Goal: Contribute content: Contribute content

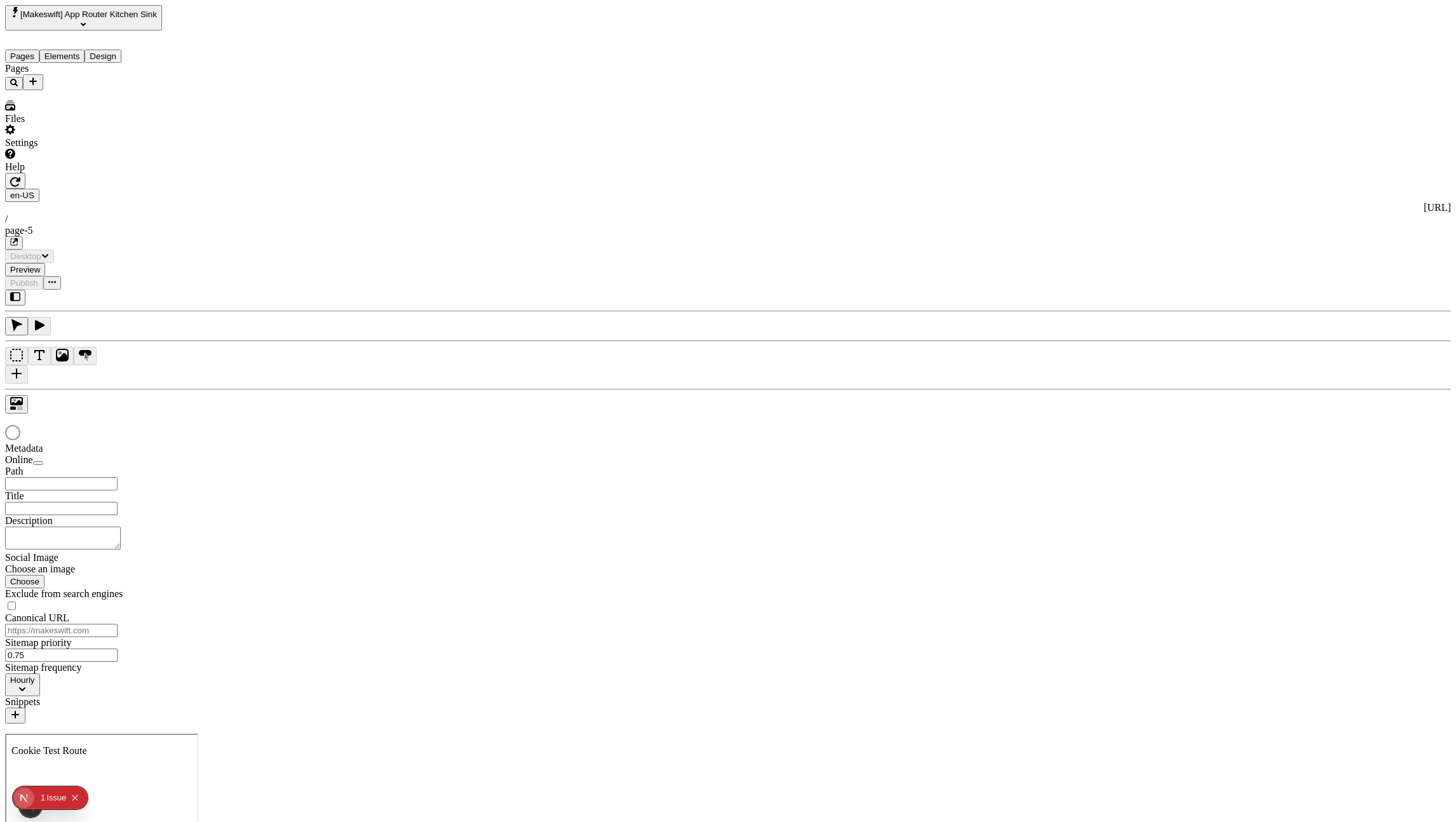
type input "/page-5"
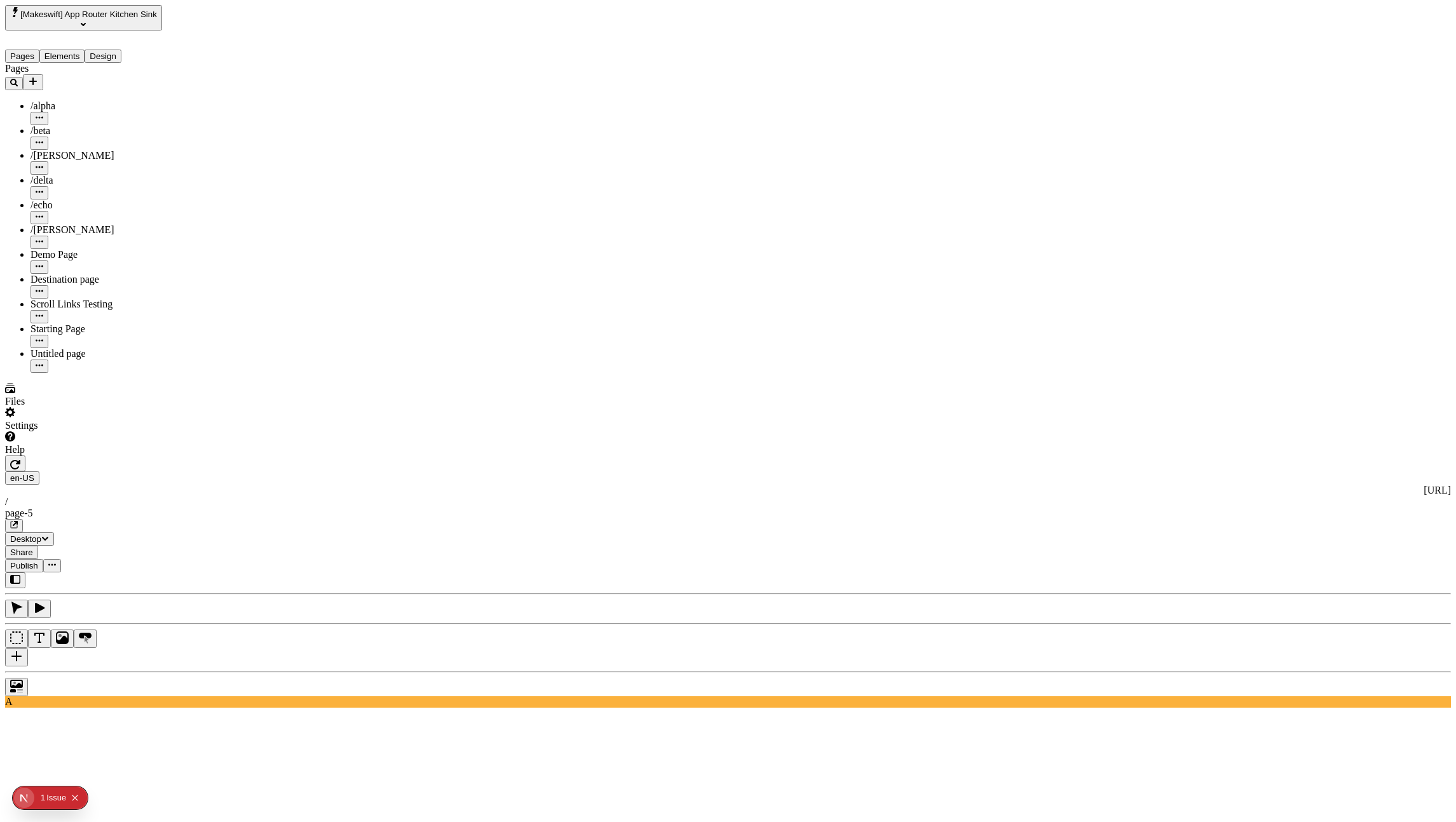
click at [28, 648] on button "button" at bounding box center [16, 657] width 23 height 18
click at [1210, 100] on input "Default Title" at bounding box center [1212, 93] width 113 height 13
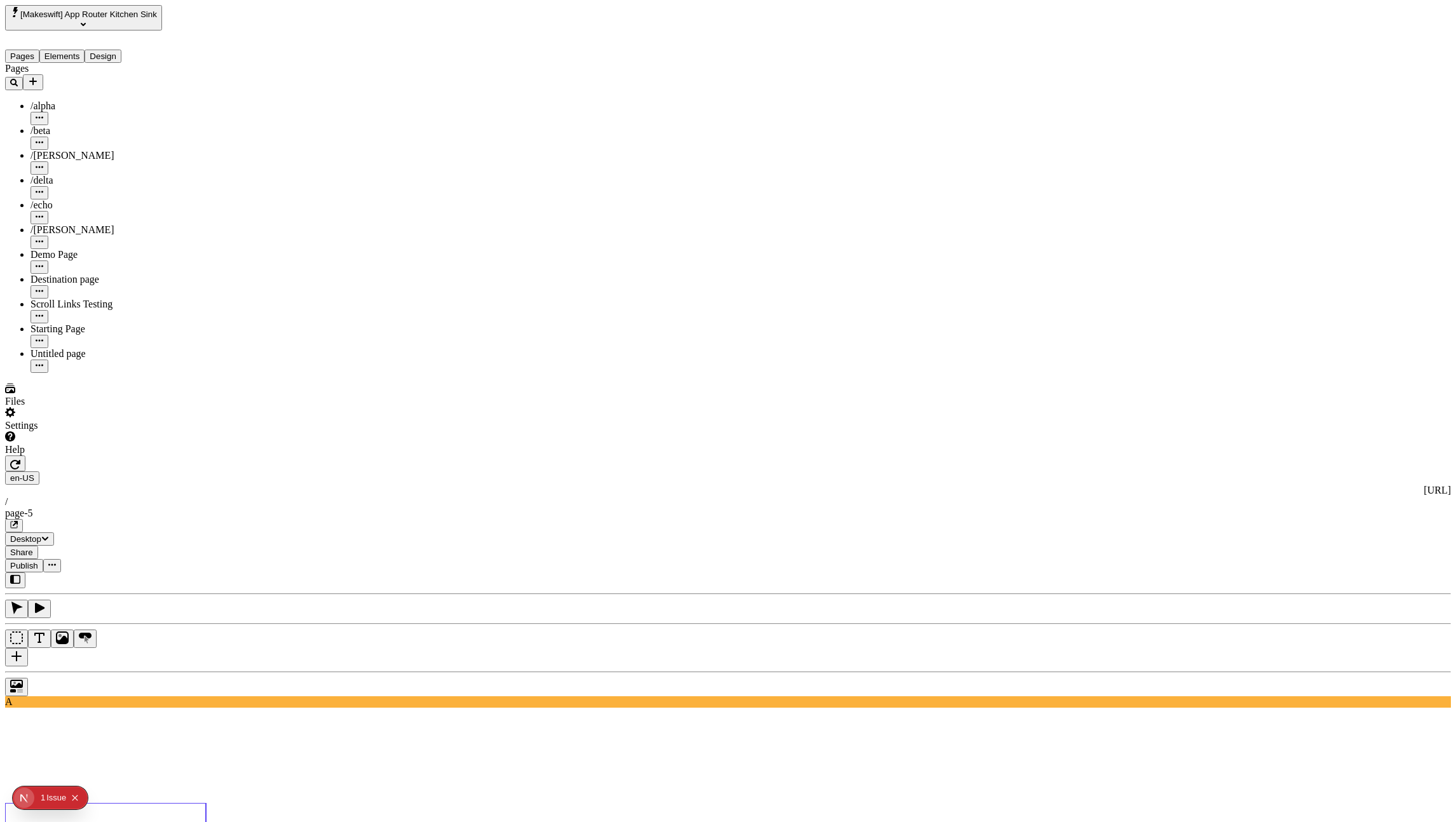
click at [1203, 124] on input "Default Title" at bounding box center [1212, 117] width 113 height 13
click at [1258, 113] on div "Text" at bounding box center [1233, 107] width 153 height 13
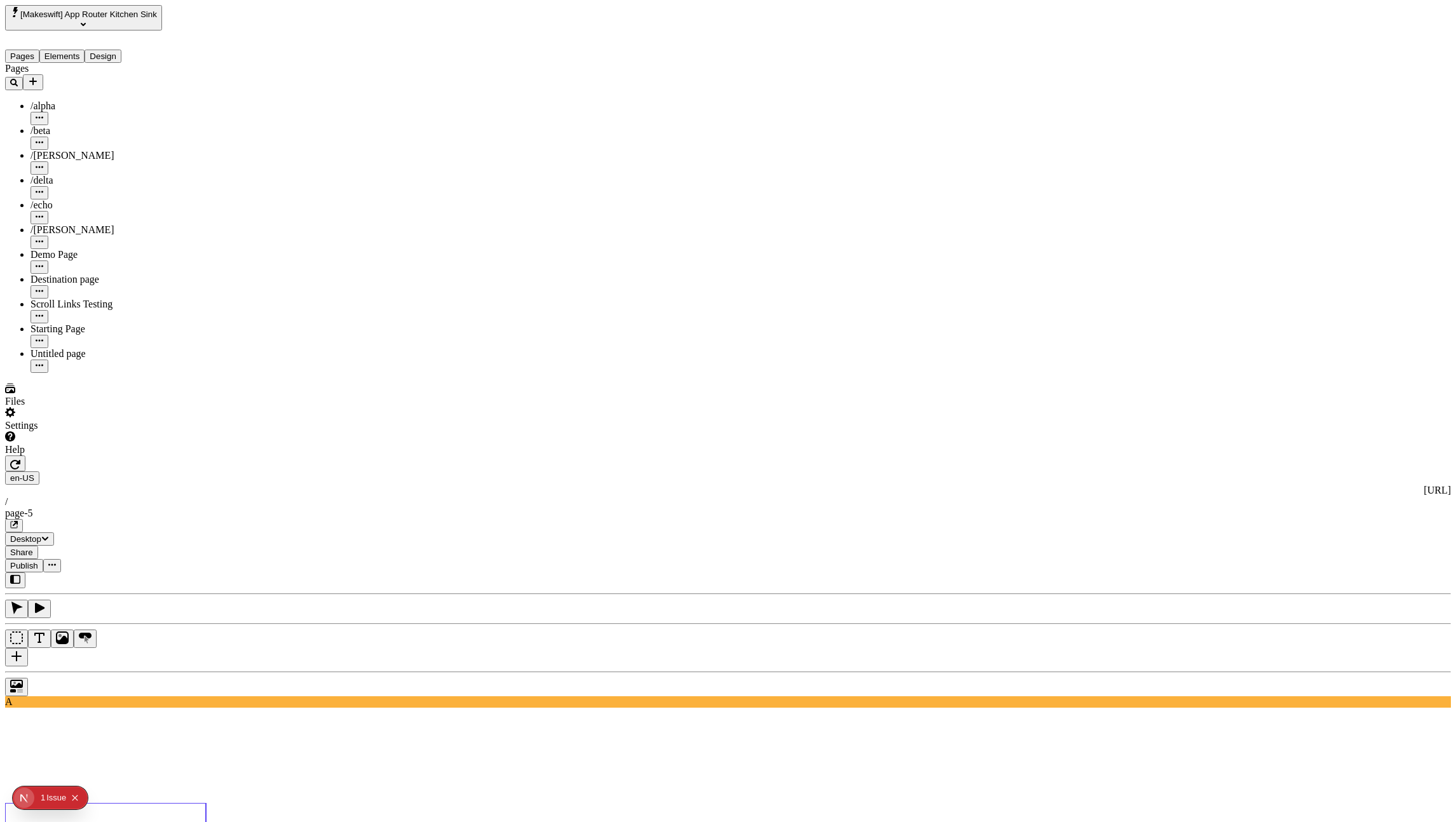
click at [1204, 113] on div "Text" at bounding box center [1233, 107] width 153 height 13
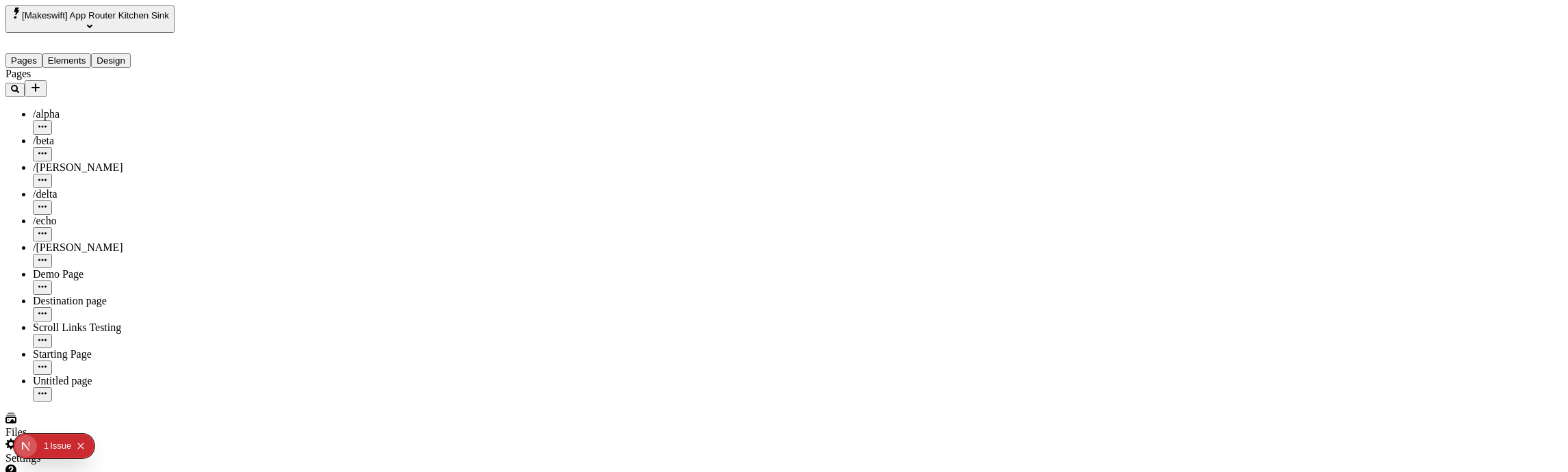
click at [1285, 133] on input "Default Title" at bounding box center [1306, 126] width 121 height 14
click at [1323, 133] on input "Default Title" at bounding box center [1306, 126] width 121 height 14
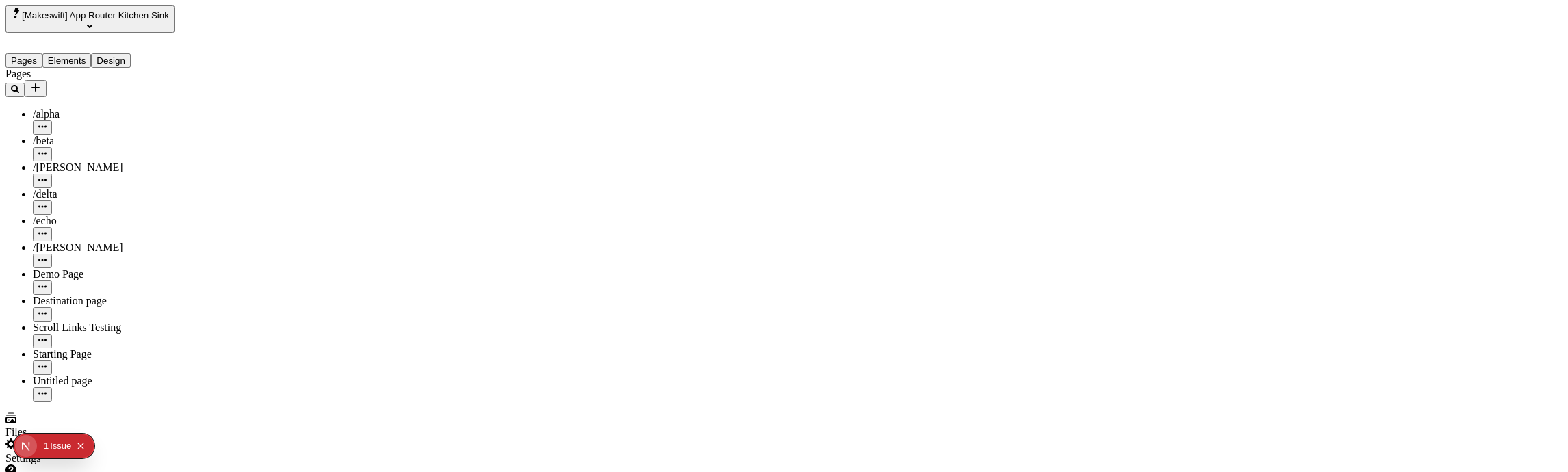
click at [1310, 122] on div "Text" at bounding box center [1328, 115] width 165 height 14
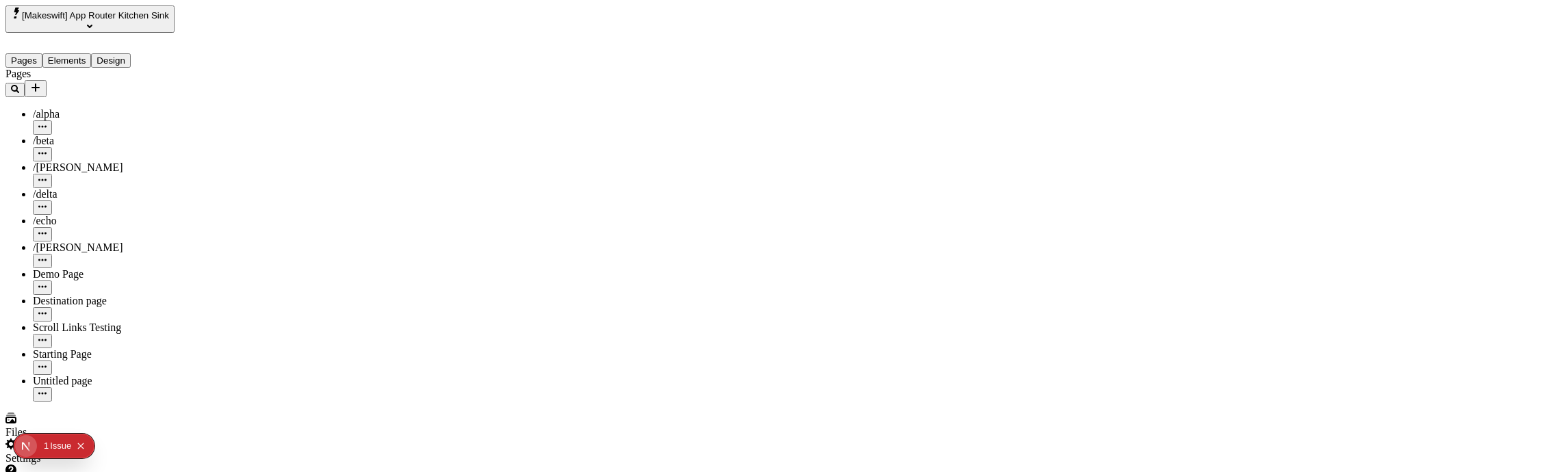
click at [1328, 123] on div "Group Text Default Title" at bounding box center [1328, 114] width 165 height 43
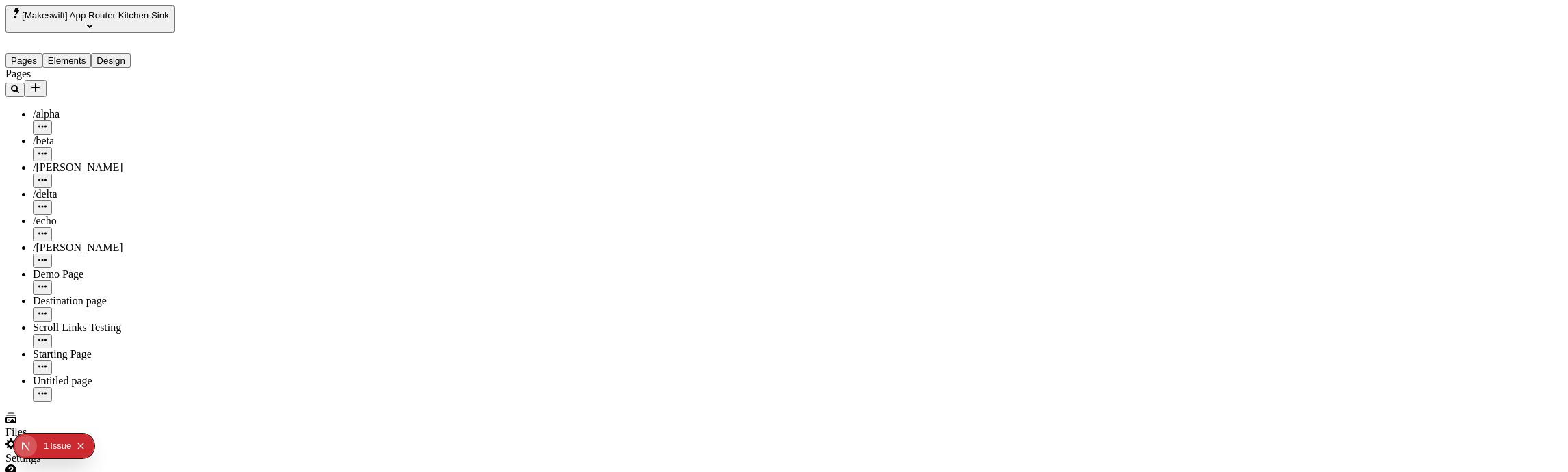
click at [1287, 122] on div "Text" at bounding box center [1328, 115] width 165 height 14
click at [1283, 133] on input "Default Title" at bounding box center [1306, 126] width 121 height 14
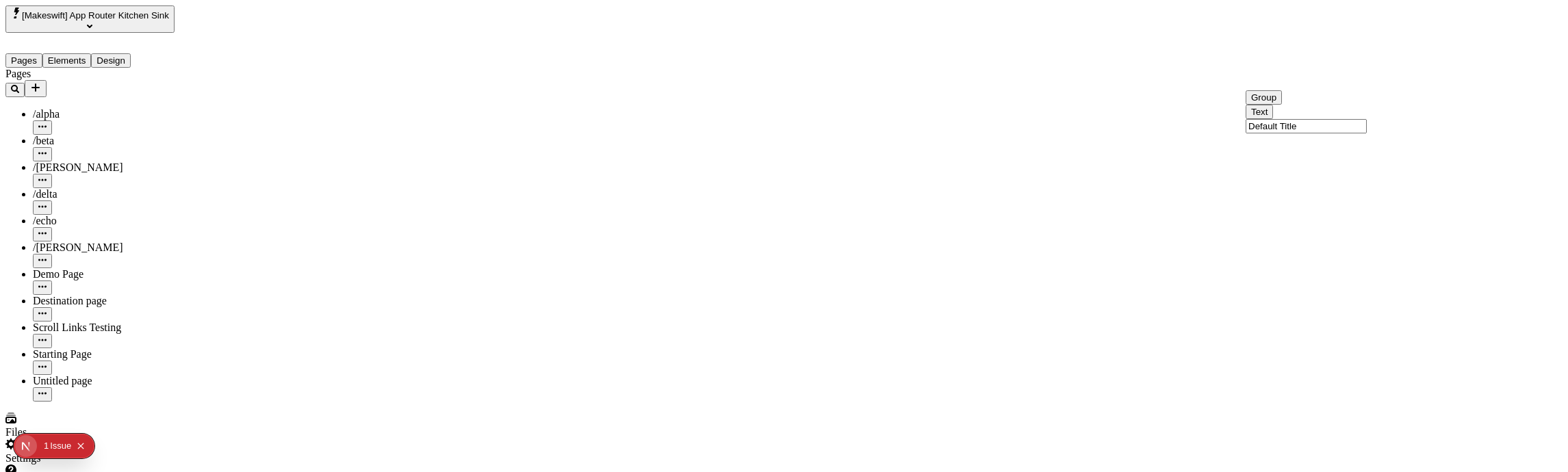
click at [1333, 133] on div "Text Default Title" at bounding box center [1328, 119] width 165 height 29
click at [1330, 133] on input "Default Title" at bounding box center [1306, 126] width 121 height 14
click at [1304, 124] on div "Group Text Default Title" at bounding box center [1328, 114] width 165 height 43
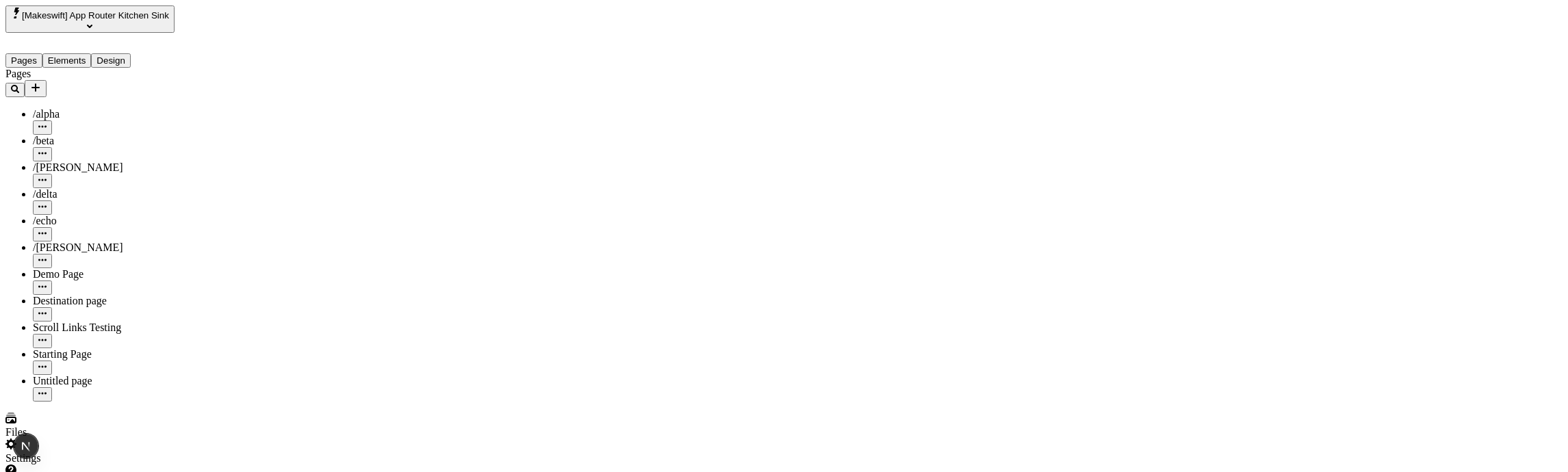
click at [1327, 122] on div "Text" at bounding box center [1328, 115] width 165 height 14
click at [1315, 133] on input "Default Title" at bounding box center [1306, 126] width 121 height 14
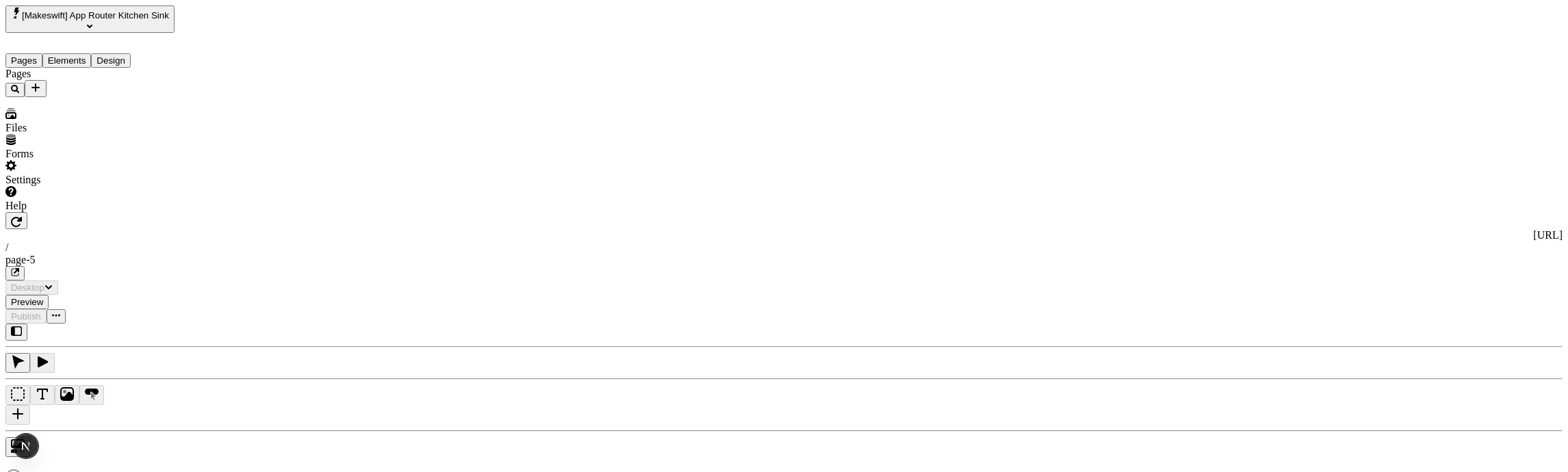
type input "/page-5"
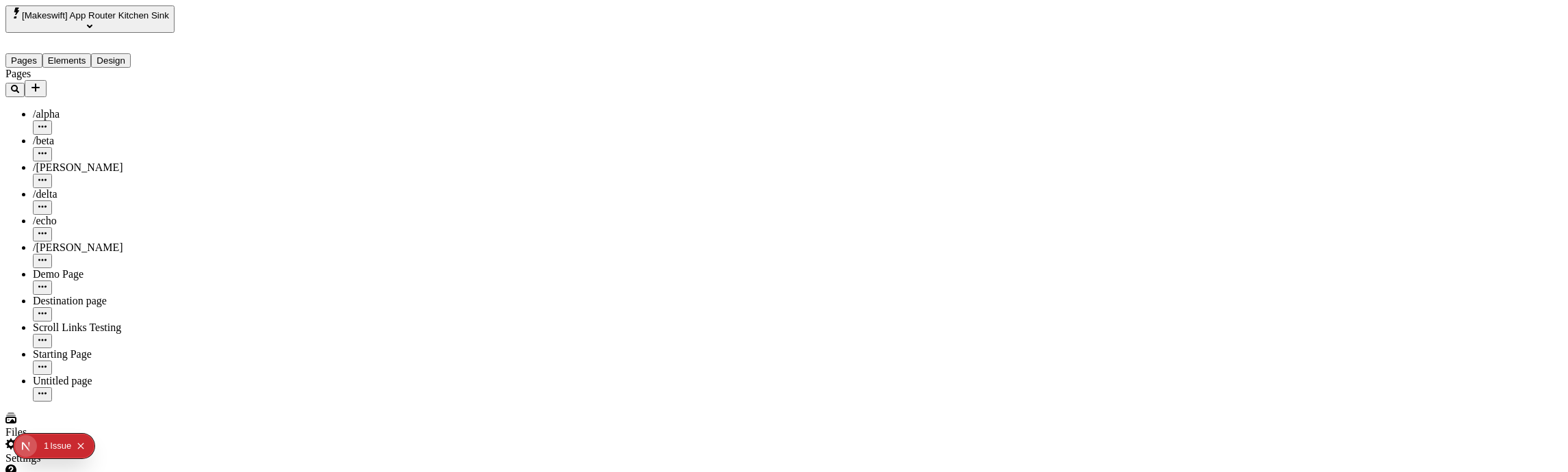
type input "/page-5"
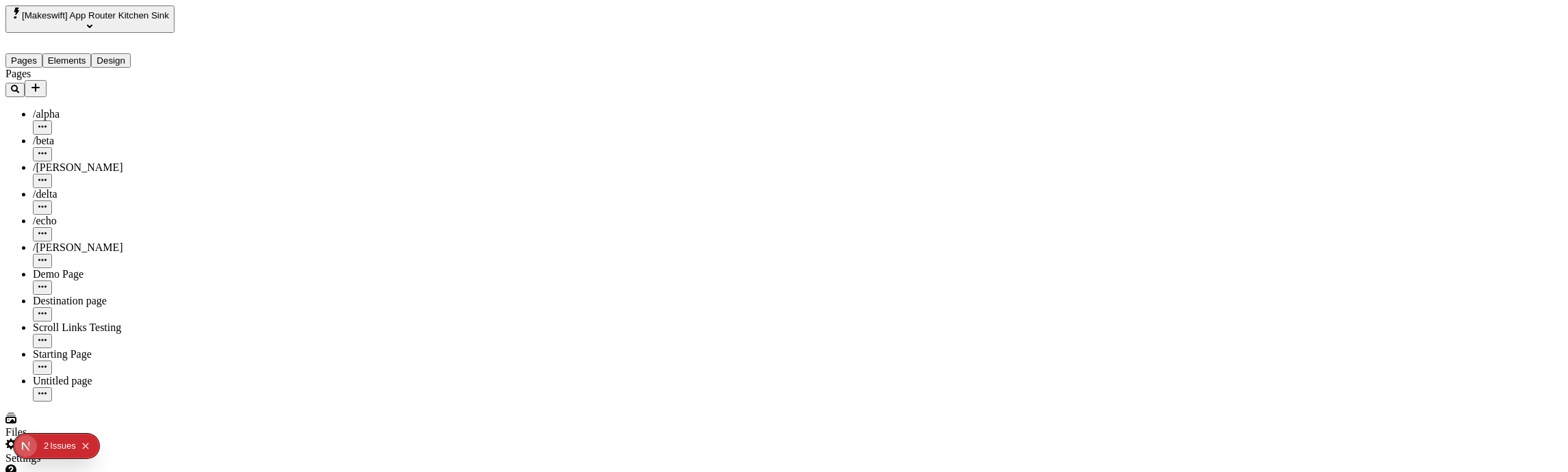
click at [1354, 122] on div "Text" at bounding box center [1328, 115] width 165 height 14
click at [1323, 133] on input "Default Title" at bounding box center [1306, 126] width 121 height 14
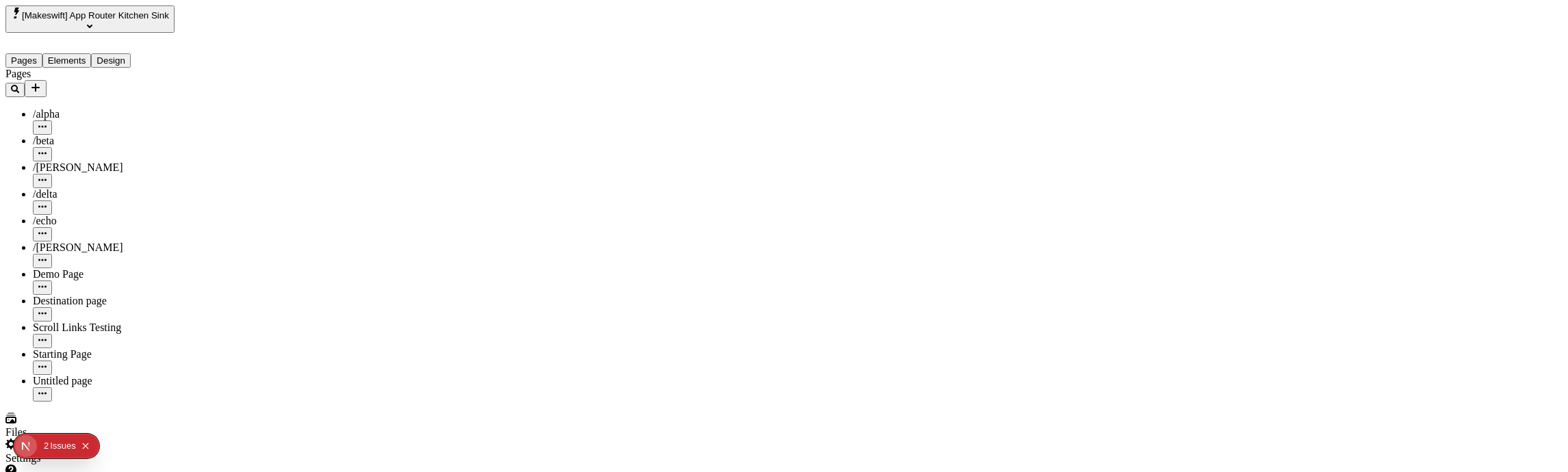
drag, startPoint x: 1411, startPoint y: 101, endPoint x: 1411, endPoint y: 73, distance: 28.0
click at [1306, 133] on input "Default Title" at bounding box center [1306, 126] width 121 height 14
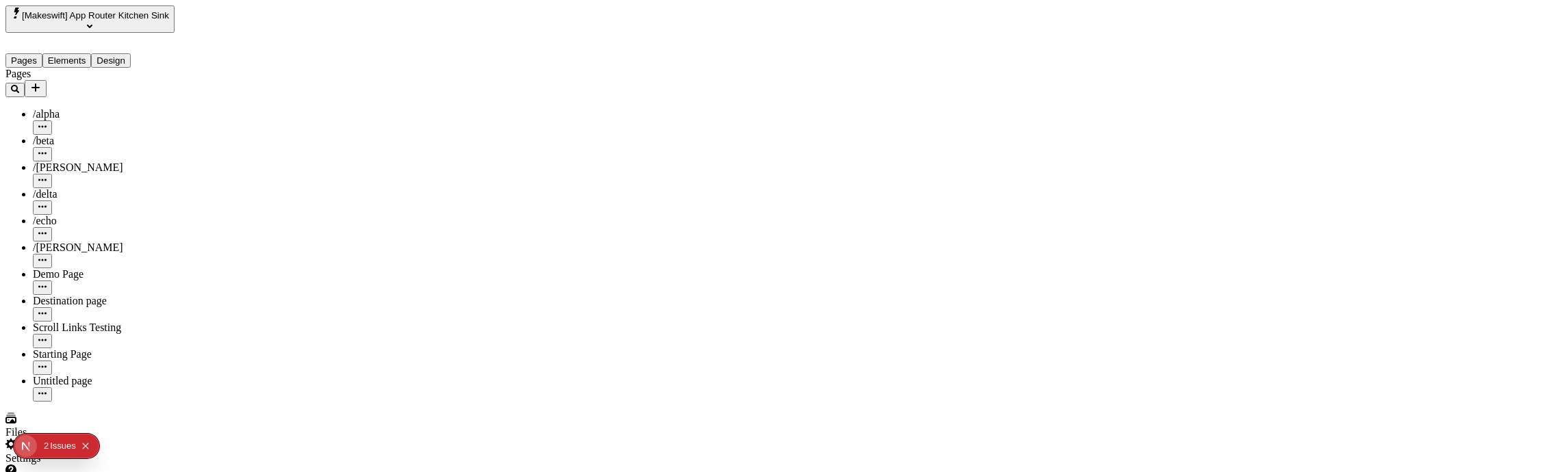
click at [1334, 133] on input "Default Title" at bounding box center [1306, 126] width 121 height 14
click at [1327, 136] on input "Default Title" at bounding box center [1306, 129] width 121 height 14
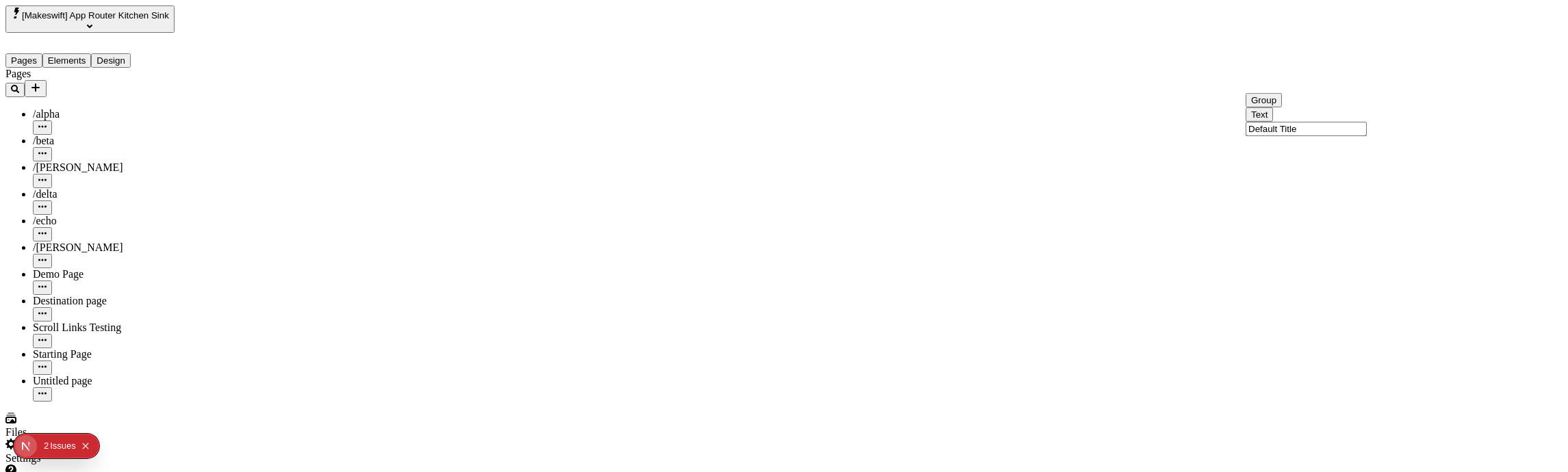
click at [1330, 136] on input "Default Title" at bounding box center [1306, 129] width 121 height 14
click at [1319, 136] on input "Default Title" at bounding box center [1306, 129] width 121 height 14
click at [1320, 136] on input "Default Title" at bounding box center [1306, 129] width 121 height 14
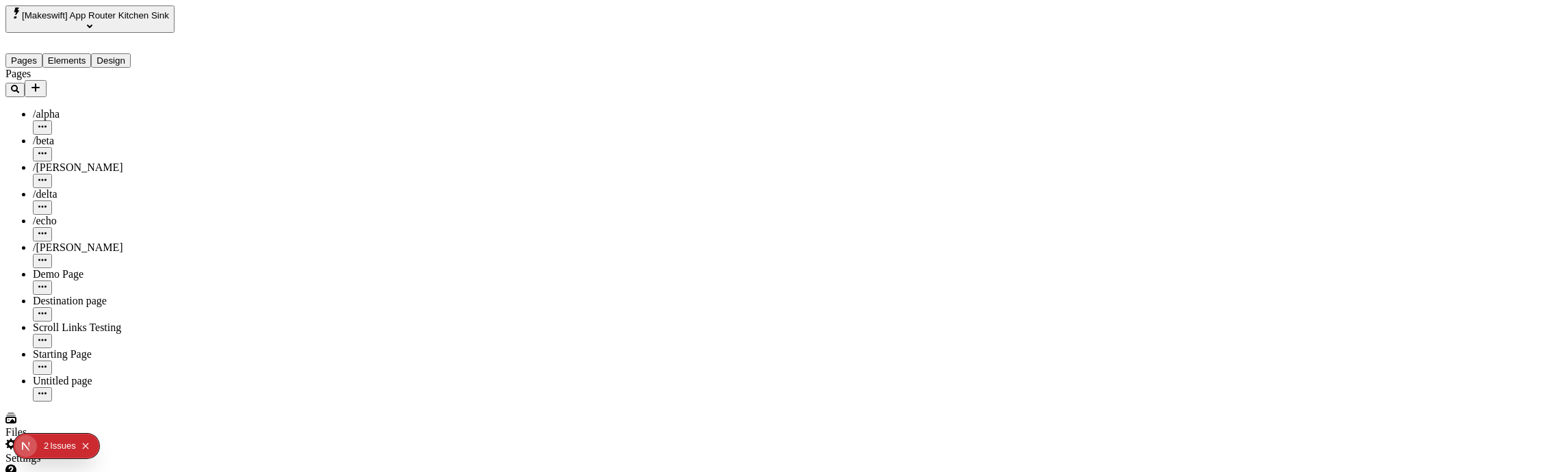
click at [1321, 133] on input "Default Title" at bounding box center [1306, 126] width 121 height 14
click at [1322, 136] on input "Default Title" at bounding box center [1306, 129] width 121 height 14
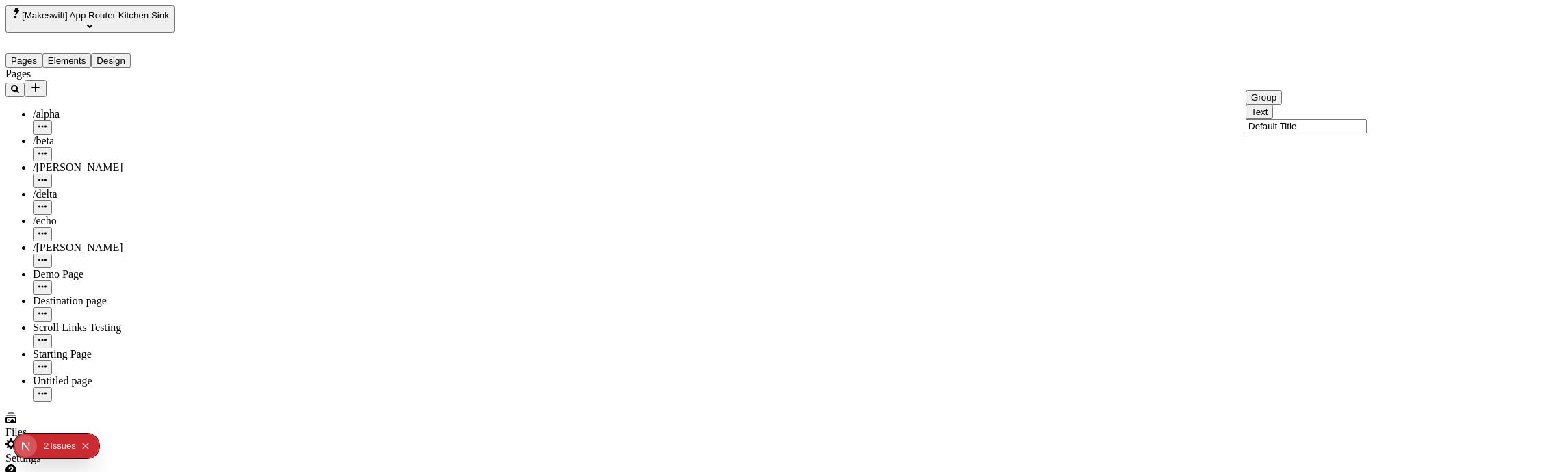
click at [1342, 133] on input "Default Title" at bounding box center [1306, 126] width 121 height 14
click at [1316, 133] on input "Default Title" at bounding box center [1306, 126] width 121 height 14
click at [1313, 136] on input "Default Title" at bounding box center [1306, 129] width 121 height 14
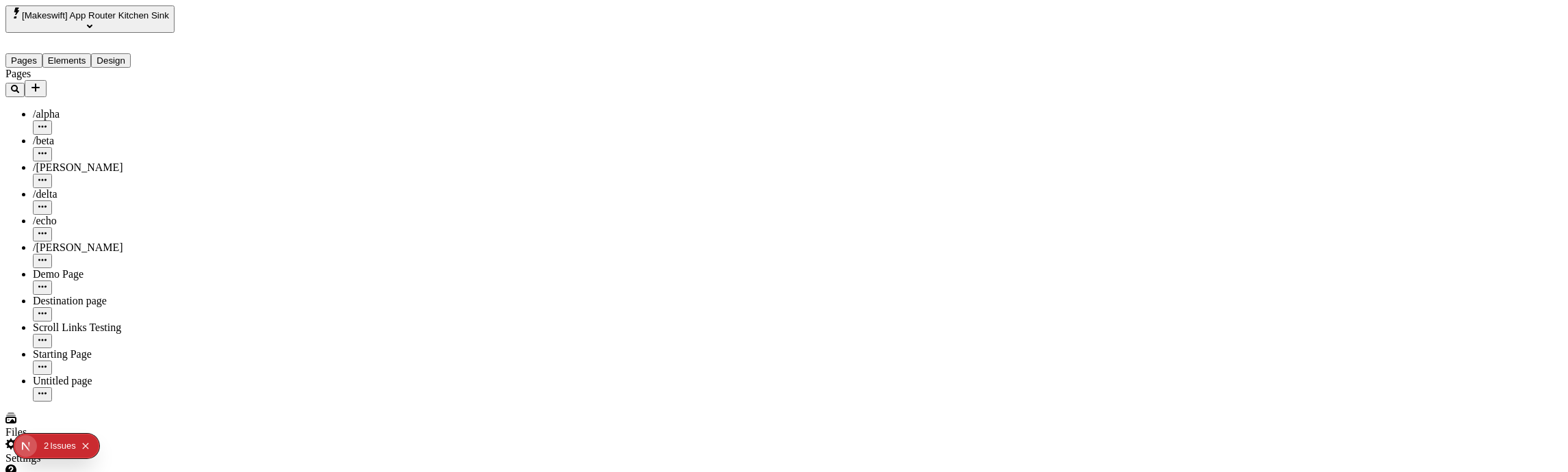
click at [1318, 136] on input "Default Title" at bounding box center [1306, 129] width 121 height 14
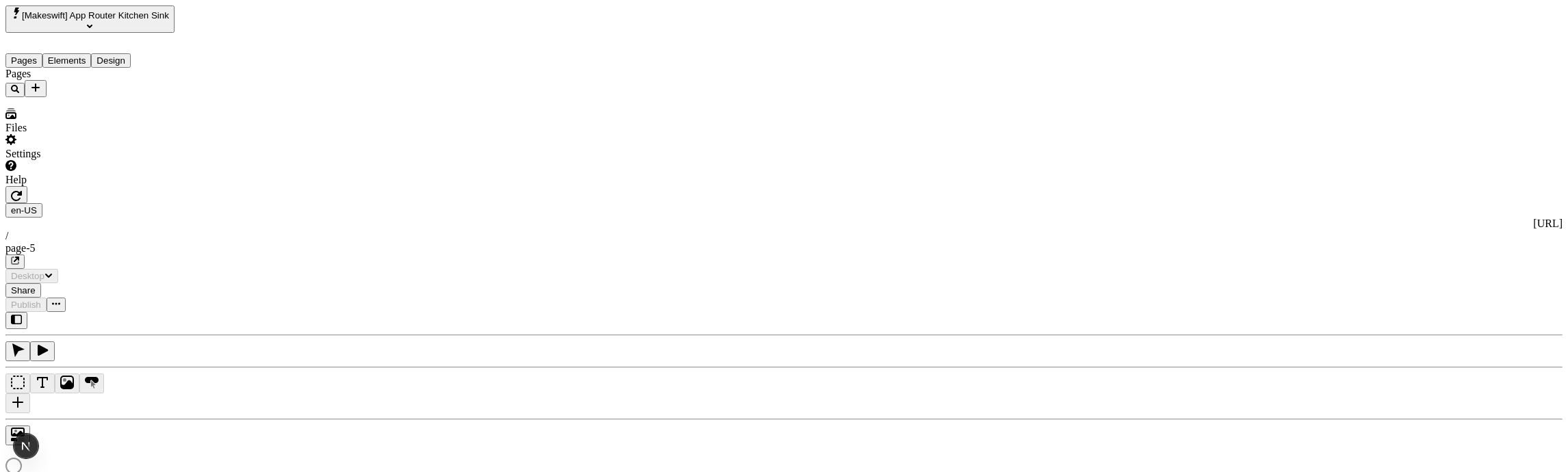
type input "/page-5"
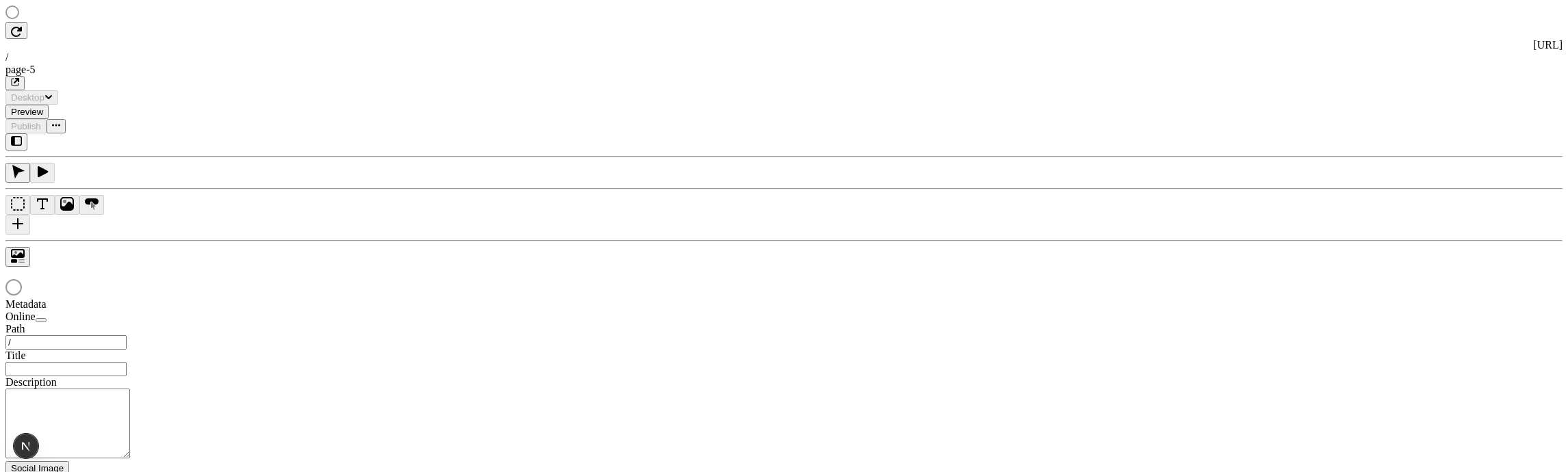
type input "/page-5"
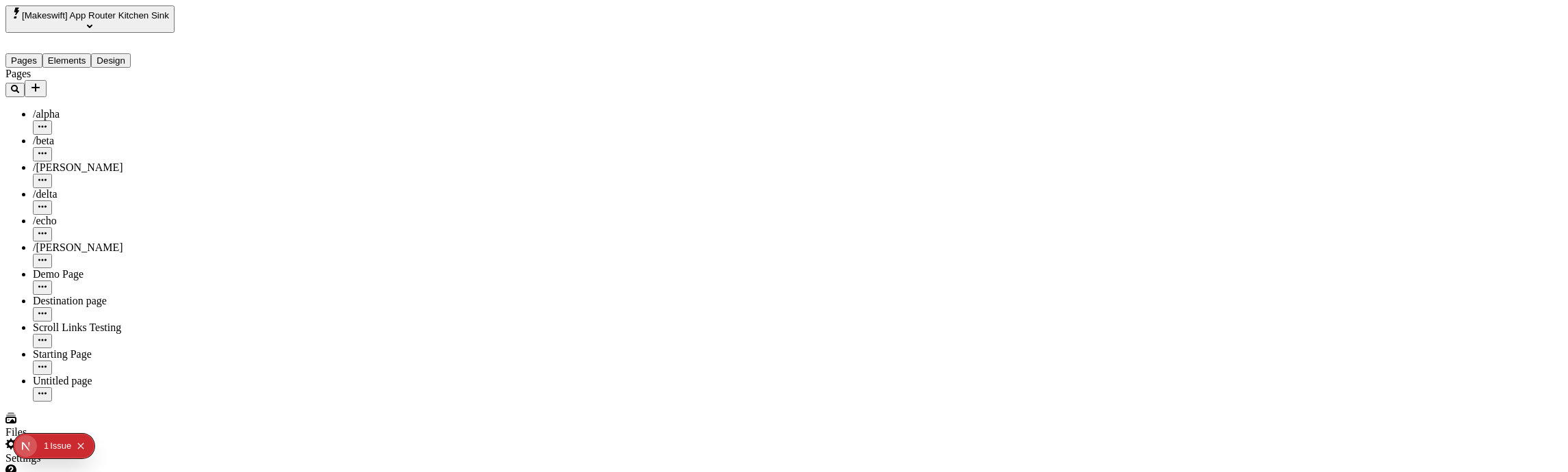
type input "/page-5"
click at [1333, 108] on input "Default Title" at bounding box center [1306, 100] width 121 height 14
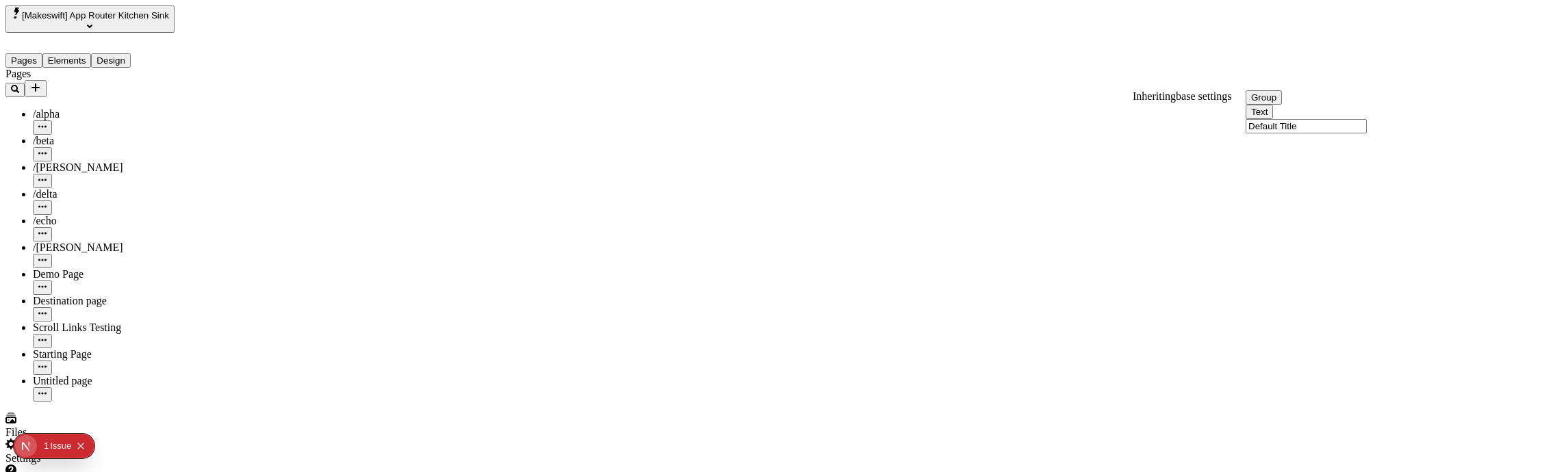
click at [1342, 133] on input "Default Title" at bounding box center [1306, 126] width 121 height 14
click at [1339, 122] on div "Text" at bounding box center [1328, 115] width 165 height 14
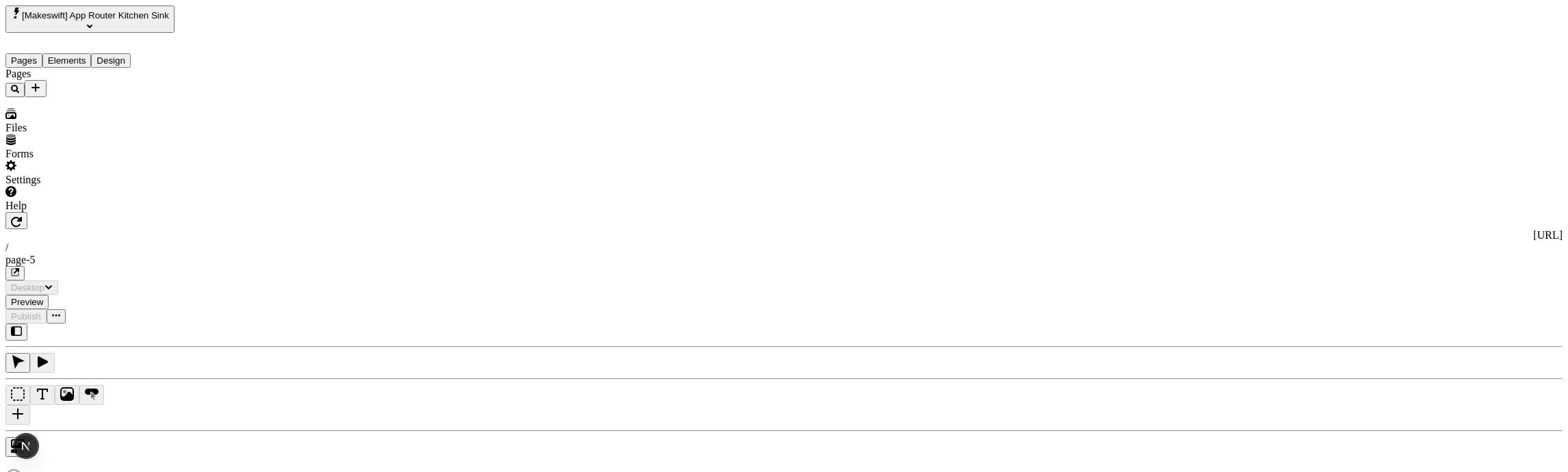
type input "/page-5"
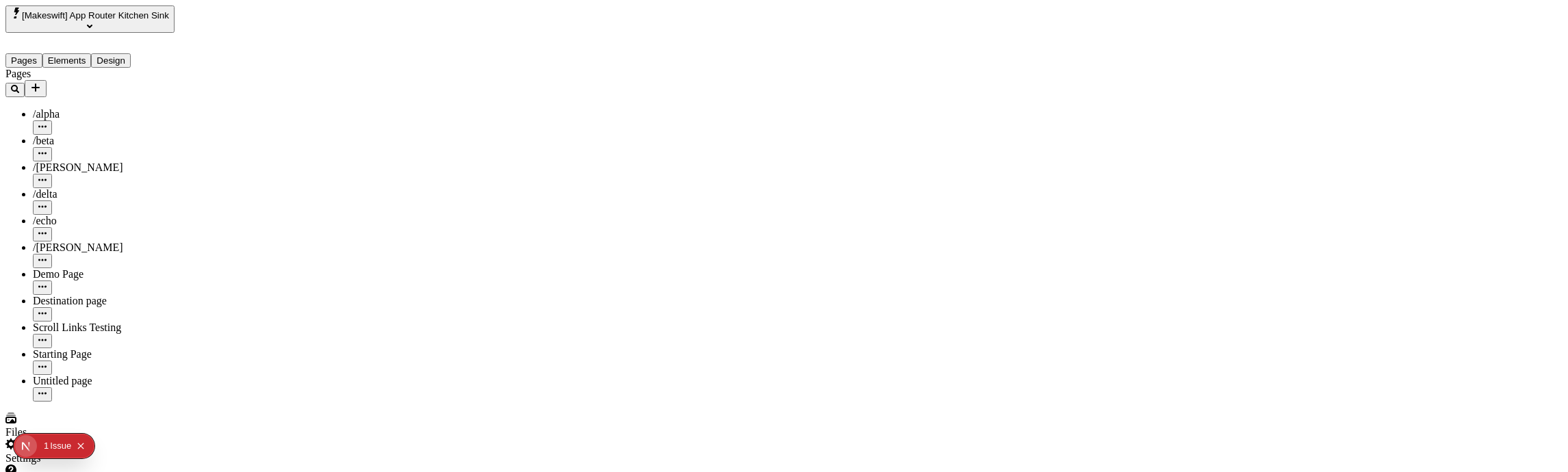
type input "/page-5"
click at [84, 442] on icon "Collapse issues badge" at bounding box center [81, 445] width 6 height 6
click at [1339, 108] on input "Default Title" at bounding box center [1306, 100] width 121 height 14
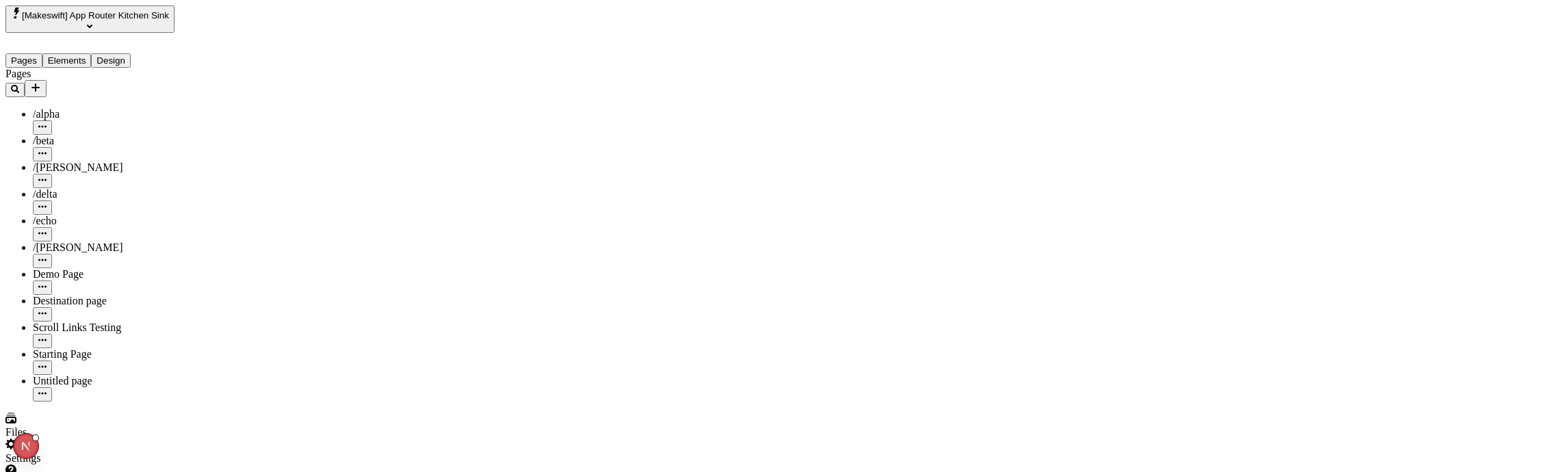
click at [1344, 133] on input "Default Title" at bounding box center [1306, 126] width 121 height 14
click at [1357, 122] on div "Text" at bounding box center [1328, 115] width 165 height 14
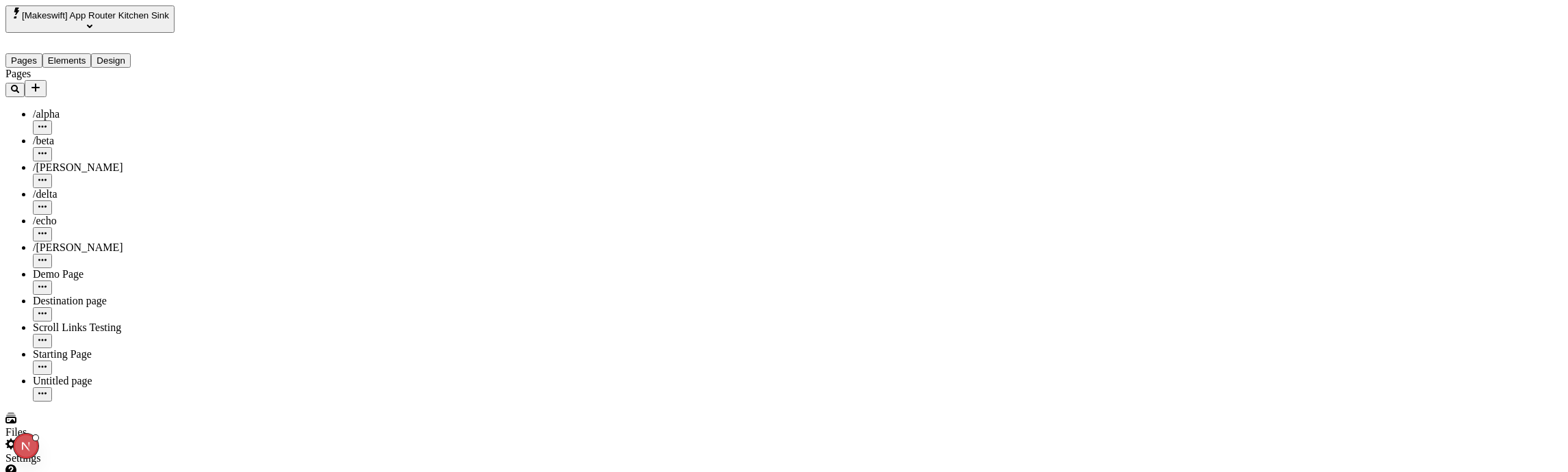
click at [1357, 133] on input "Default Title" at bounding box center [1306, 126] width 121 height 14
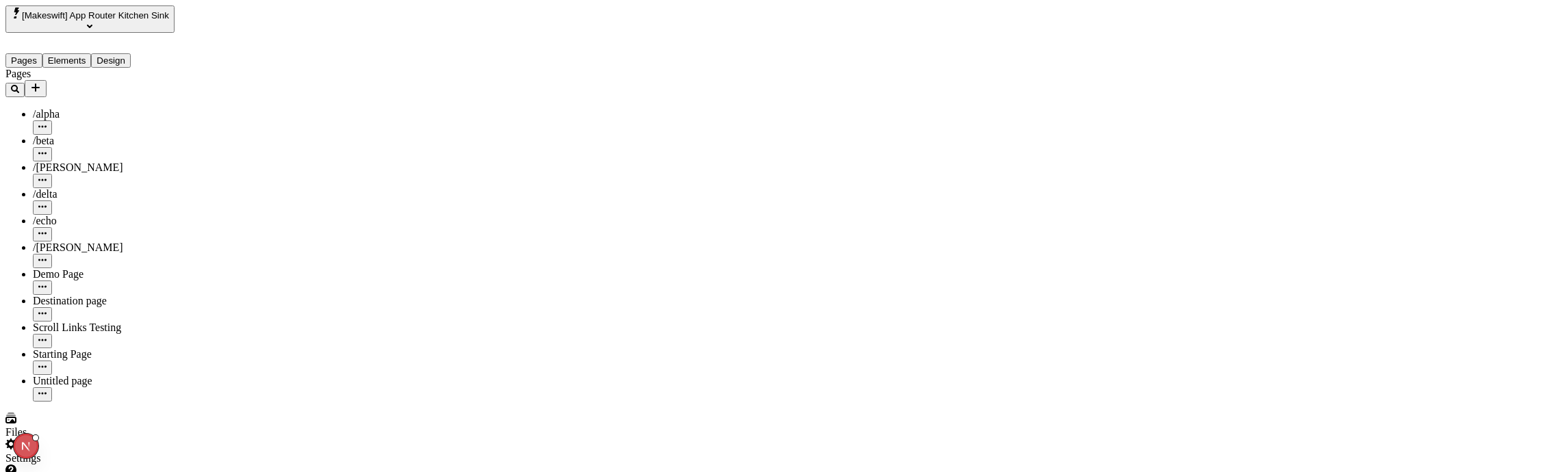
click at [1299, 136] on input "Default Title" at bounding box center [1306, 129] width 121 height 14
click at [1299, 136] on input "Default Title" at bounding box center [1306, 129] width 121 height 14
drag, startPoint x: 1299, startPoint y: 148, endPoint x: 1342, endPoint y: 151, distance: 43.1
click at [1342, 136] on input "Default Title" at bounding box center [1306, 129] width 121 height 14
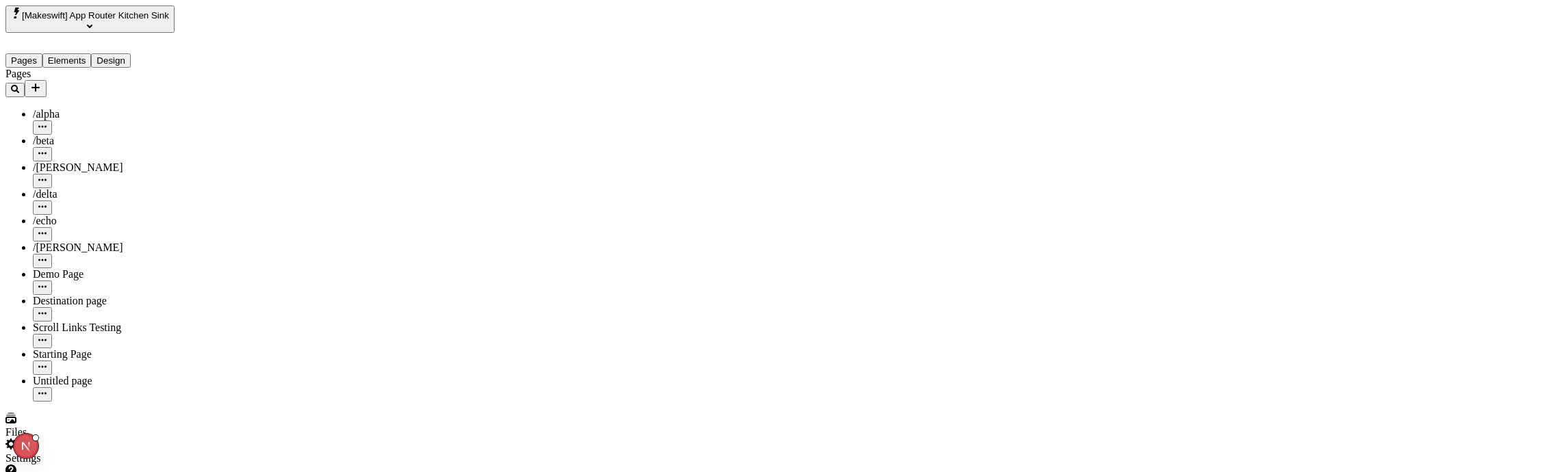
drag, startPoint x: 1321, startPoint y: 160, endPoint x: 1189, endPoint y: 159, distance: 132.0
drag, startPoint x: 1345, startPoint y: 162, endPoint x: 557, endPoint y: 467, distance: 845.0
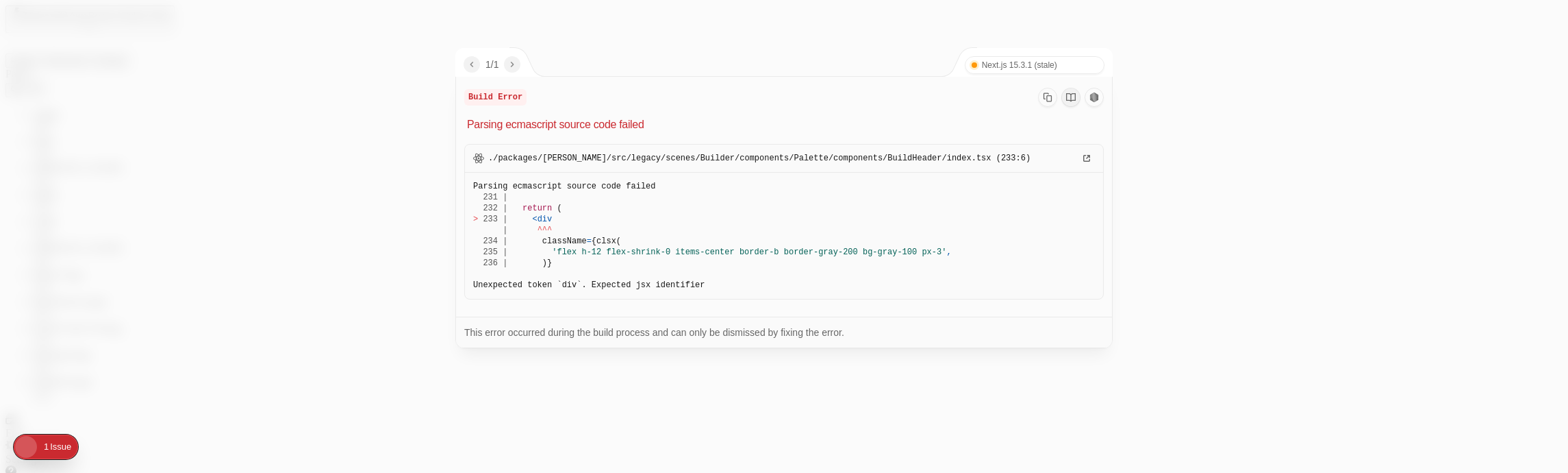
click at [418, 412] on div at bounding box center [784, 236] width 1568 height 473
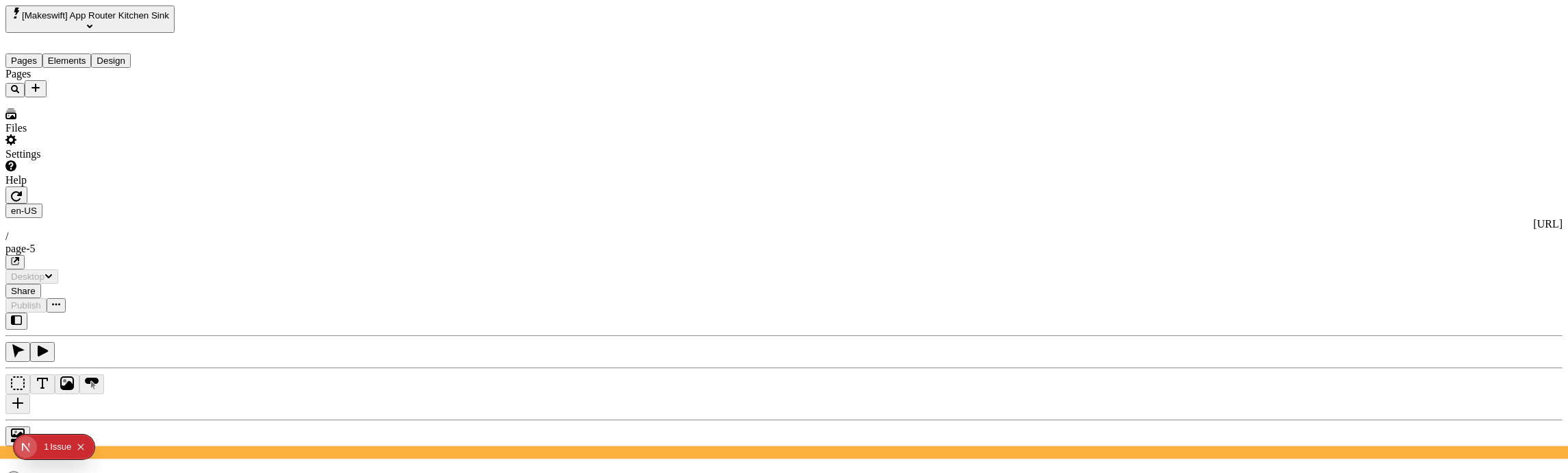
type input "/page-5"
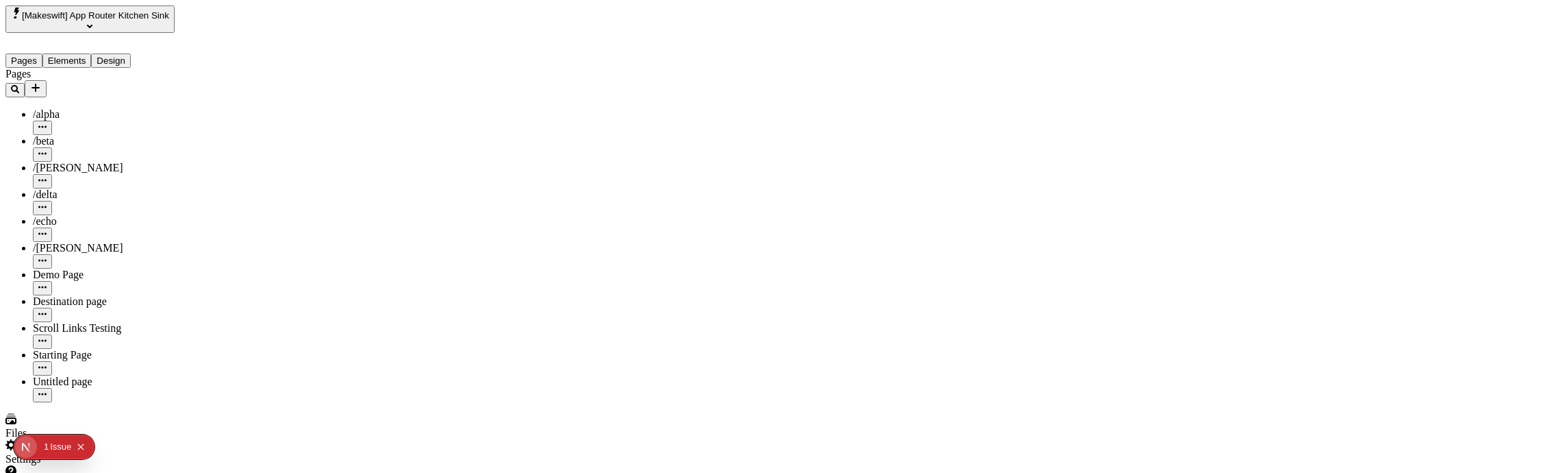
click at [1319, 97] on input "Default Title" at bounding box center [1305, 89] width 121 height 14
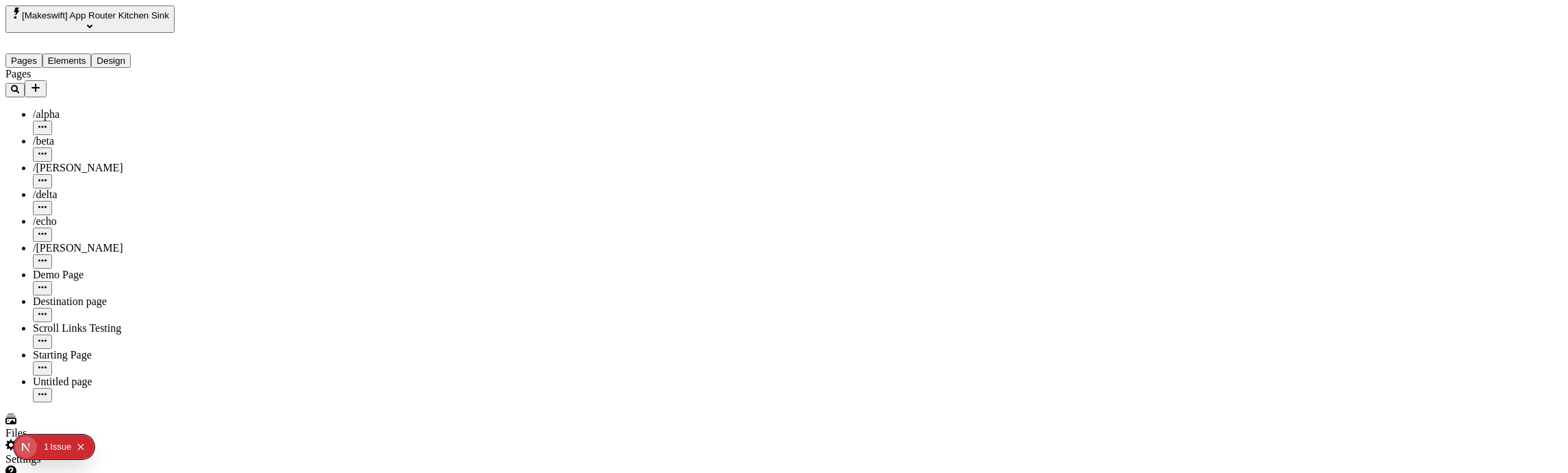
click at [1328, 70] on input "Default Title" at bounding box center [1305, 63] width 121 height 14
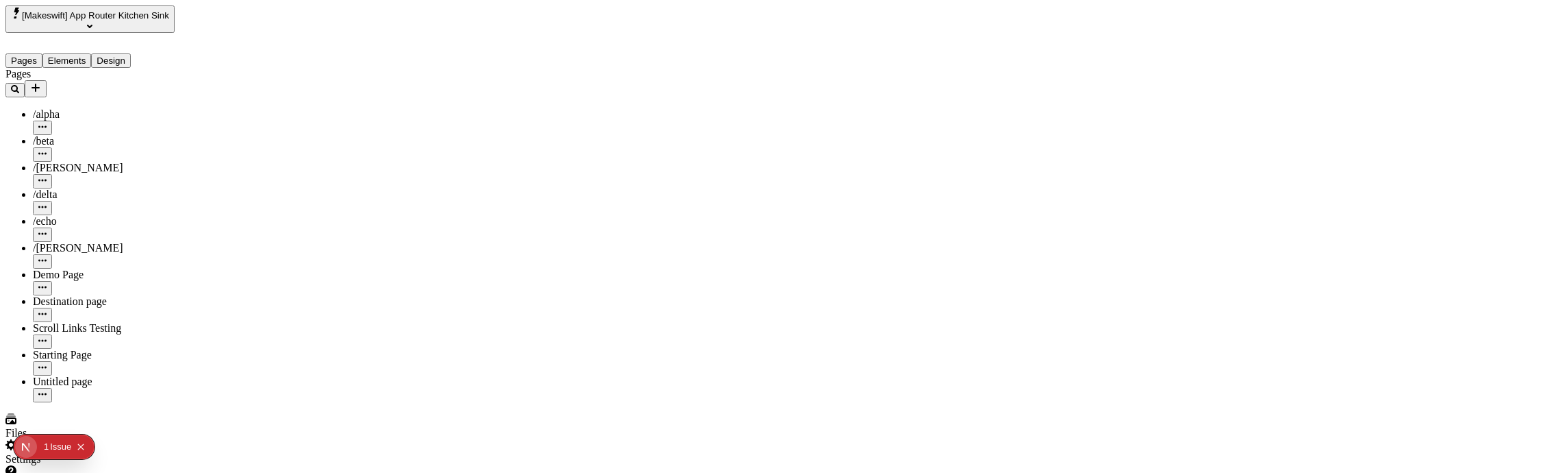
click at [1315, 97] on input "Default Title" at bounding box center [1305, 89] width 121 height 14
click at [1322, 70] on input "Default Title" at bounding box center [1305, 63] width 121 height 14
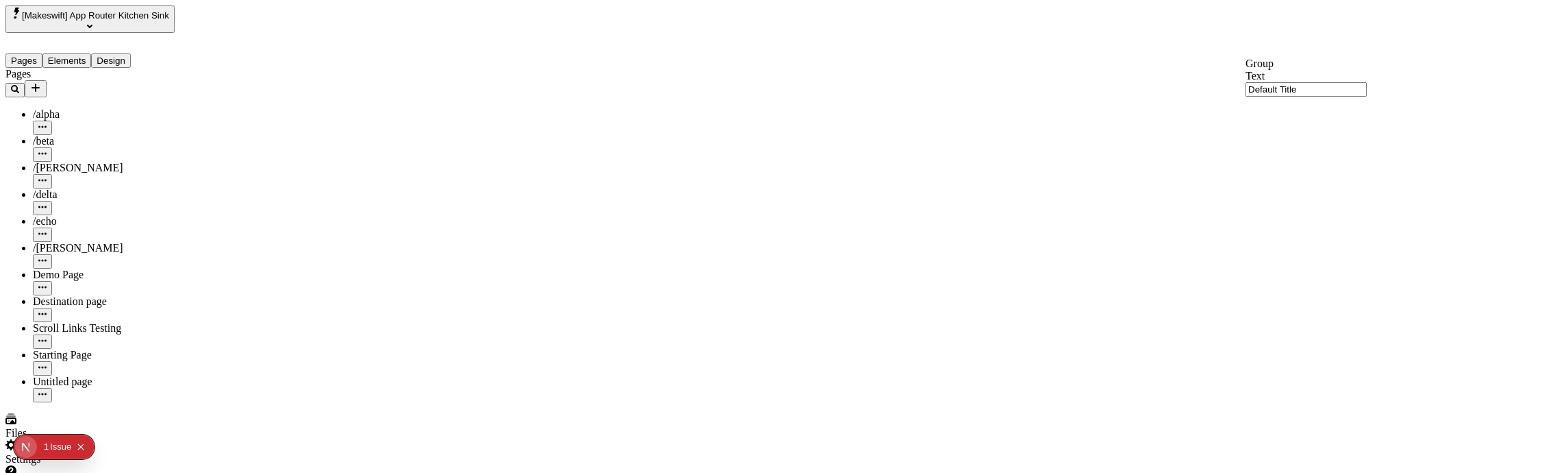
click at [1341, 97] on input "Default Title" at bounding box center [1305, 89] width 121 height 14
drag, startPoint x: 1342, startPoint y: 89, endPoint x: 1358, endPoint y: 85, distance: 16.5
click at [1342, 70] on input "Default Title" at bounding box center [1305, 63] width 121 height 14
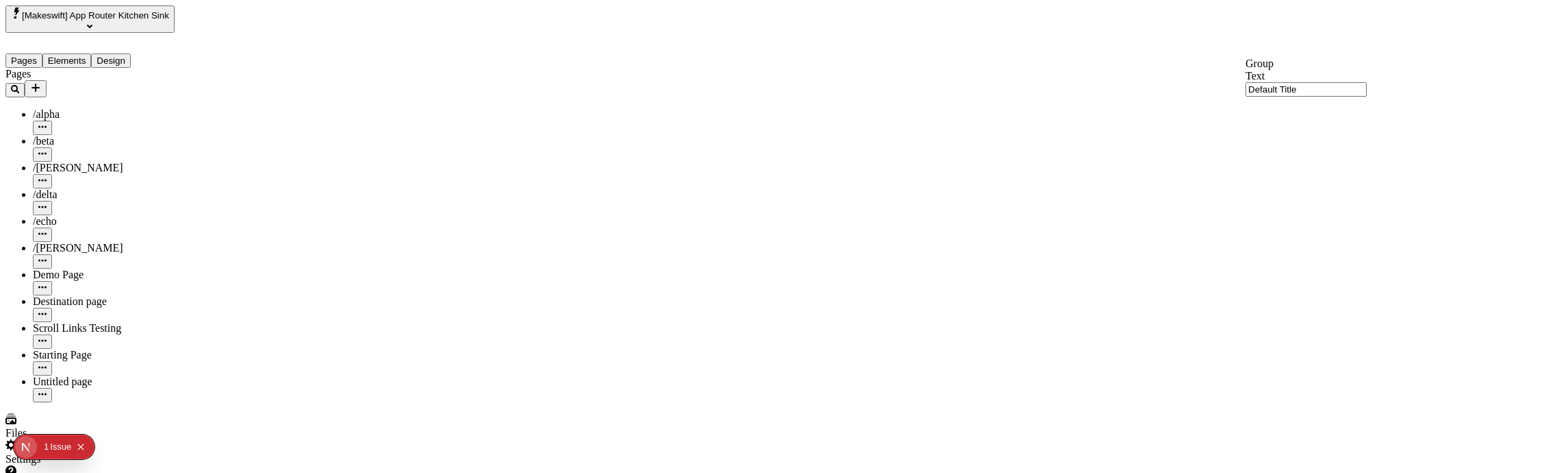
click at [1325, 97] on input "Default Title" at bounding box center [1305, 89] width 121 height 14
click at [1348, 70] on input "Default Title" at bounding box center [1305, 63] width 121 height 14
click at [1315, 97] on input "Default Title" at bounding box center [1305, 89] width 121 height 14
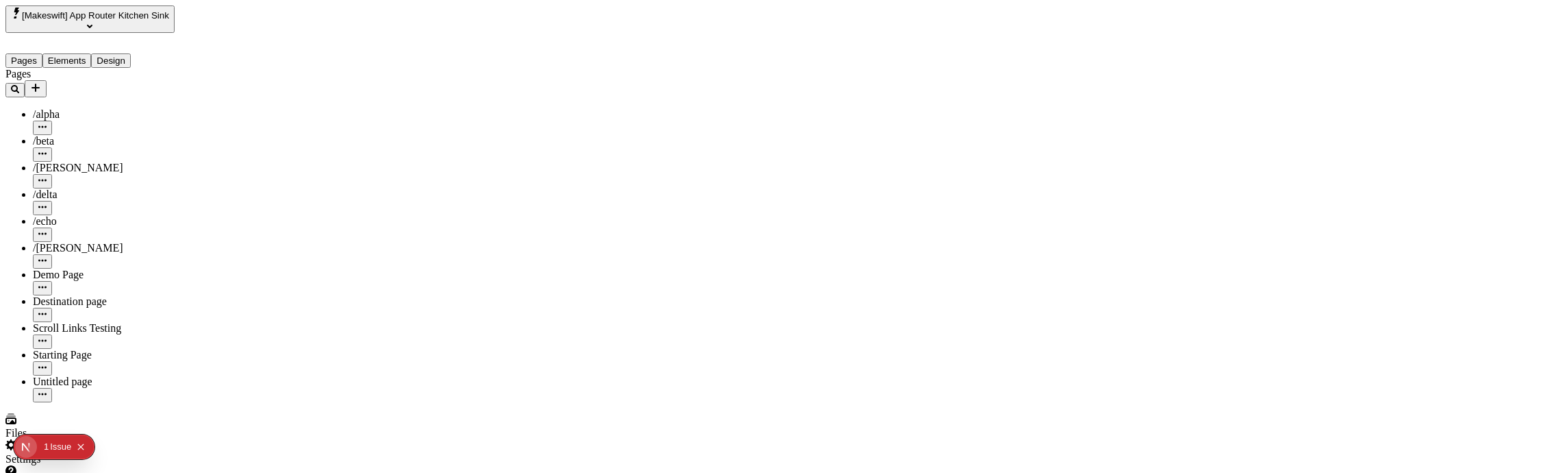
click at [1305, 70] on input "Default Title" at bounding box center [1305, 63] width 121 height 14
click at [1361, 97] on input "Default Title" at bounding box center [1305, 89] width 121 height 14
click at [1362, 97] on input "Default Title" at bounding box center [1305, 89] width 121 height 14
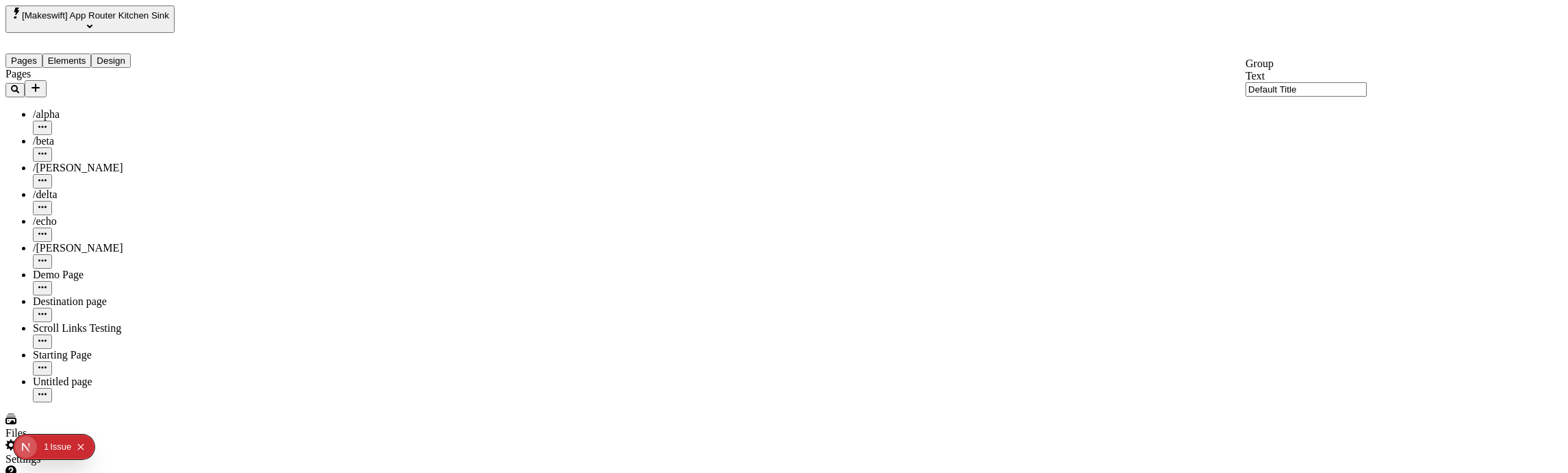
click at [1362, 97] on input "Default Title" at bounding box center [1305, 89] width 121 height 14
click at [1365, 70] on input "Default Title" at bounding box center [1305, 63] width 121 height 14
click at [1352, 97] on input "Default Title" at bounding box center [1305, 89] width 121 height 14
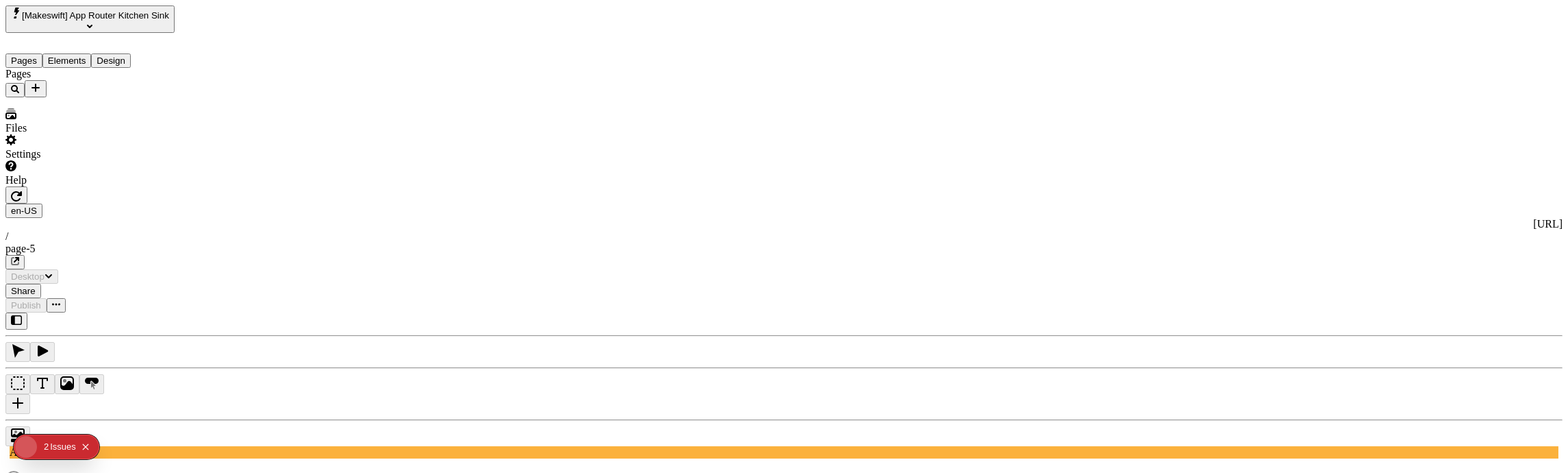
type input "/page-5"
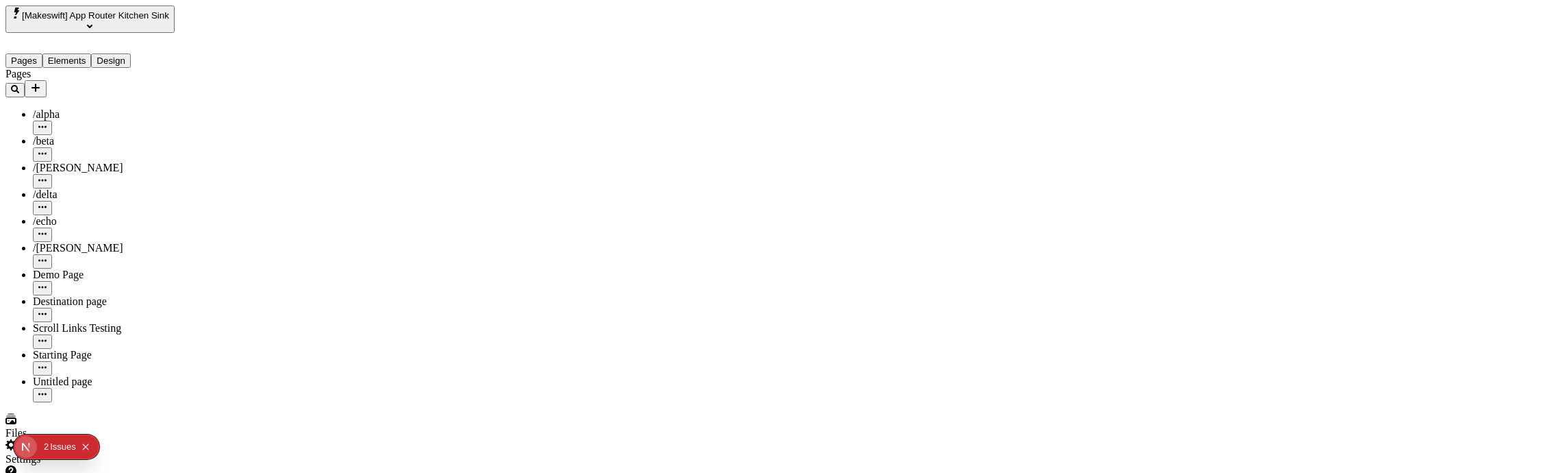
click at [1323, 108] on input "Default Title" at bounding box center [1305, 100] width 121 height 14
click at [1337, 134] on input "Default Title" at bounding box center [1305, 126] width 121 height 14
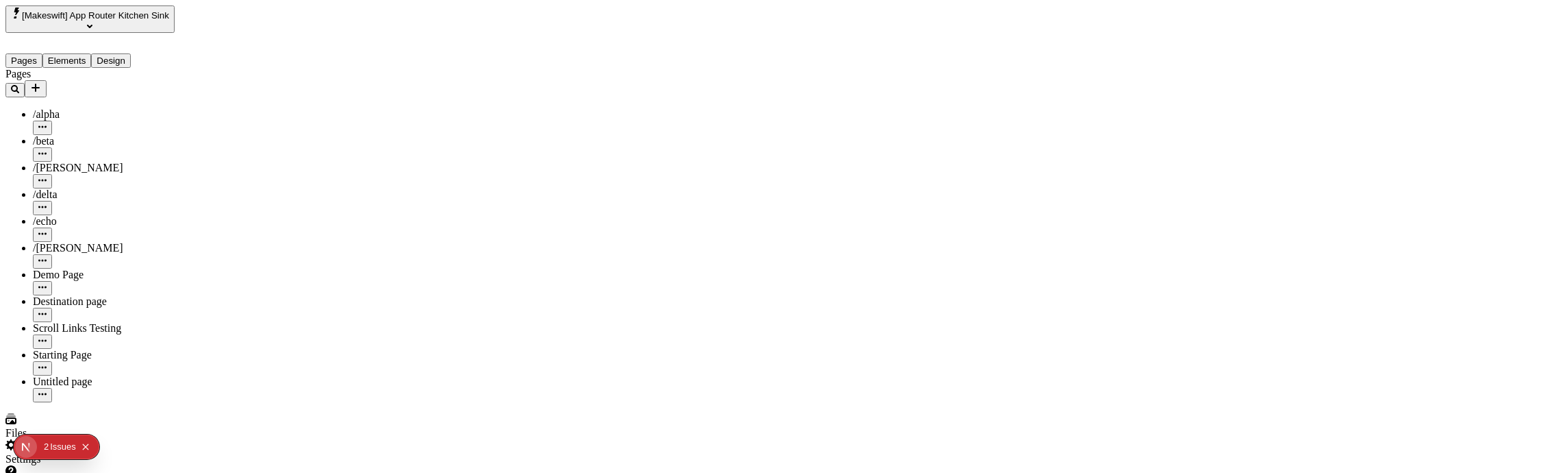
click at [1305, 136] on input "Default Title" at bounding box center [1305, 129] width 121 height 14
drag, startPoint x: 1305, startPoint y: 164, endPoint x: 1362, endPoint y: 165, distance: 57.0
click at [1362, 136] on input "Default Title" at bounding box center [1305, 129] width 121 height 14
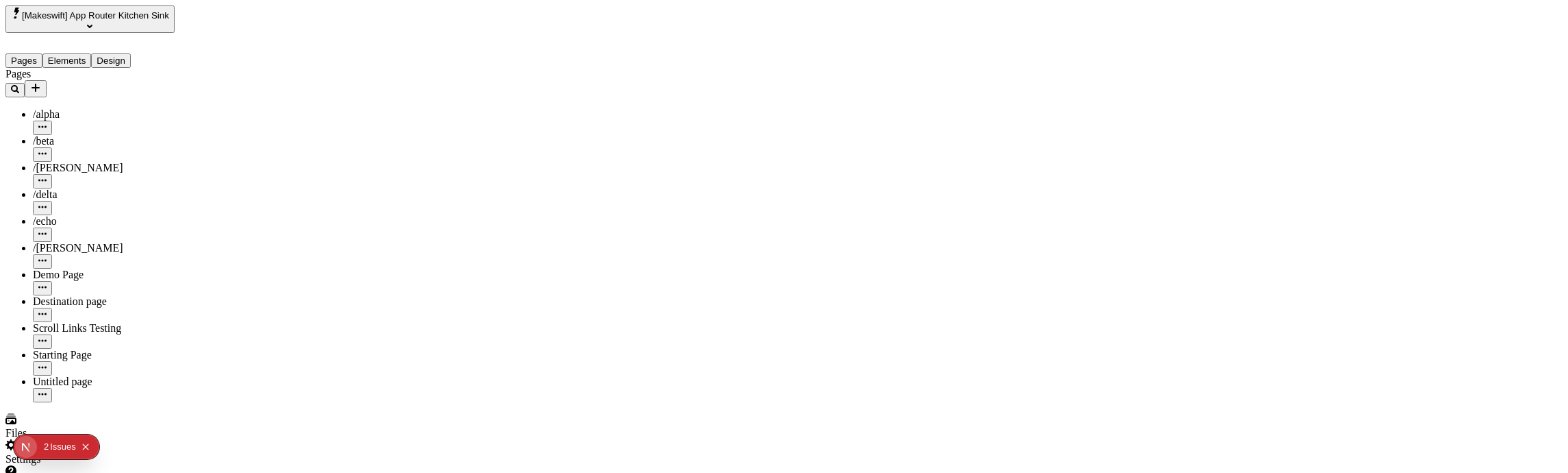
click at [1340, 136] on input "Default Title" at bounding box center [1305, 129] width 121 height 14
click at [1341, 136] on input "Default Title" at bounding box center [1305, 129] width 121 height 14
click at [1341, 122] on div "Text" at bounding box center [1327, 115] width 165 height 14
click at [1338, 136] on input "Default Title" at bounding box center [1305, 129] width 121 height 14
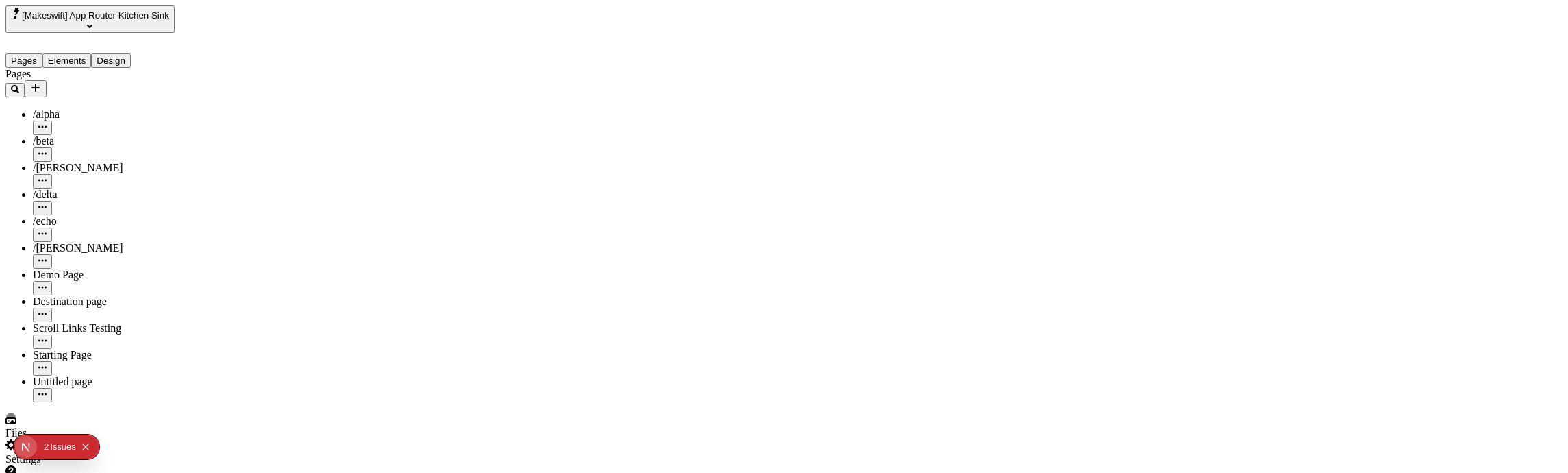
click at [1338, 136] on input "Default Title" at bounding box center [1305, 129] width 121 height 14
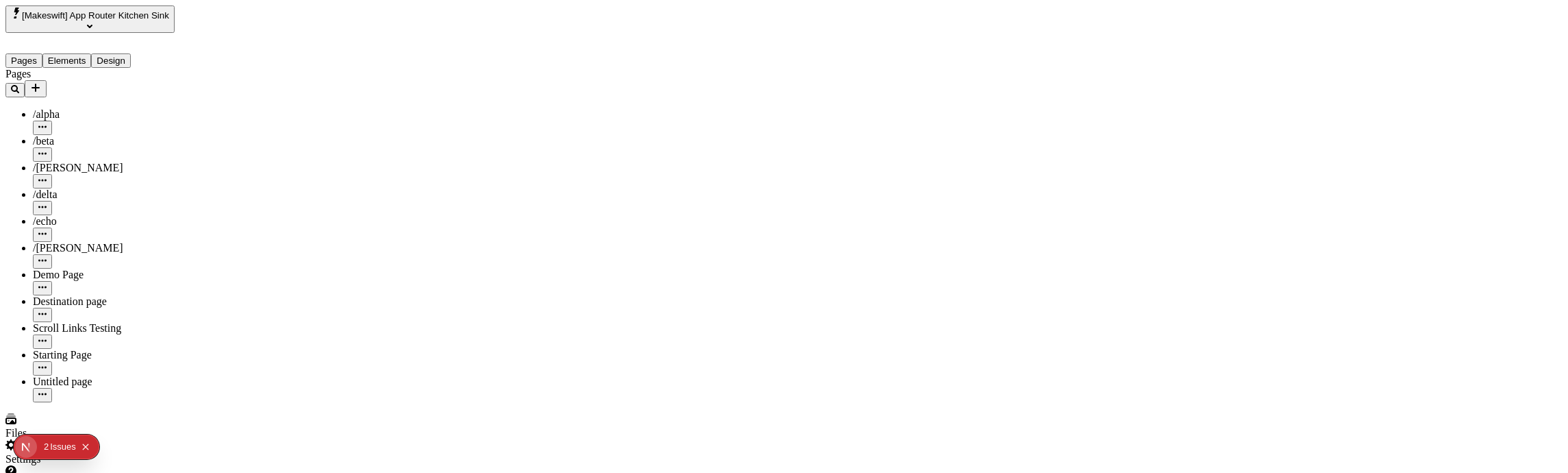
click at [1338, 136] on input "Default Title" at bounding box center [1305, 129] width 121 height 14
drag, startPoint x: 1495, startPoint y: 203, endPoint x: 1493, endPoint y: 189, distance: 14.1
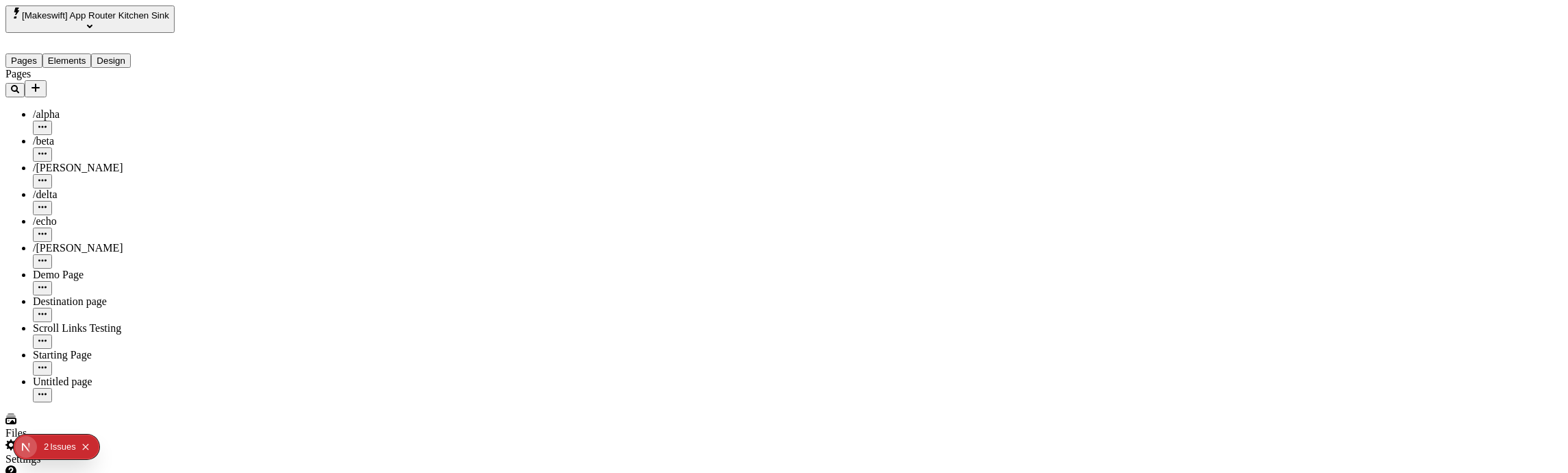
click at [1367, 134] on input "Default Titlef" at bounding box center [1305, 126] width 121 height 14
click at [1367, 134] on input "Default Titleffff" at bounding box center [1305, 126] width 121 height 14
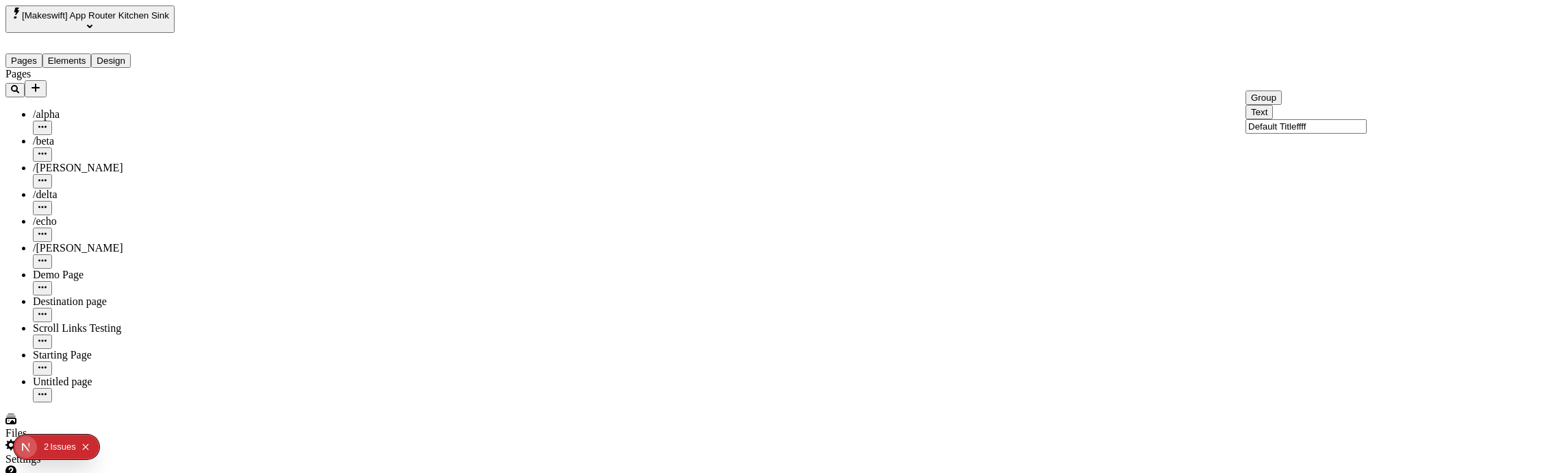
type input "Default Titleffff"
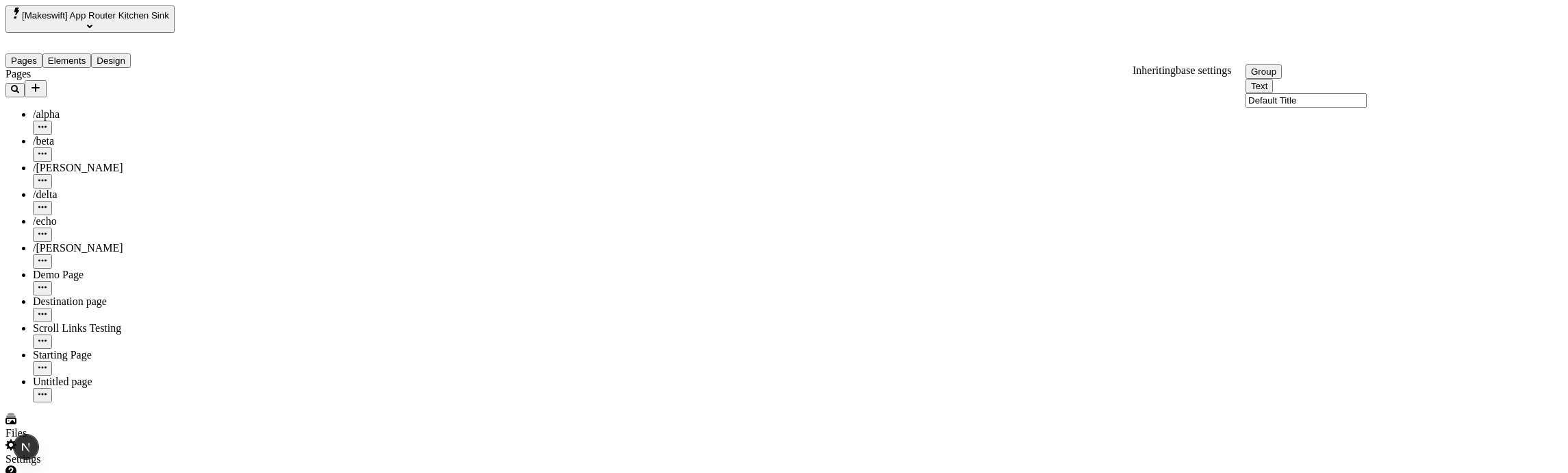
click at [1342, 108] on input "Default Title" at bounding box center [1305, 100] width 121 height 14
click at [1335, 134] on input "Default Titleffff" at bounding box center [1305, 126] width 121 height 14
click at [1301, 122] on div "Text" at bounding box center [1327, 115] width 165 height 14
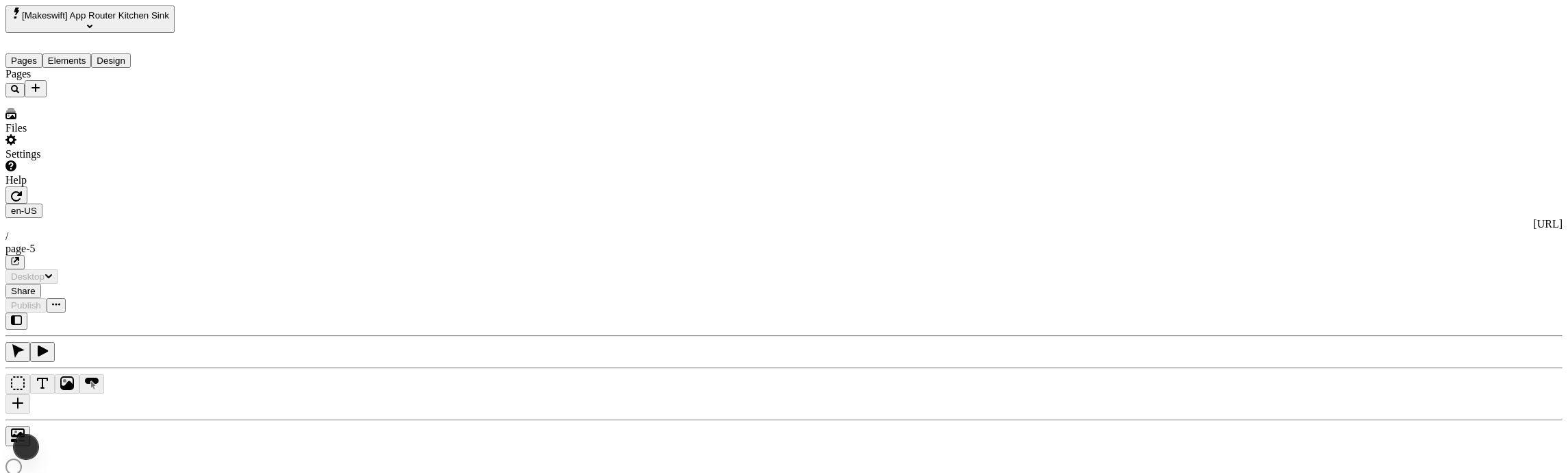
type input "/page-5"
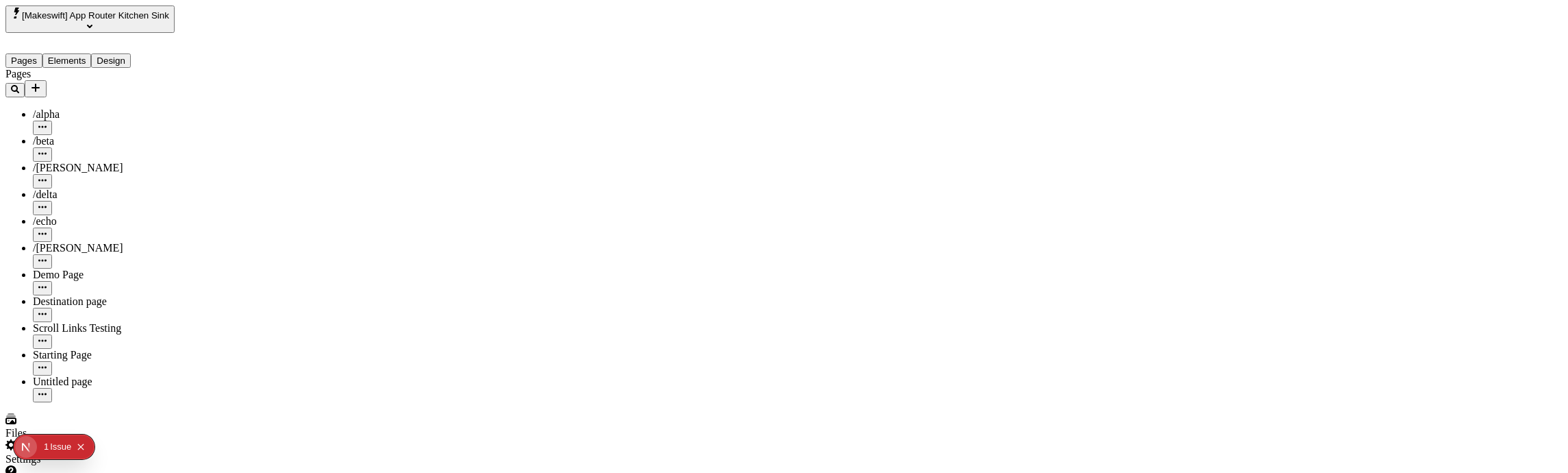
click at [1348, 108] on input "Default Title" at bounding box center [1305, 100] width 121 height 14
click at [1349, 134] on input "Default Titleffff" at bounding box center [1305, 126] width 121 height 14
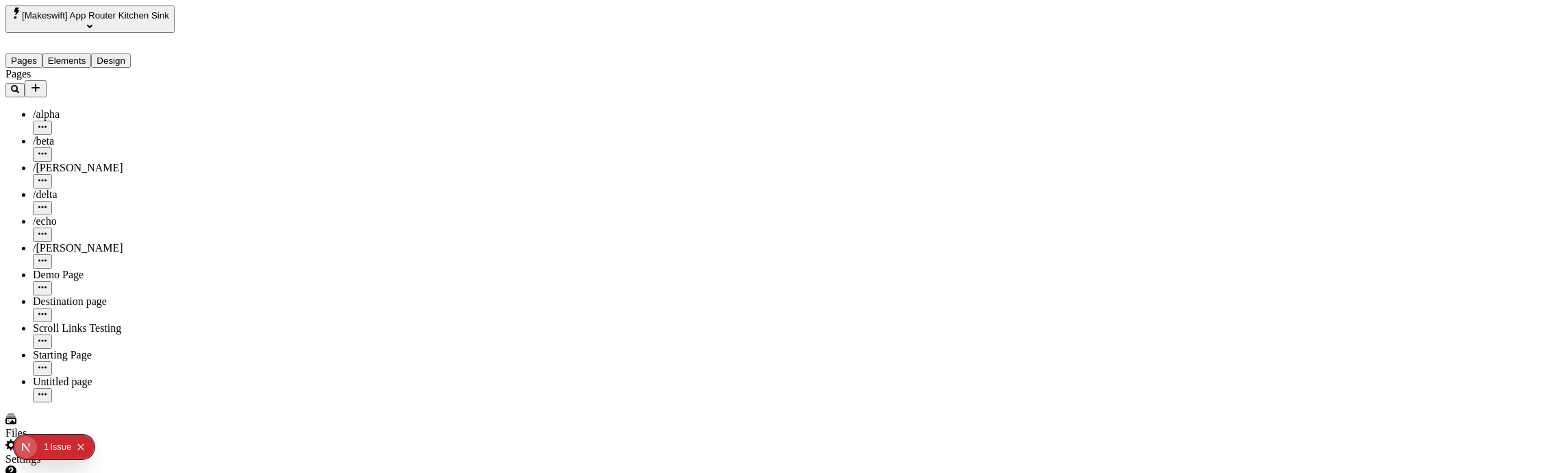
click at [1288, 122] on div "Text" at bounding box center [1327, 115] width 165 height 14
click at [1350, 134] on input "Default Titleffff" at bounding box center [1305, 126] width 121 height 14
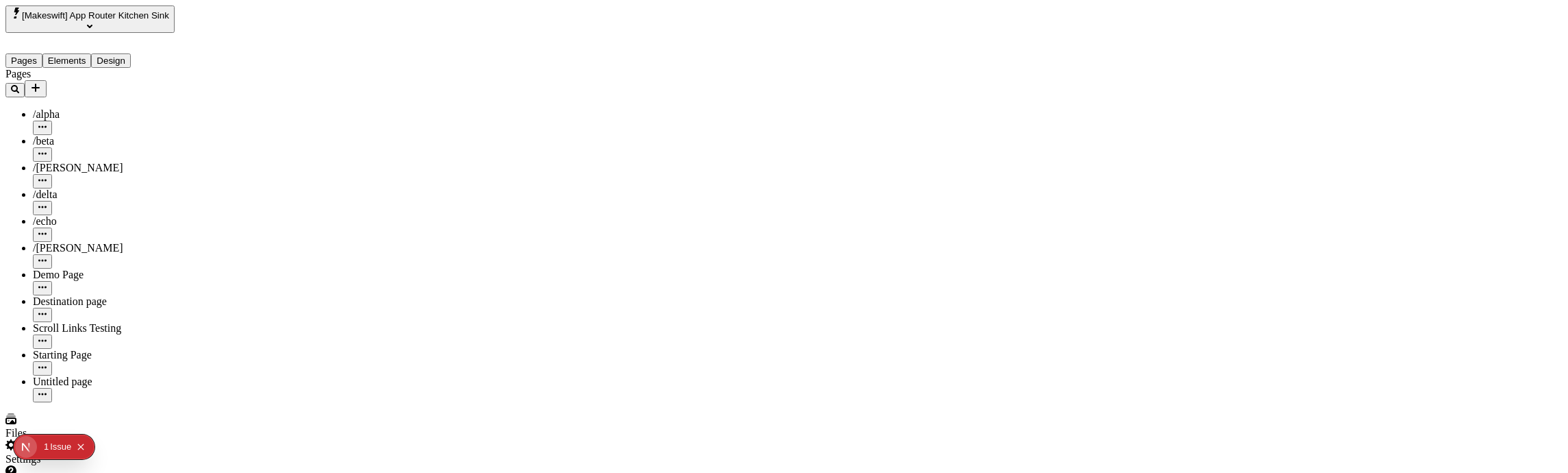
click at [1319, 121] on div "Group Text Default Titleffff" at bounding box center [1327, 114] width 165 height 43
click at [1312, 124] on div "Group Text Default Titleffff" at bounding box center [1327, 114] width 165 height 43
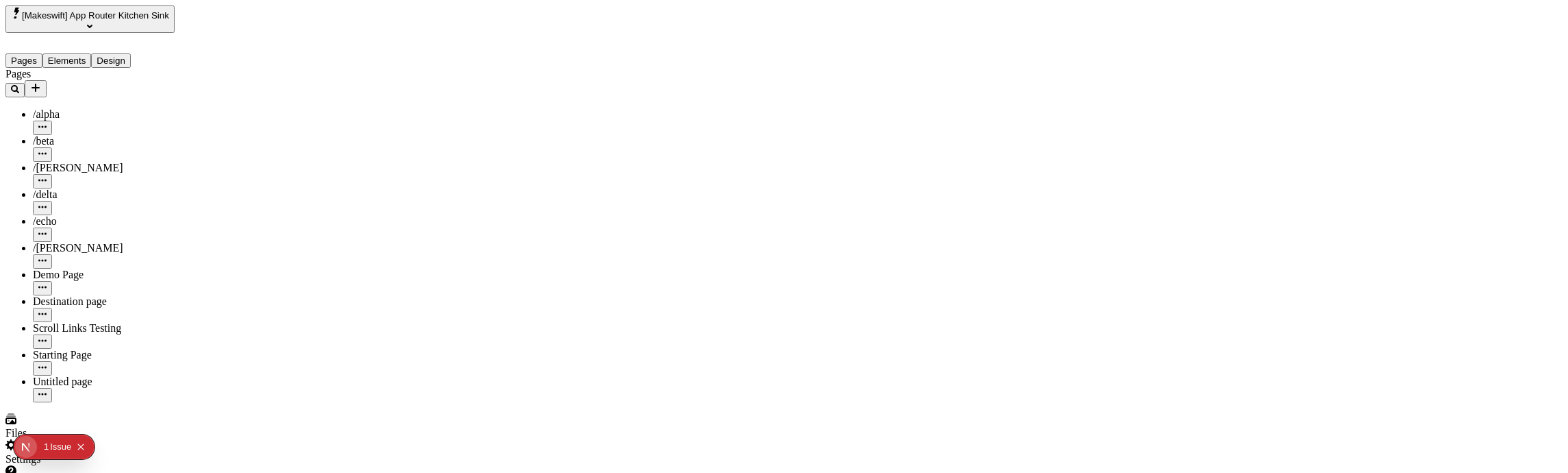
click at [1367, 108] on input "Default Title" at bounding box center [1305, 100] width 121 height 14
click at [1332, 134] on input "Default Titleffff" at bounding box center [1305, 126] width 121 height 14
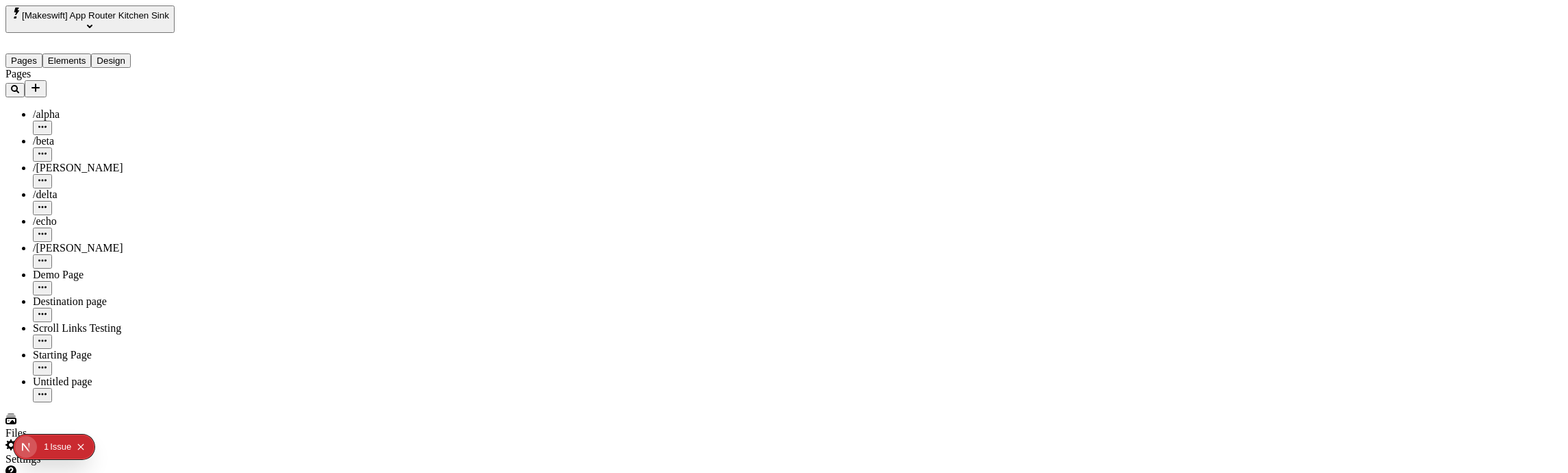
click at [1356, 108] on input "Default Title" at bounding box center [1305, 100] width 121 height 14
click at [1344, 110] on div "Group Text Default Title" at bounding box center [1327, 89] width 165 height 43
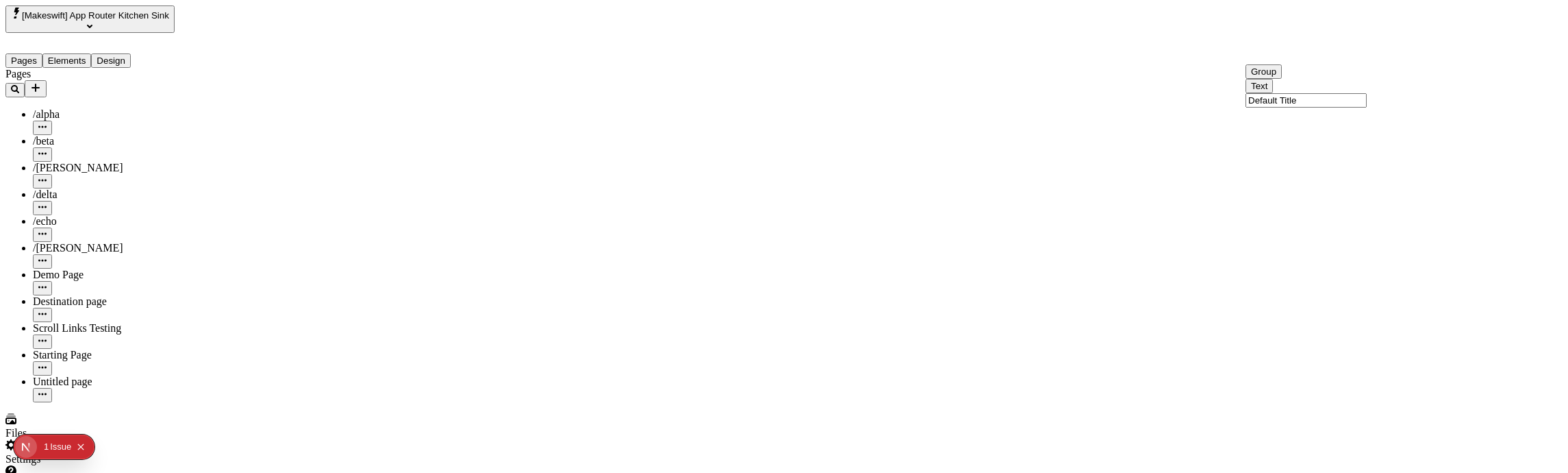
click at [1344, 108] on div "Text Default Title" at bounding box center [1327, 93] width 165 height 29
click at [1304, 110] on div "Group Text Default Title" at bounding box center [1327, 89] width 165 height 43
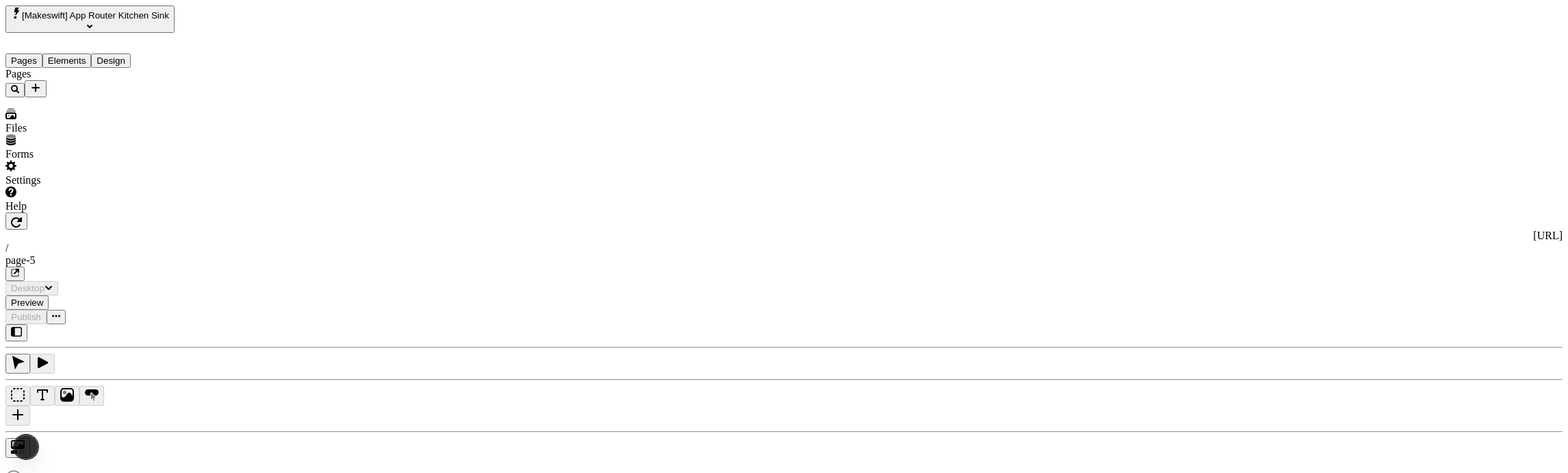
type input "/page-5"
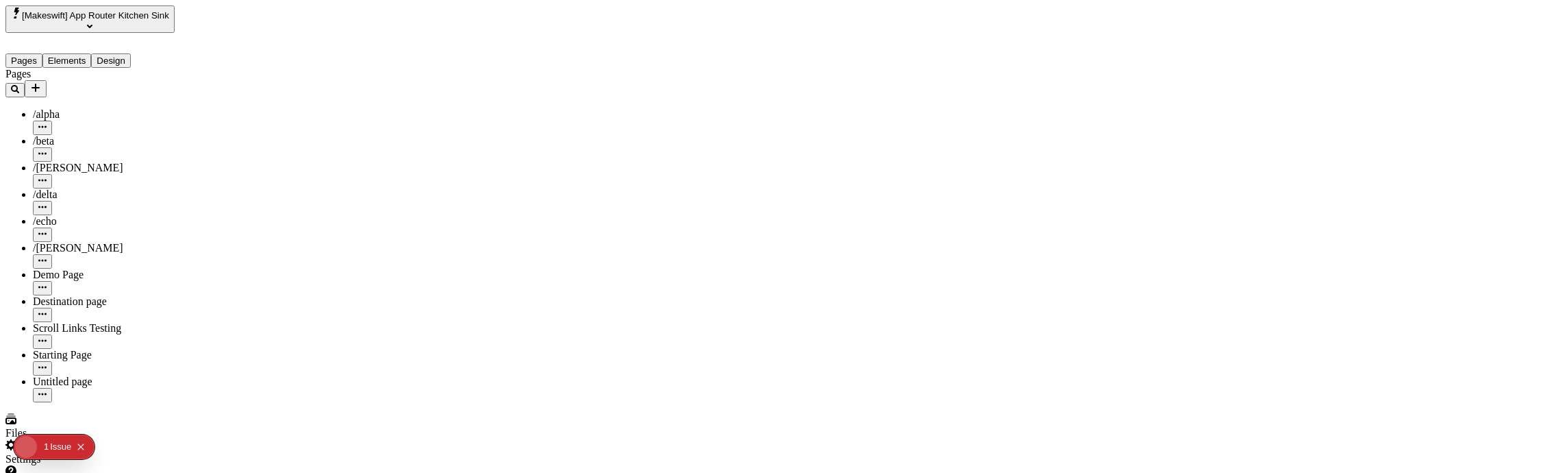
type input "/page-5"
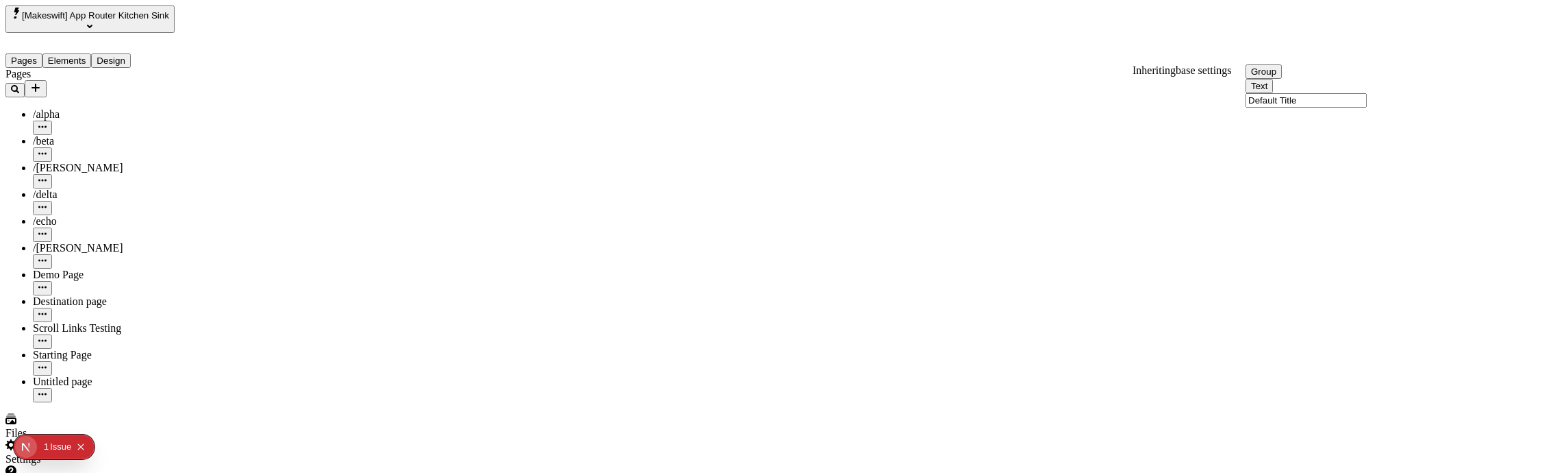
click at [1354, 108] on input "Default Title" at bounding box center [1305, 100] width 121 height 14
click at [1334, 110] on div "Group Text Default Title" at bounding box center [1327, 89] width 165 height 43
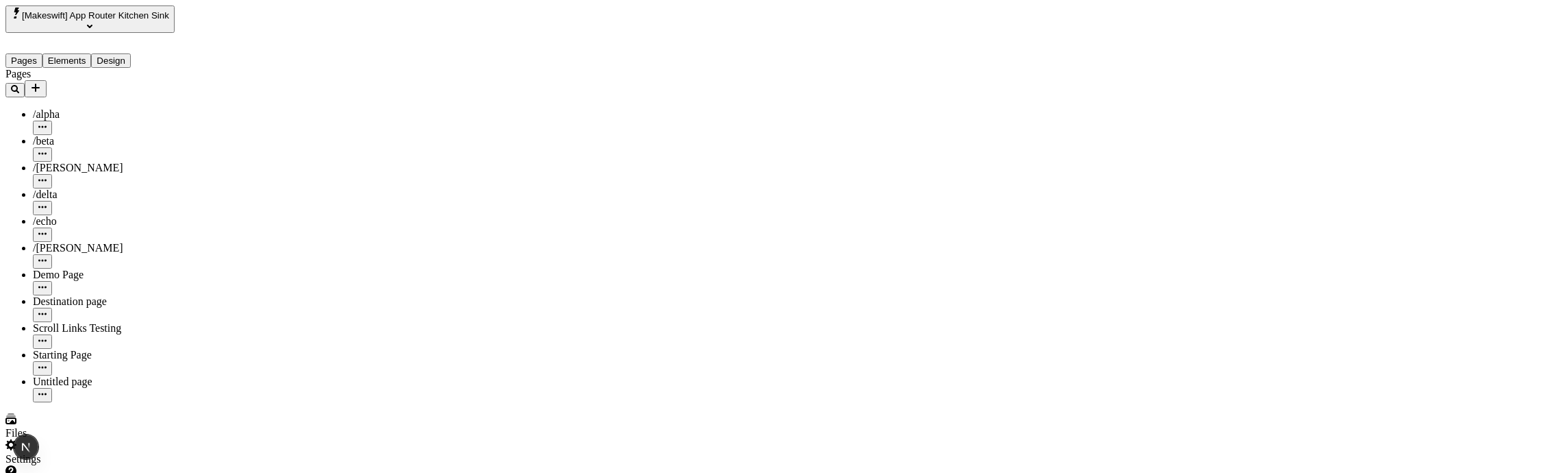
click at [1335, 110] on div "Group Text Default Title" at bounding box center [1327, 89] width 165 height 43
click at [1300, 108] on input "Default Title" at bounding box center [1305, 100] width 121 height 14
click at [1271, 134] on input "Default Titleffff" at bounding box center [1305, 126] width 121 height 14
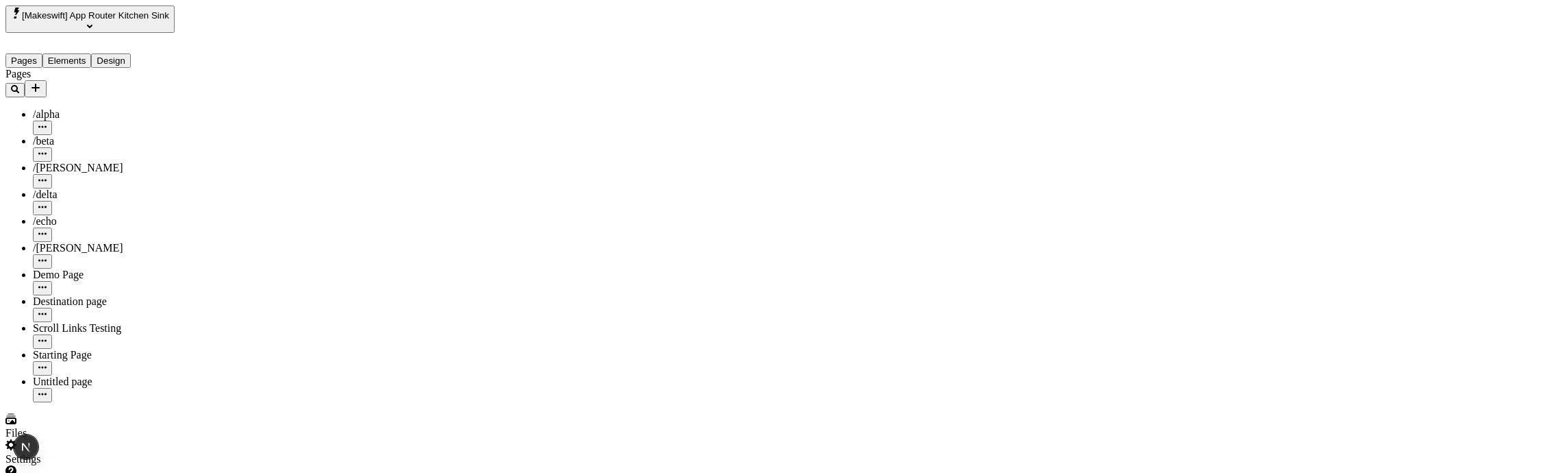
click at [1317, 108] on input "Default Title" at bounding box center [1305, 100] width 121 height 14
click at [1352, 110] on div "Text Default Title" at bounding box center [1327, 96] width 165 height 29
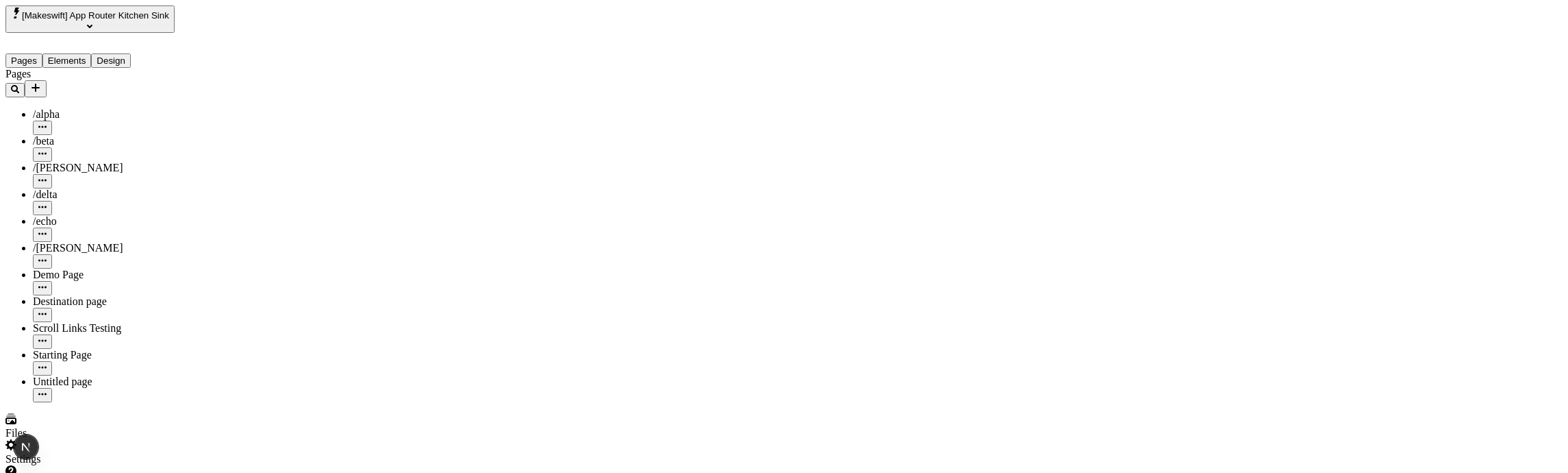
click at [1344, 110] on div "Group Text Default Title" at bounding box center [1327, 89] width 165 height 43
click at [1303, 110] on div "Group Text Default Title" at bounding box center [1327, 89] width 165 height 43
click at [1301, 134] on input "Default Titleffff" at bounding box center [1305, 126] width 121 height 14
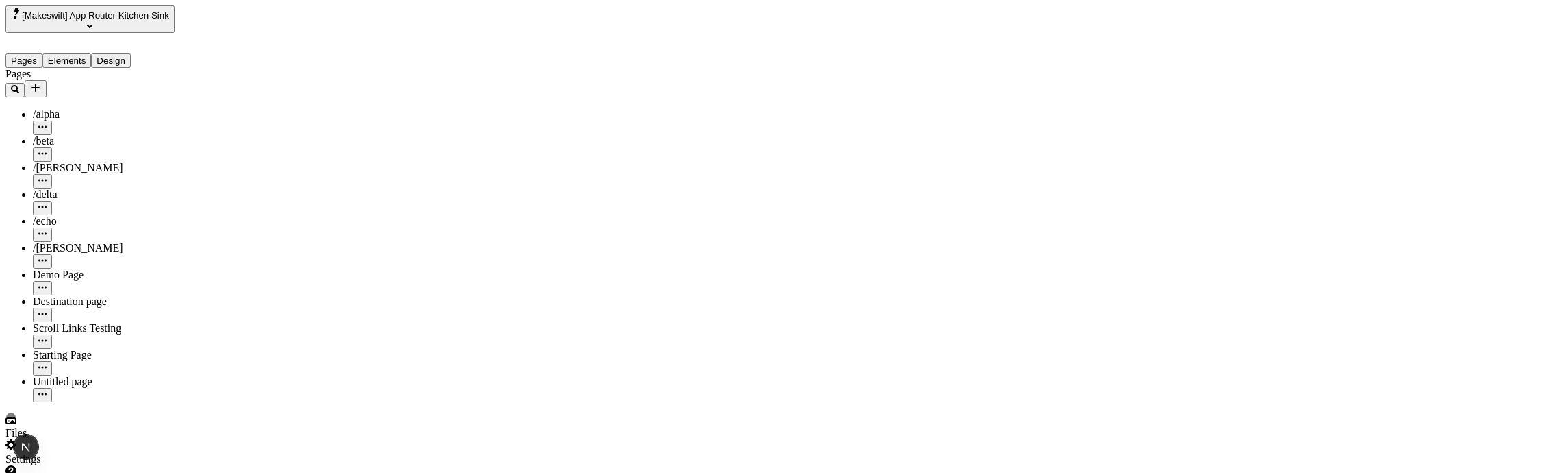
click at [1303, 108] on input "Default Title" at bounding box center [1305, 100] width 121 height 14
click at [1332, 110] on input "Default Title" at bounding box center [1305, 103] width 121 height 14
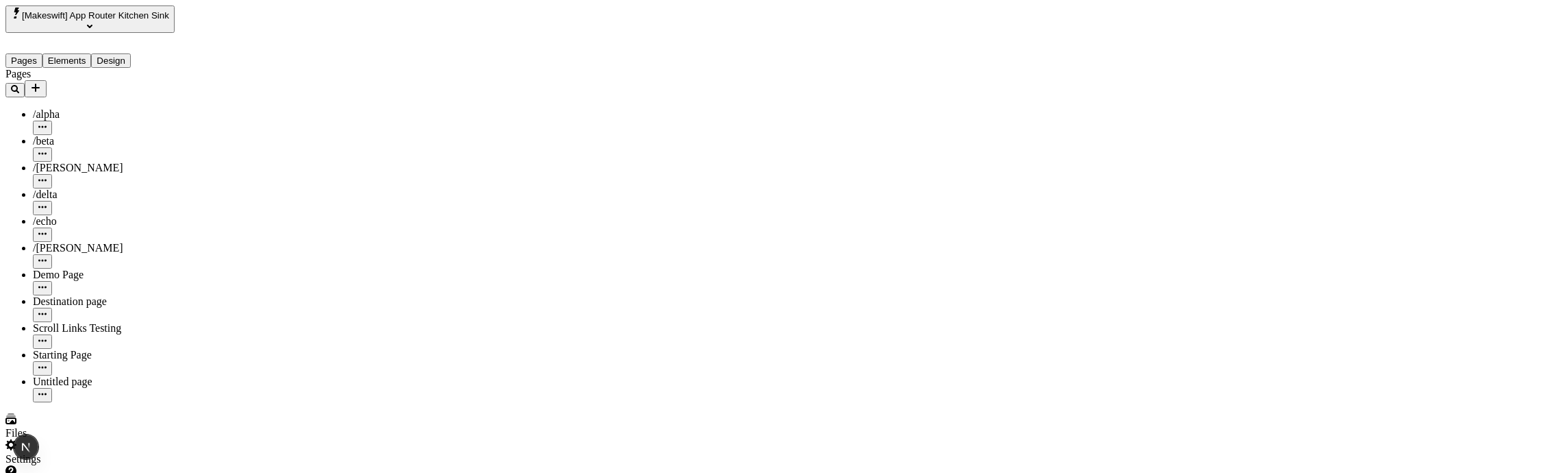
type input "Default Titled"
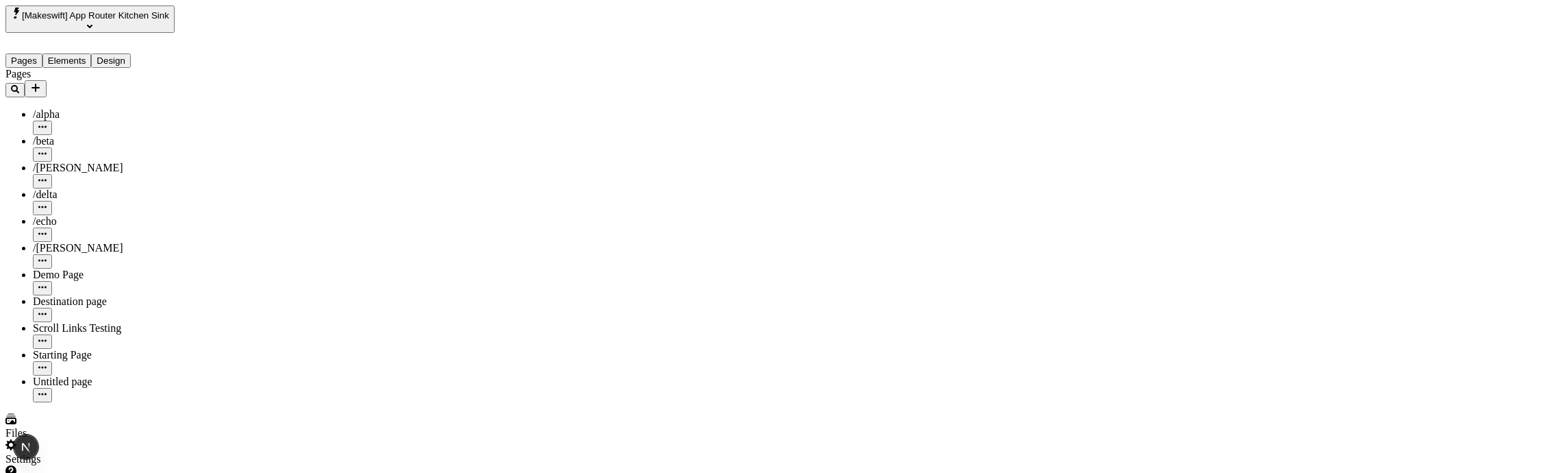
type input "/page-5"
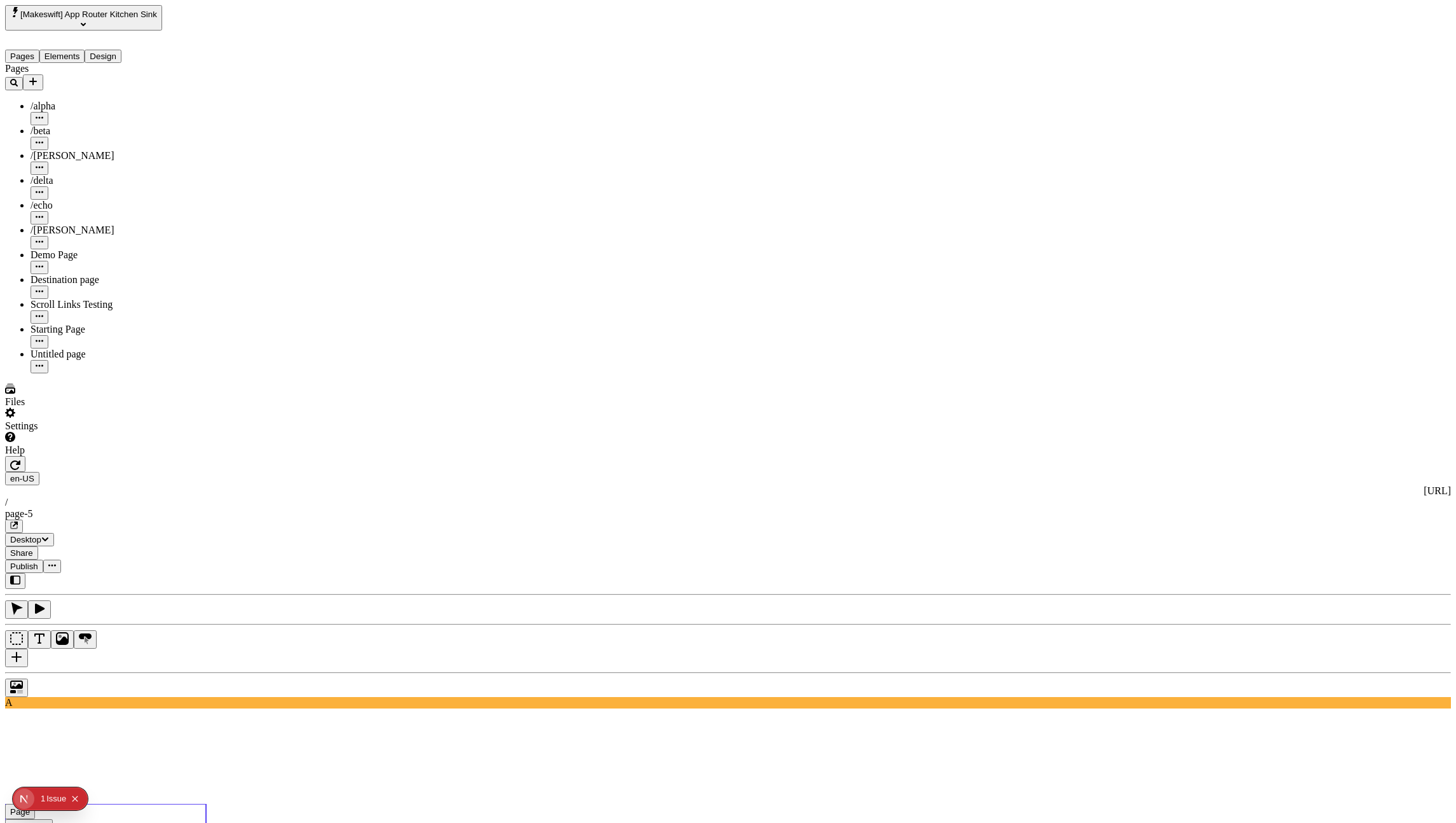
click at [1239, 124] on input "Default Titleffff" at bounding box center [1212, 117] width 113 height 13
click at [1227, 100] on input "Default Titled" at bounding box center [1212, 93] width 113 height 13
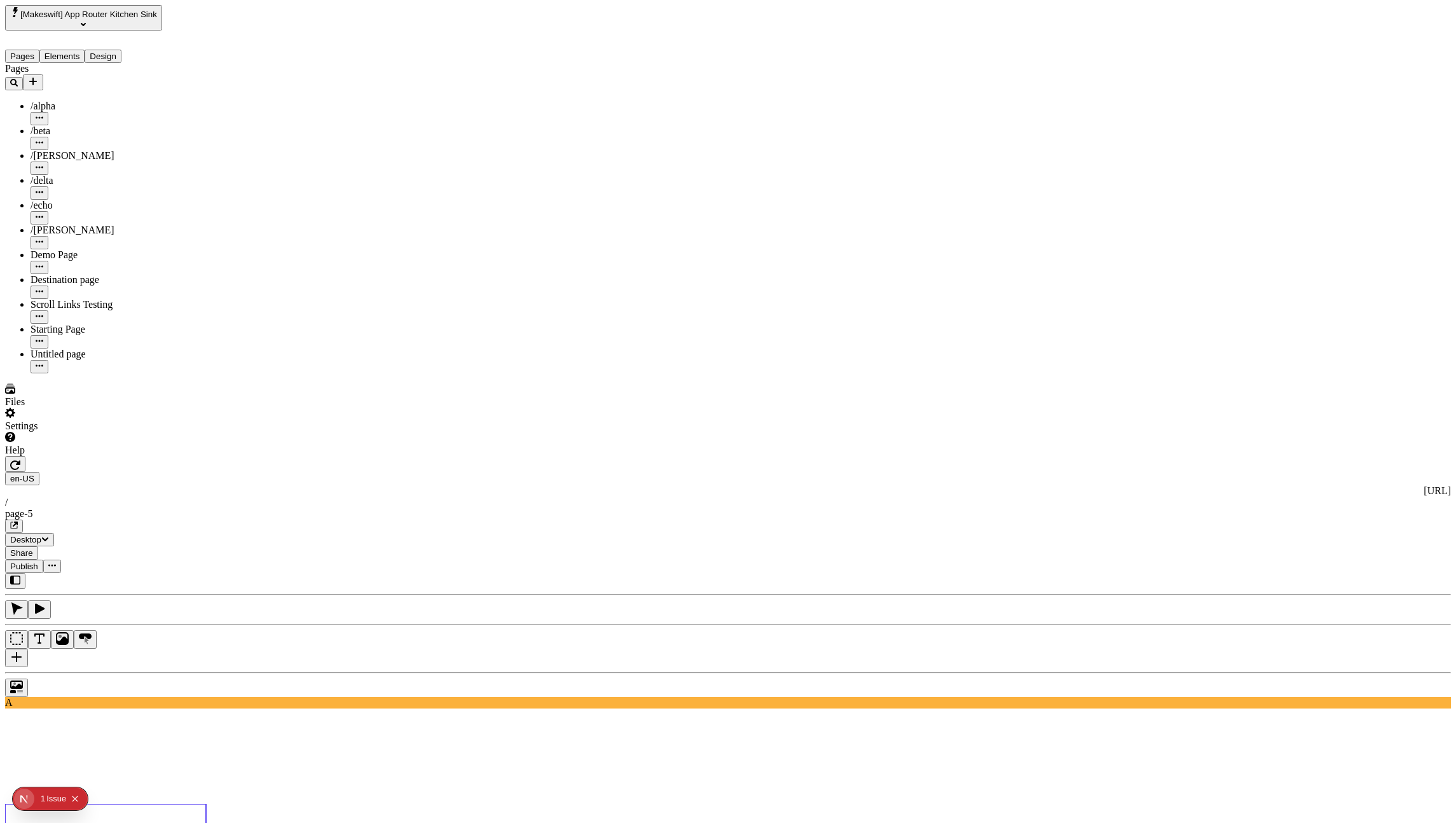
click at [1227, 102] on div "Group Text Default Titled" at bounding box center [1233, 82] width 153 height 40
click at [196, 438] on div at bounding box center [728, 685] width 1445 height 25
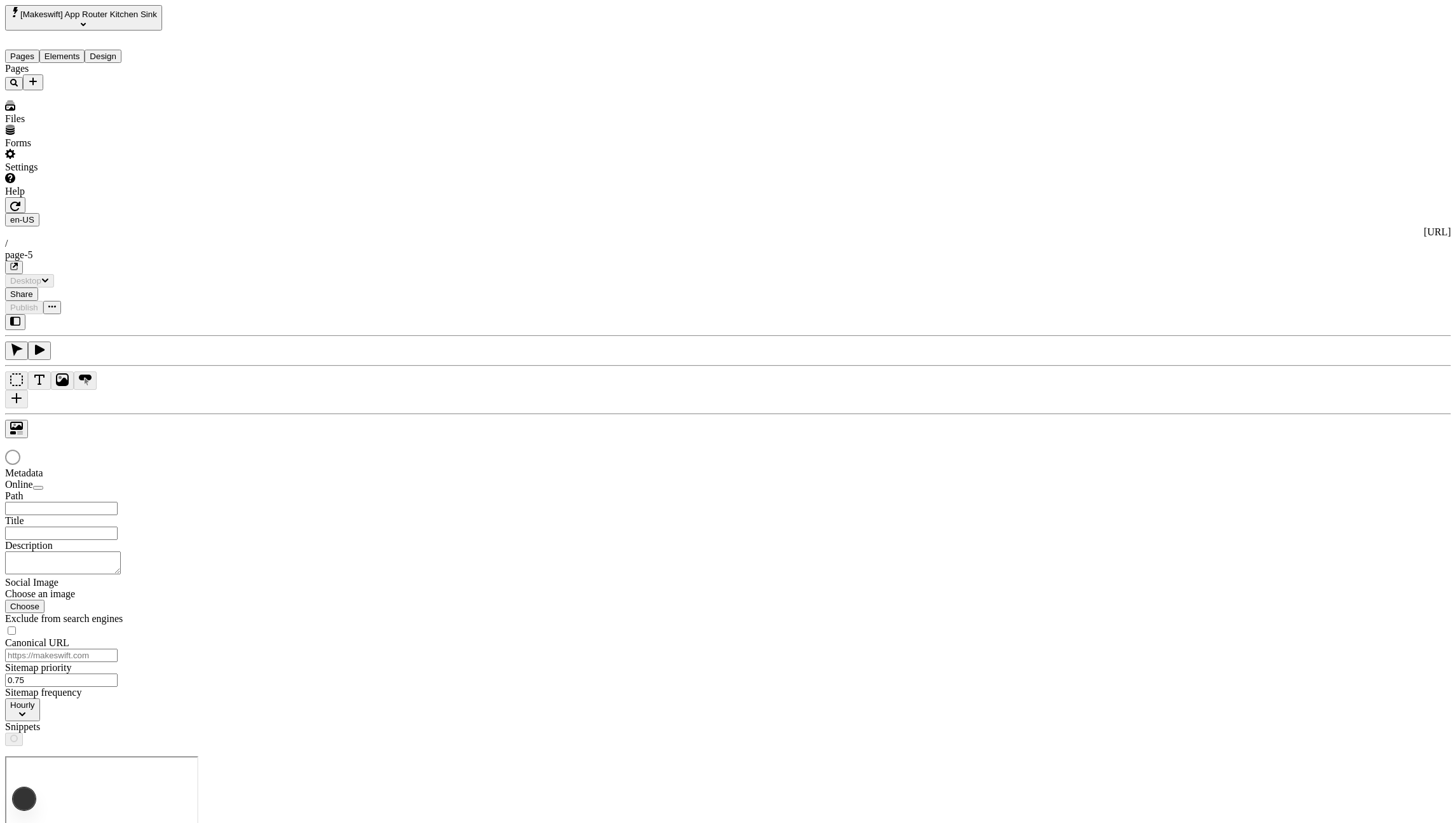
type input "/page-5"
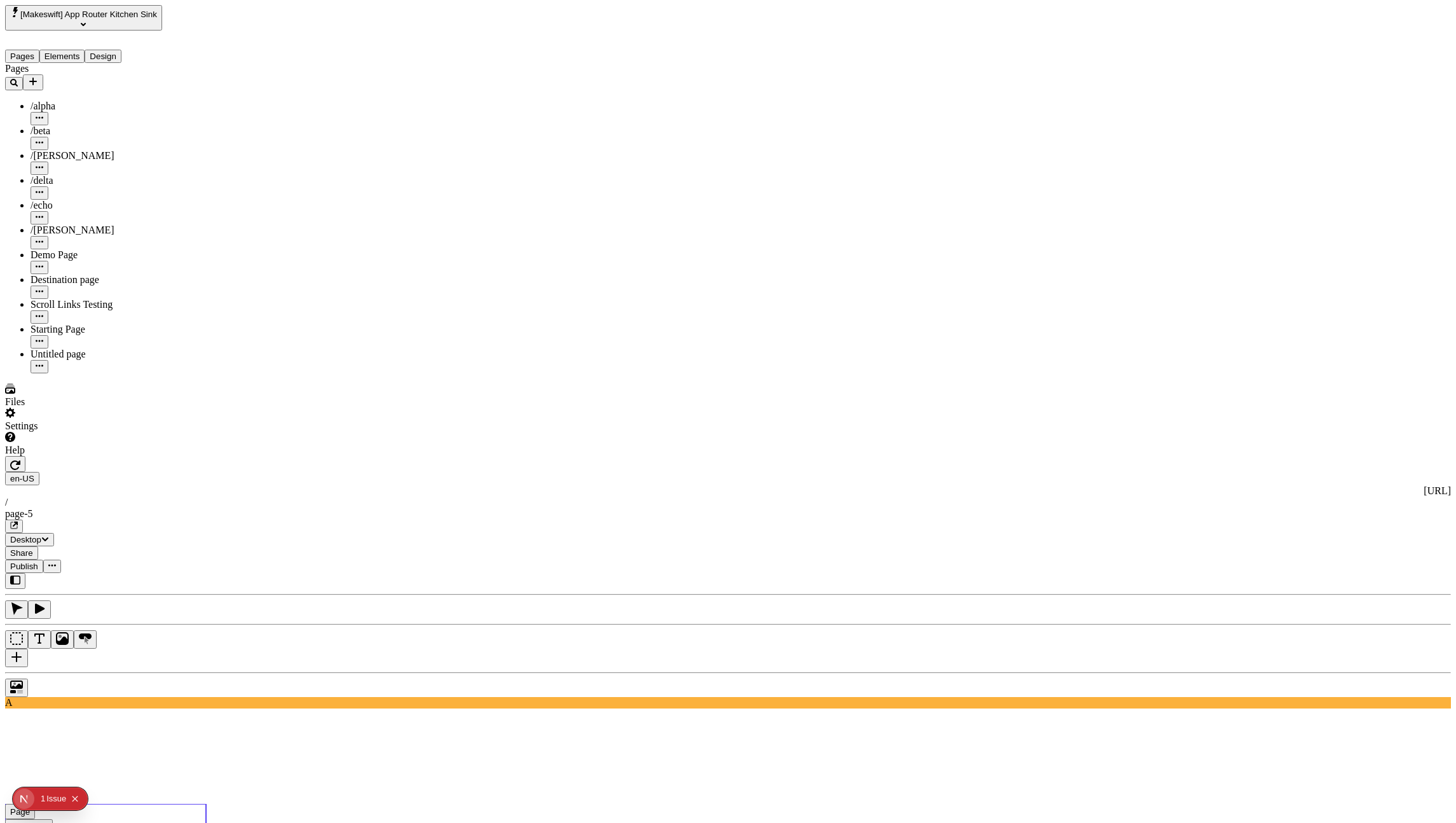
click at [1252, 100] on input "Default Titled" at bounding box center [1212, 93] width 113 height 13
click at [1247, 124] on div "Text Default Titleffff" at bounding box center [1233, 111] width 153 height 27
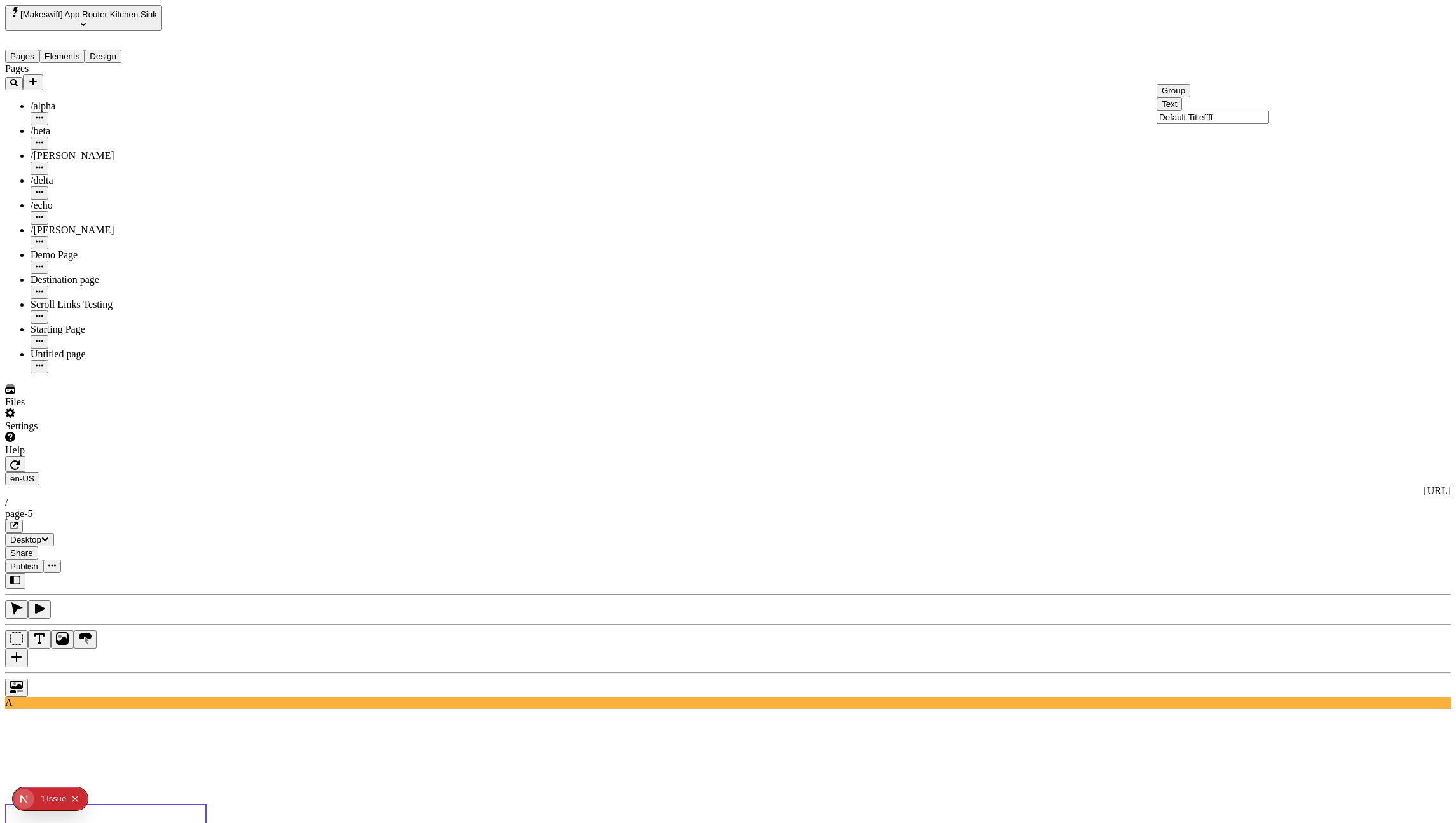
click at [1245, 124] on input "Default Titleffff" at bounding box center [1212, 117] width 113 height 13
click at [1216, 113] on div "Text" at bounding box center [1233, 107] width 153 height 13
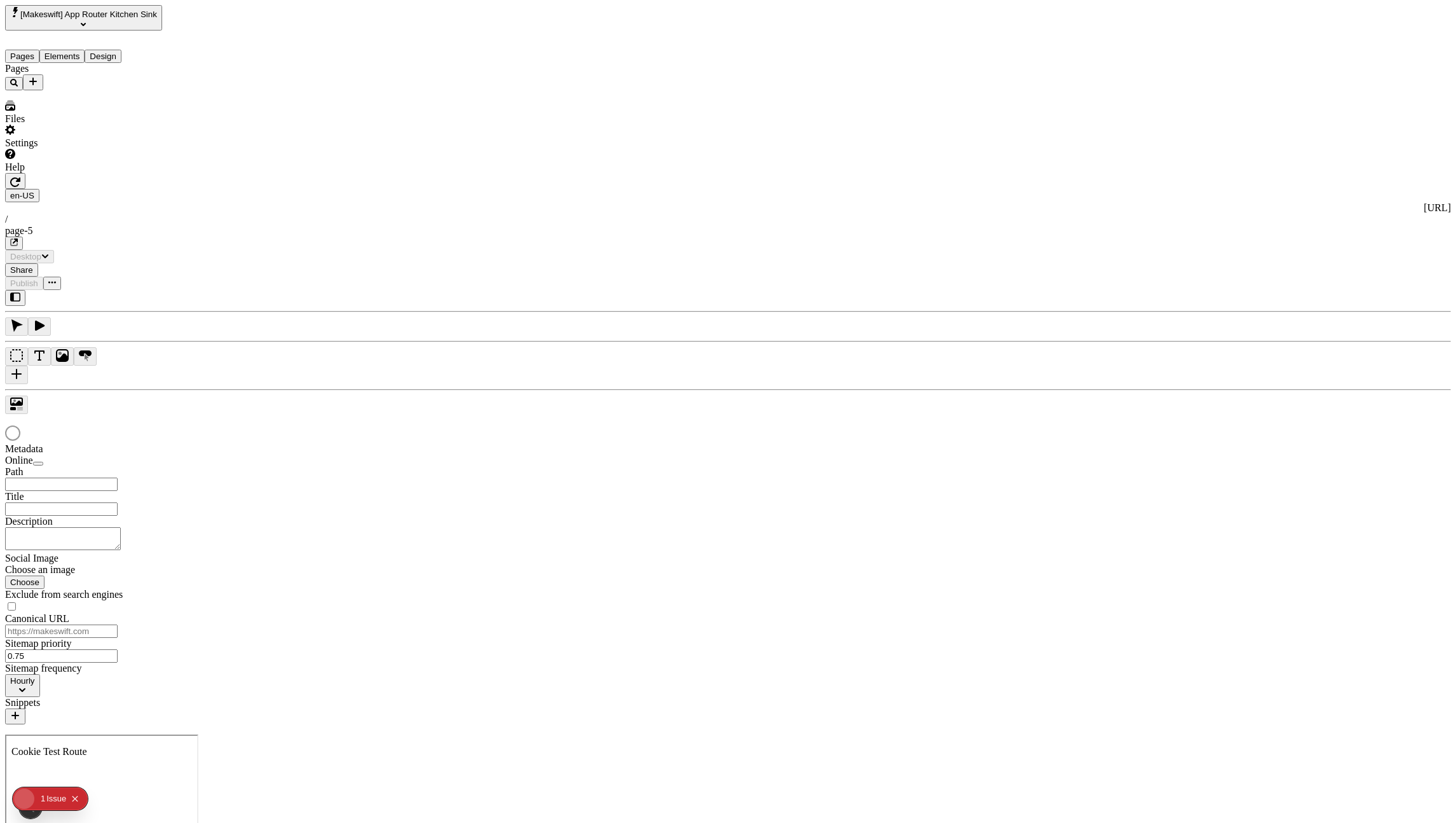
type input "/page-5"
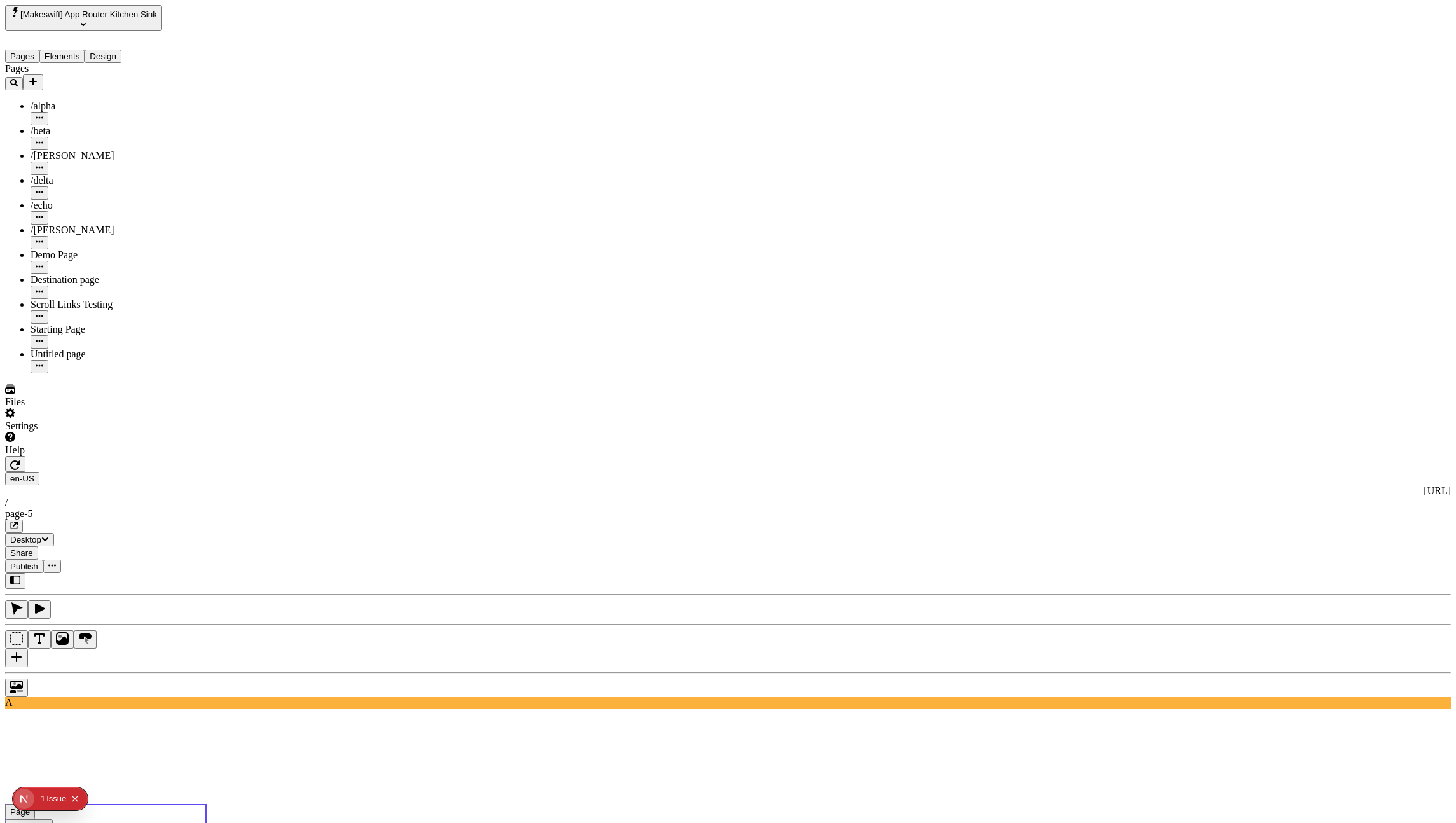
click at [1204, 100] on input "Default Titled" at bounding box center [1212, 93] width 113 height 13
click at [1213, 124] on input "Default Titleffff" at bounding box center [1212, 117] width 113 height 13
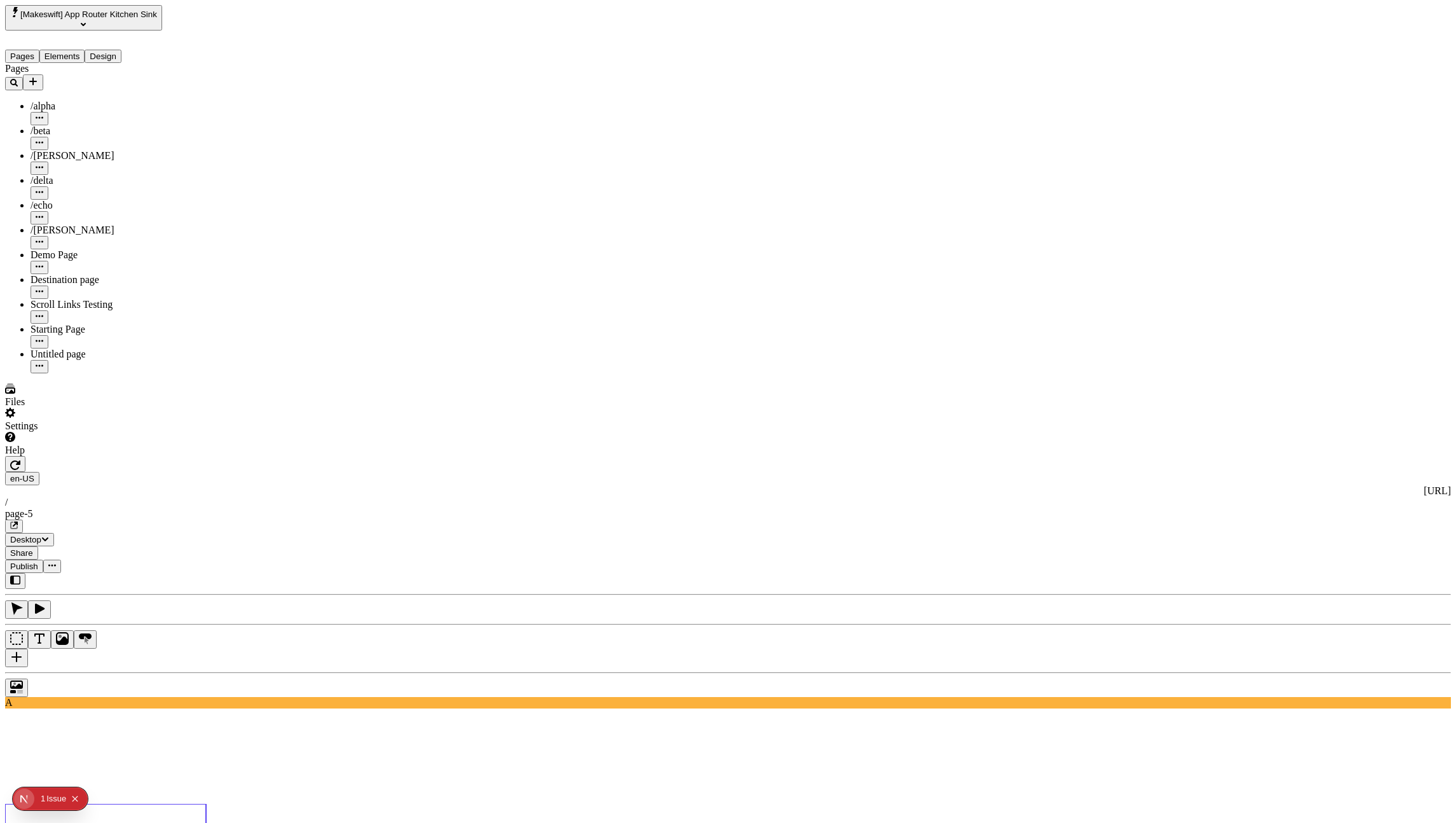
click at [1191, 113] on div "Text" at bounding box center [1233, 107] width 153 height 13
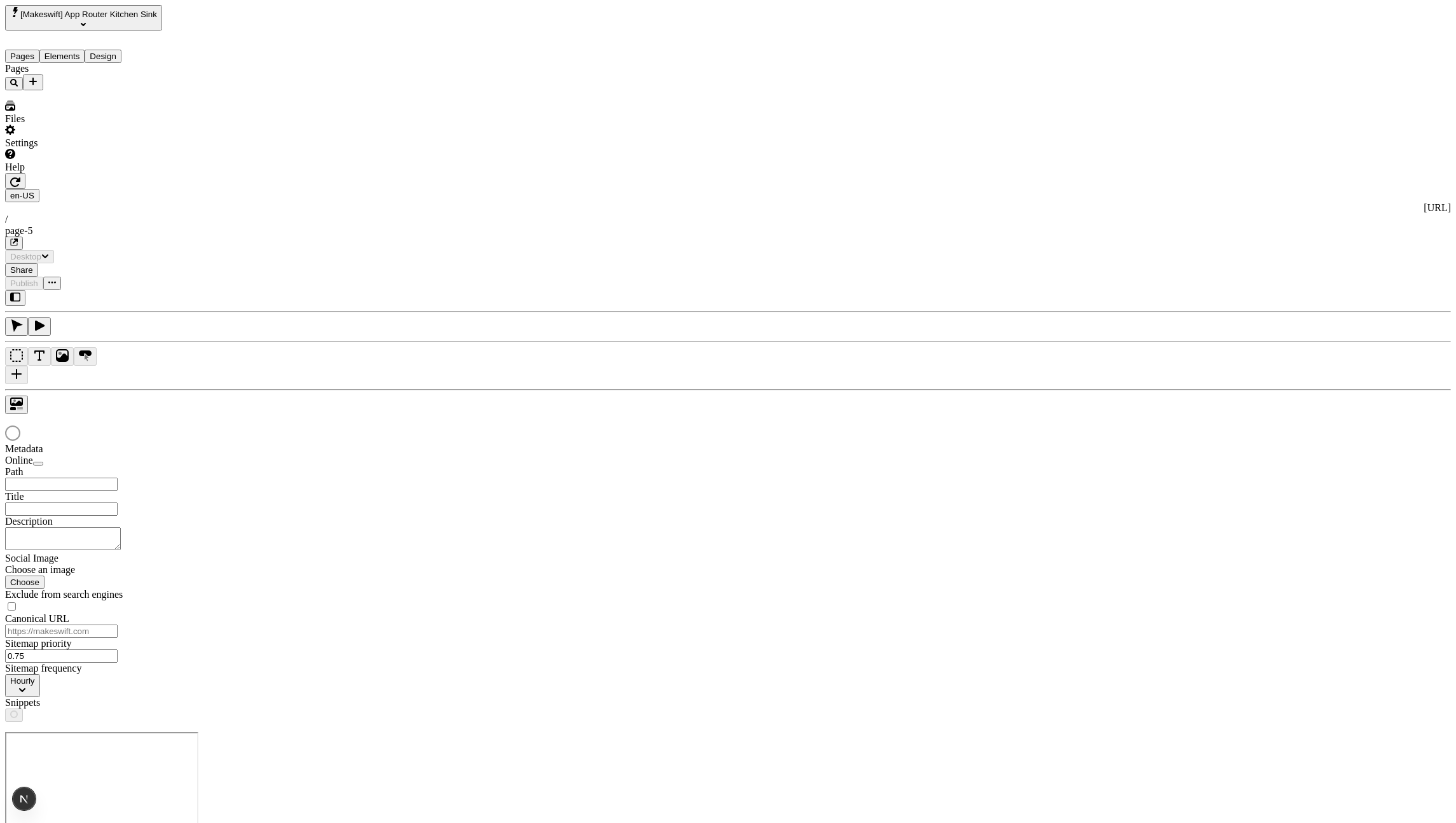
type input "/page-5"
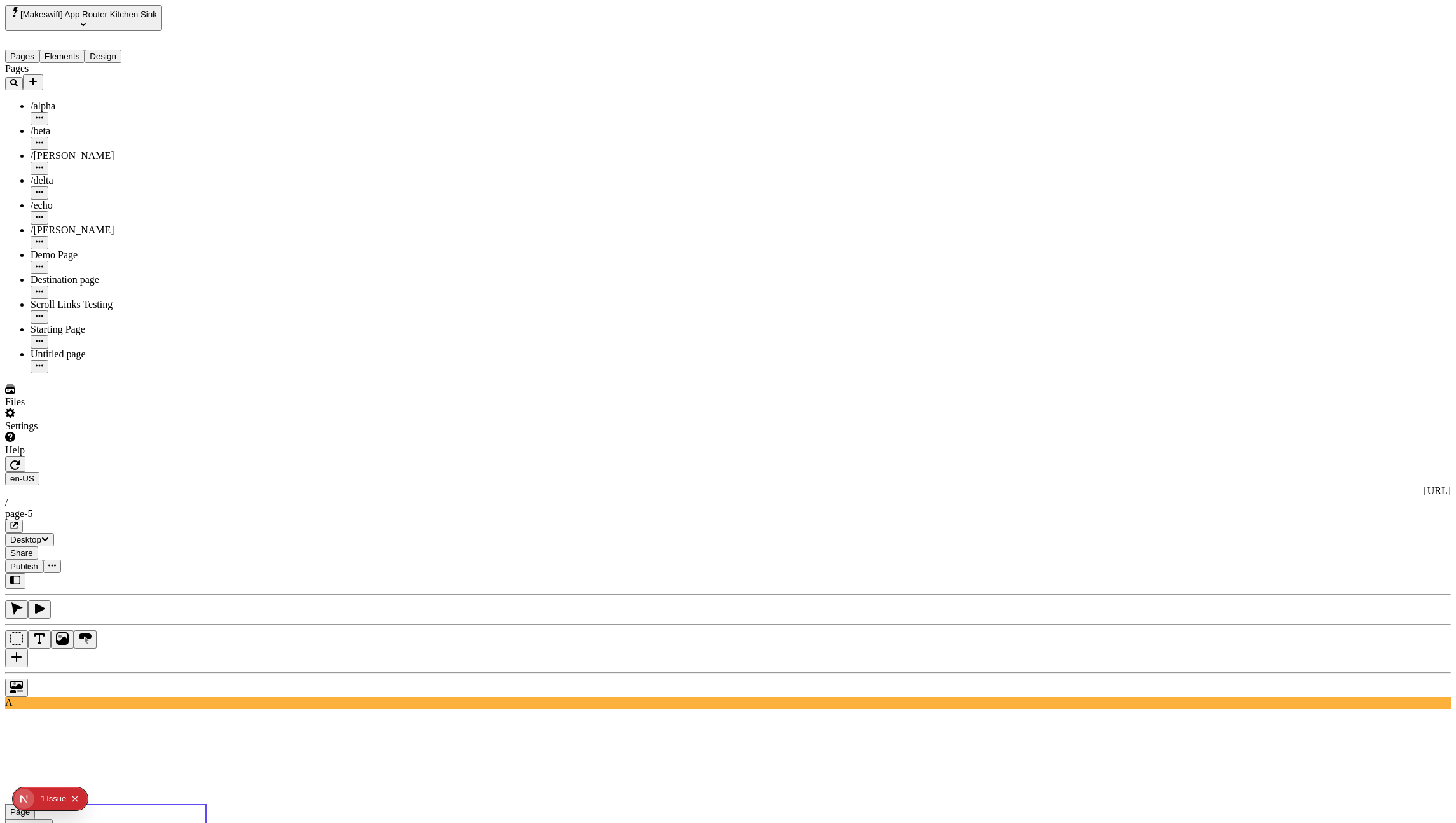
click at [1262, 68] on input "Default Titled" at bounding box center [1205, 61] width 113 height 13
click at [1241, 92] on input "Default Titleffff" at bounding box center [1205, 86] width 113 height 13
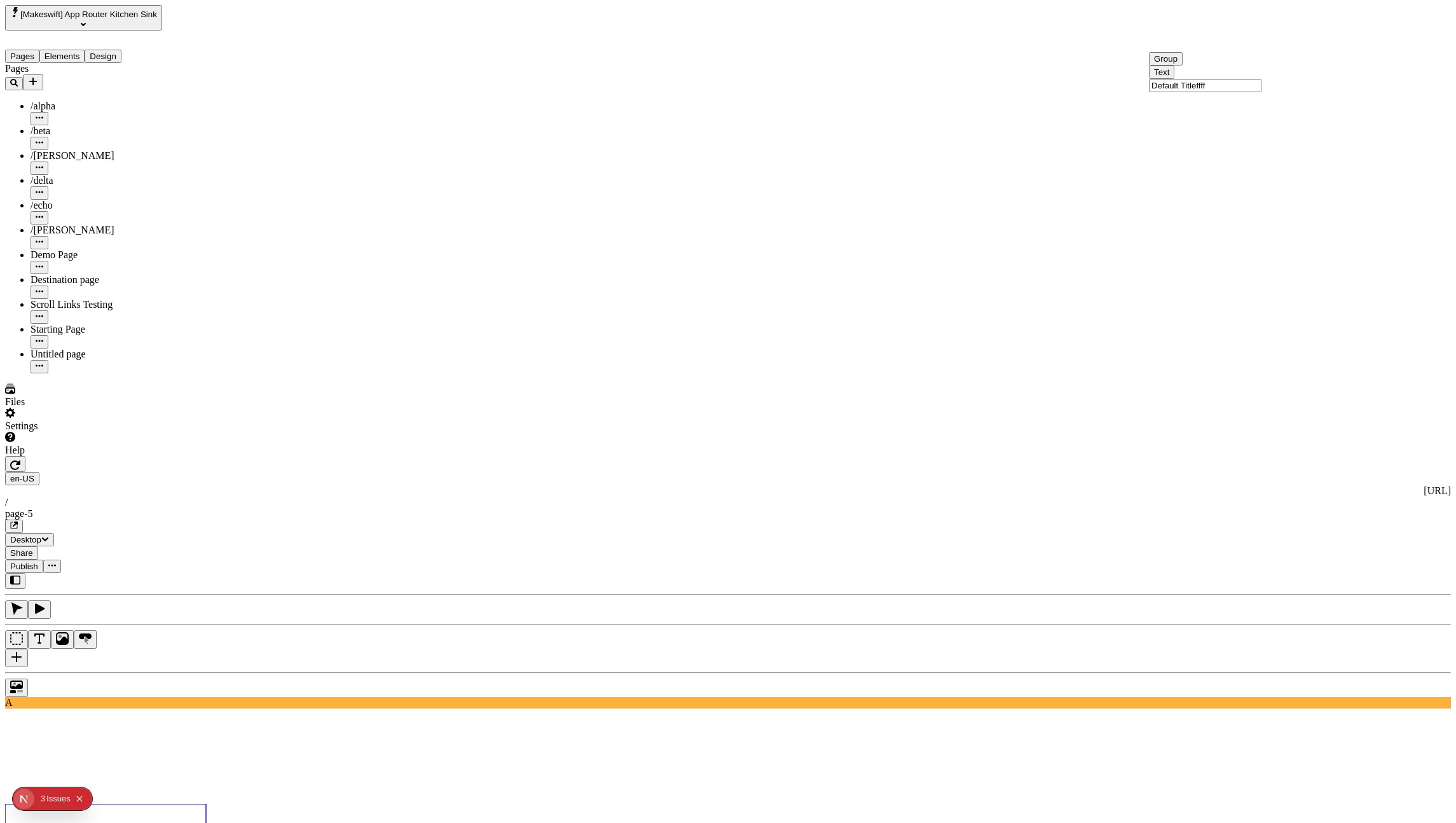
click at [1248, 68] on input "Default Titled" at bounding box center [1205, 61] width 113 height 13
click at [1217, 92] on input "Default Titleffff" at bounding box center [1205, 86] width 113 height 13
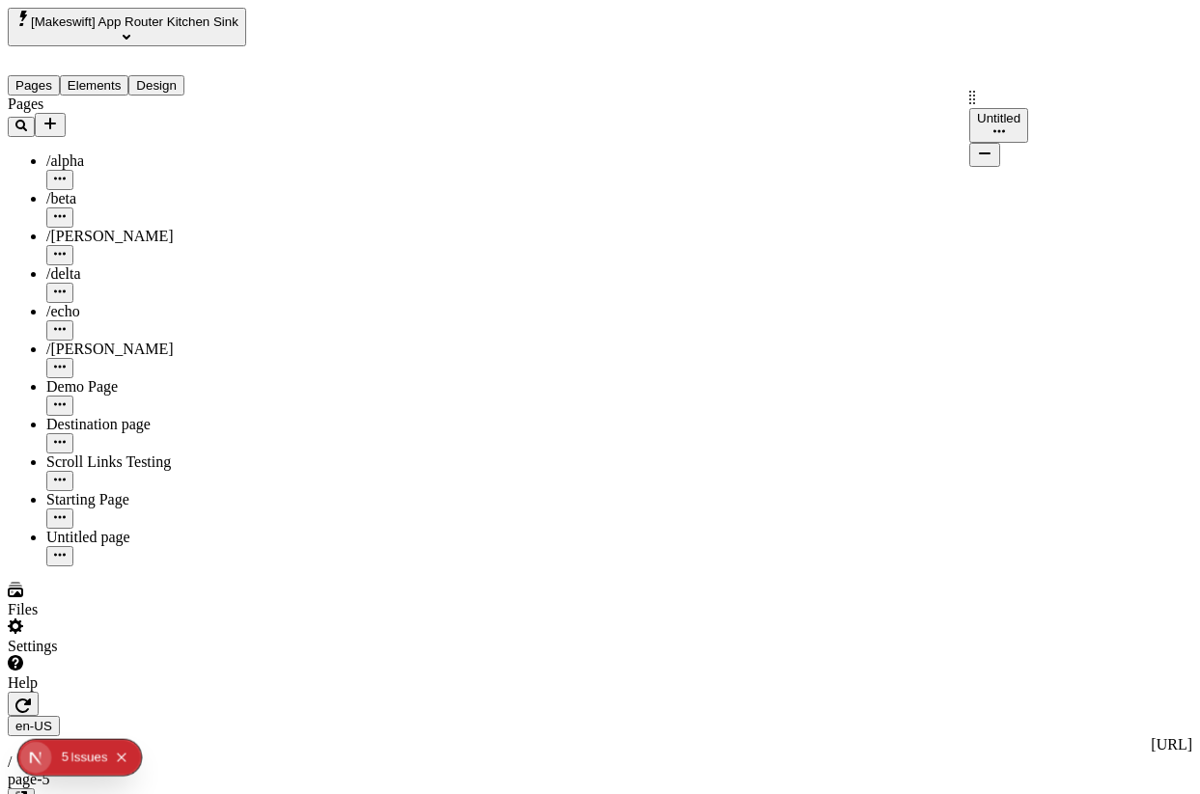
drag, startPoint x: 976, startPoint y: 106, endPoint x: 978, endPoint y: 158, distance: 52.1
drag, startPoint x: 976, startPoint y: 144, endPoint x: 976, endPoint y: 109, distance: 34.7
drag, startPoint x: 976, startPoint y: 109, endPoint x: 976, endPoint y: 162, distance: 53.1
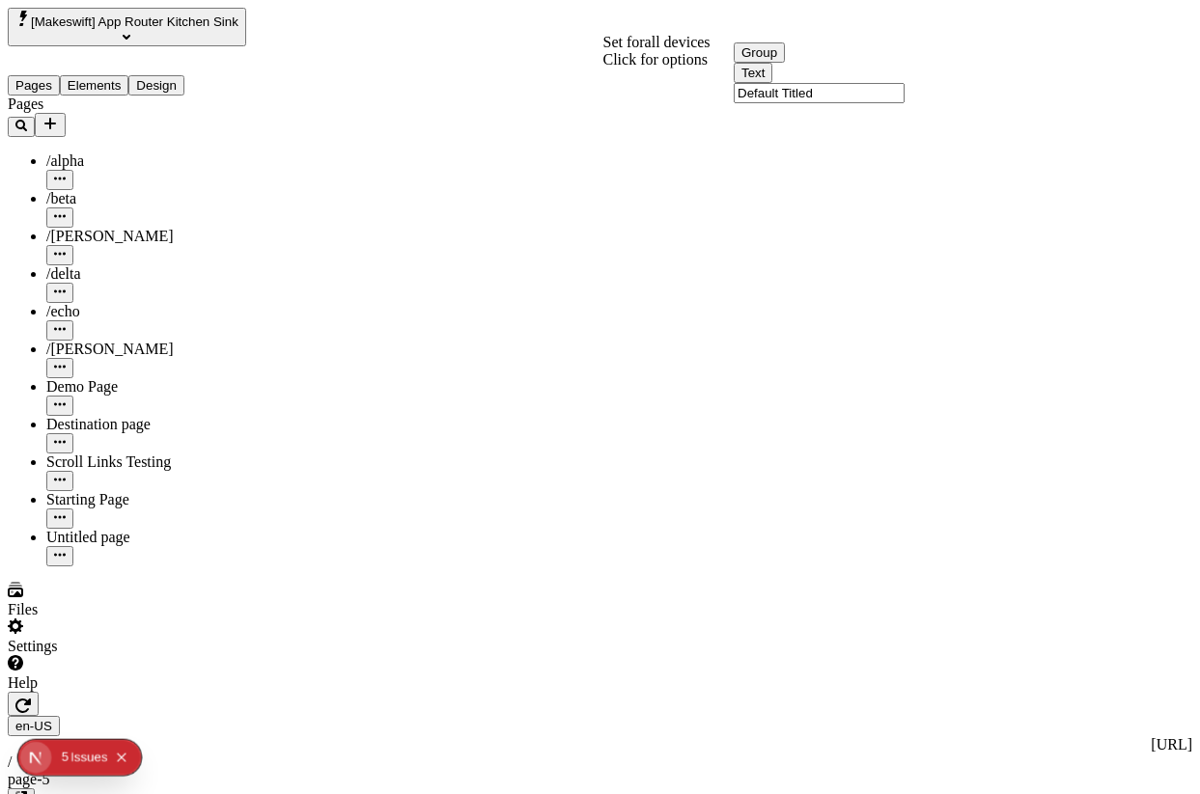
click at [869, 103] on input "Default Titled" at bounding box center [818, 93] width 171 height 20
type input "Default ggg"
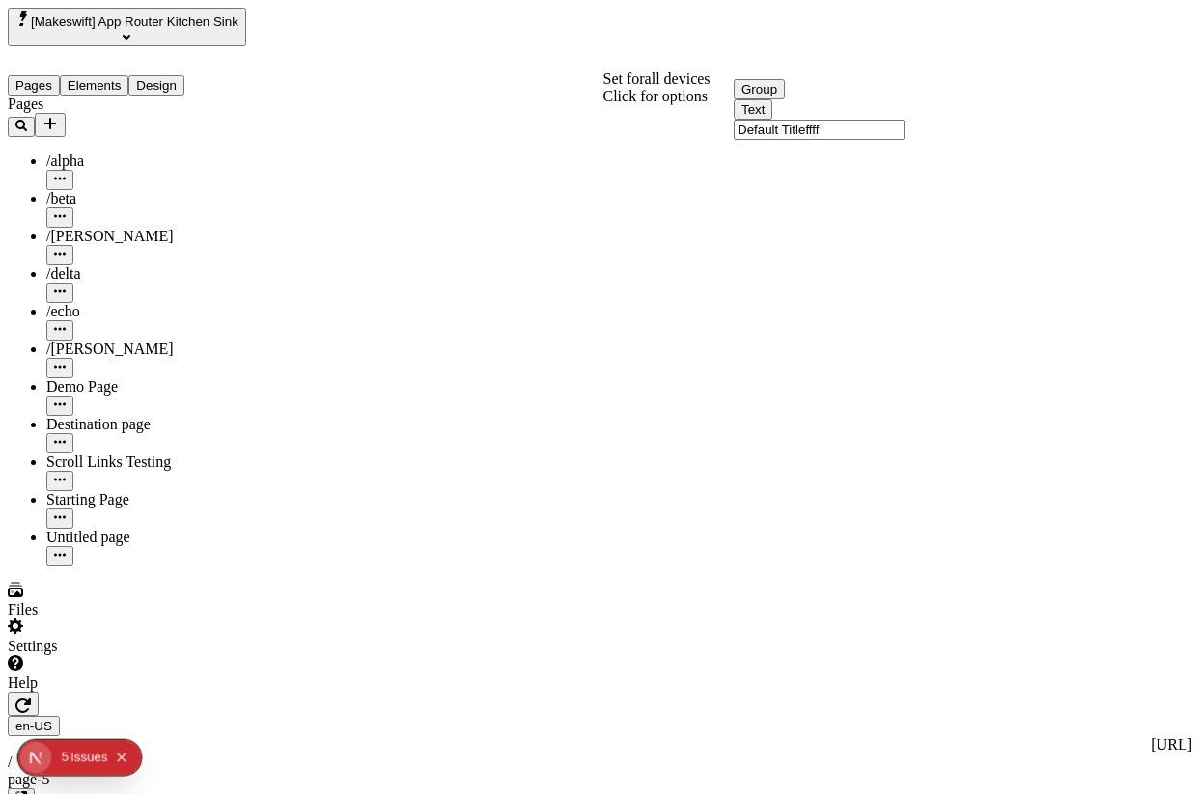
click at [873, 140] on input "Default Titleffff" at bounding box center [818, 130] width 171 height 20
type input "gggDefault Titleffff"
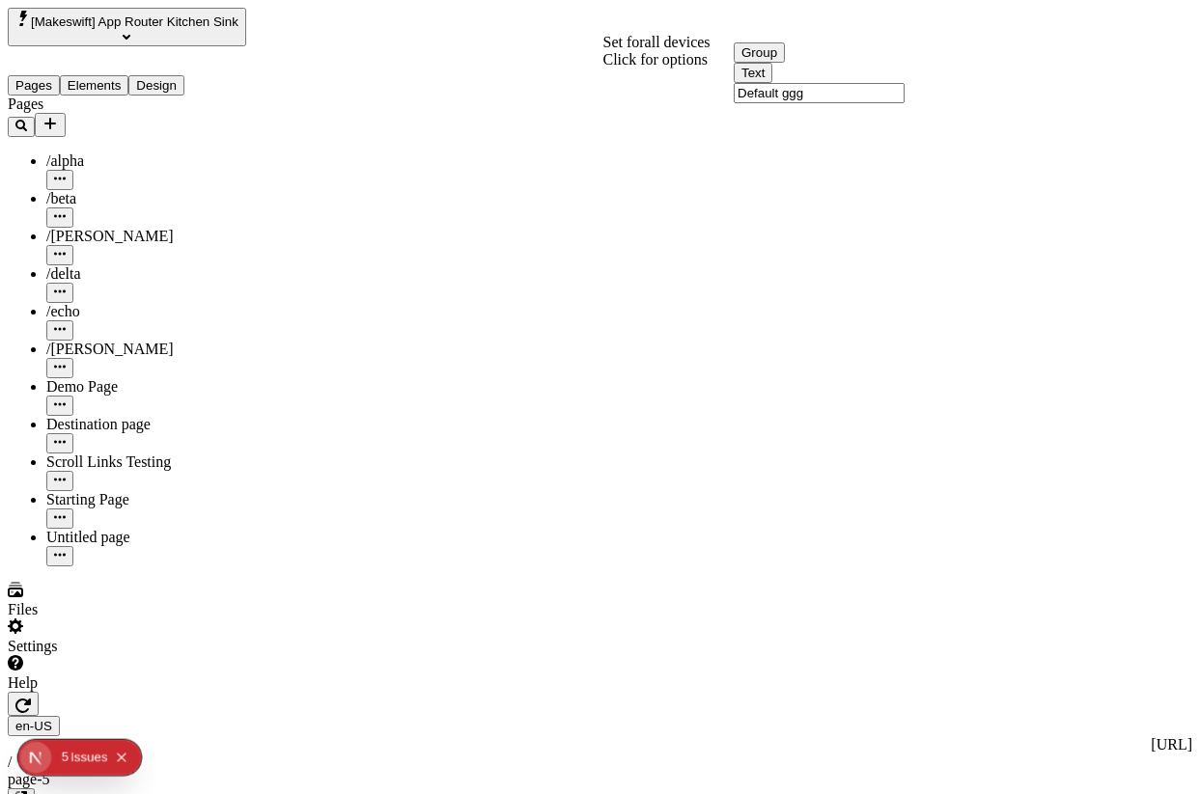
click at [871, 103] on input "Default ggg" at bounding box center [818, 93] width 171 height 20
type input "Default gggggg"
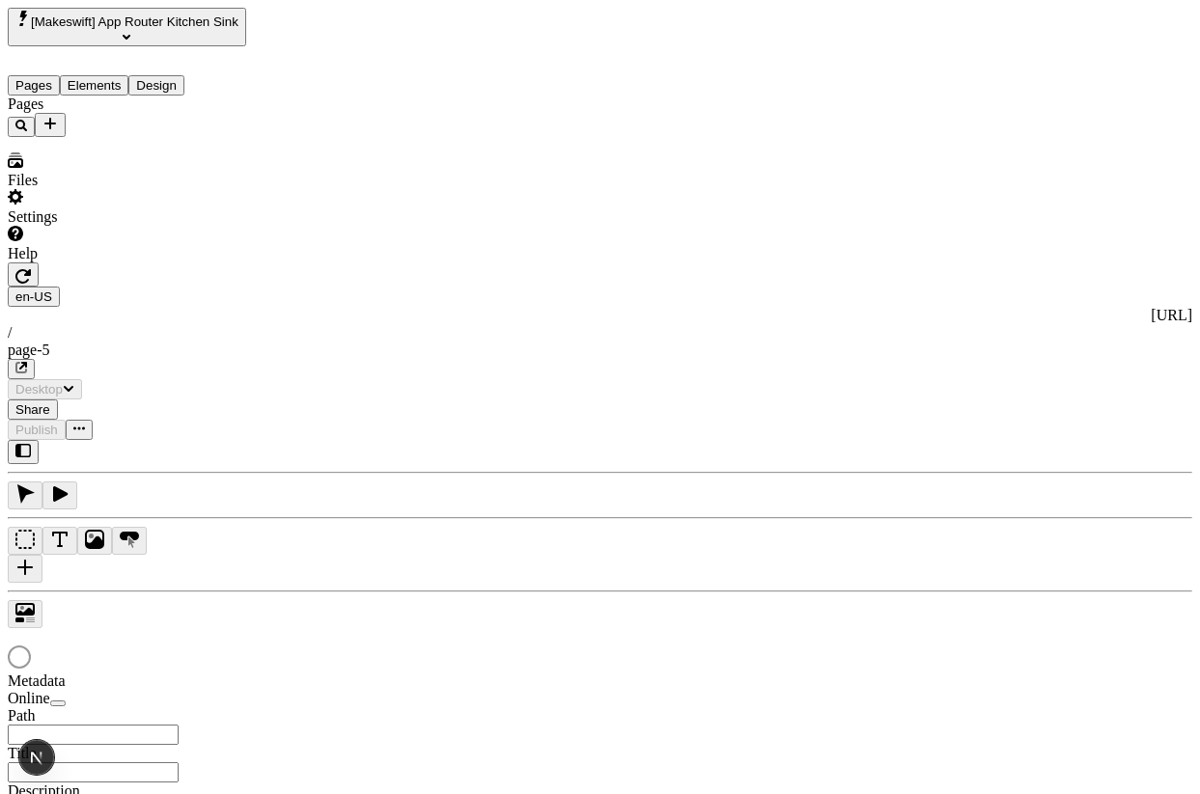
type input "/page-5"
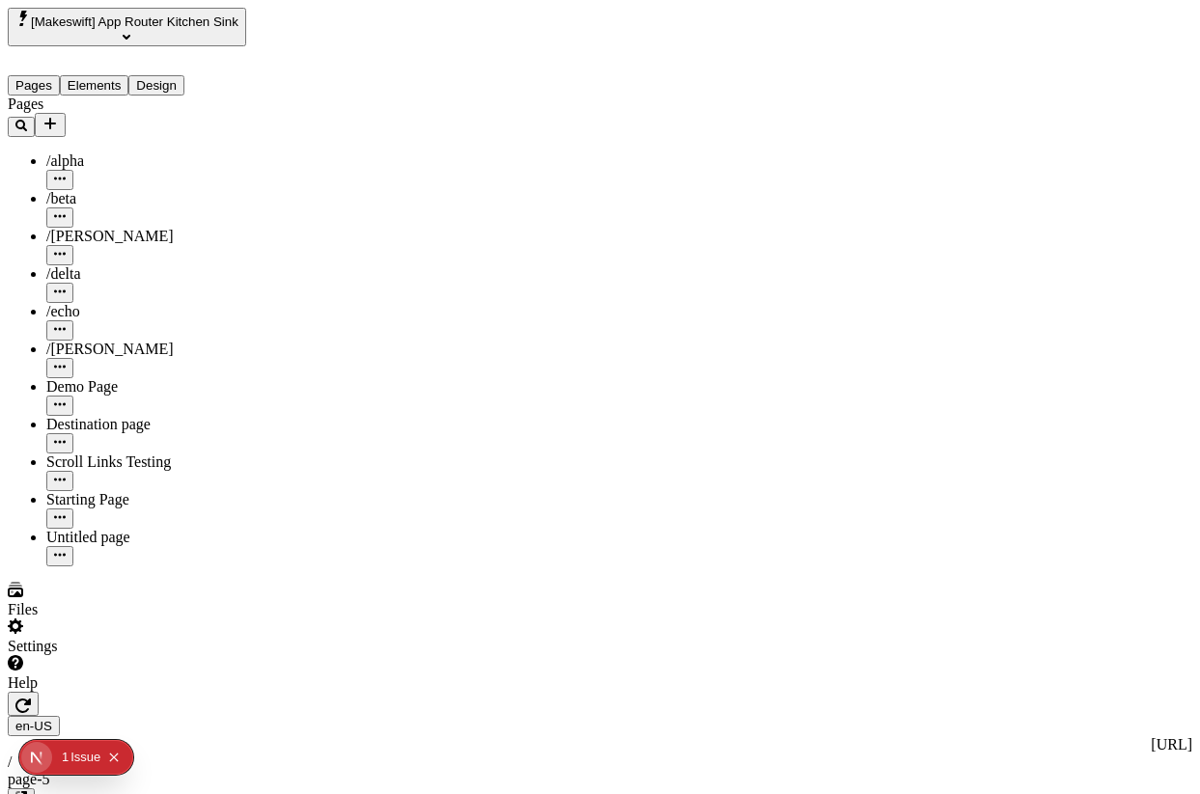
click at [838, 140] on input "gggDefault Titleffff" at bounding box center [818, 130] width 171 height 20
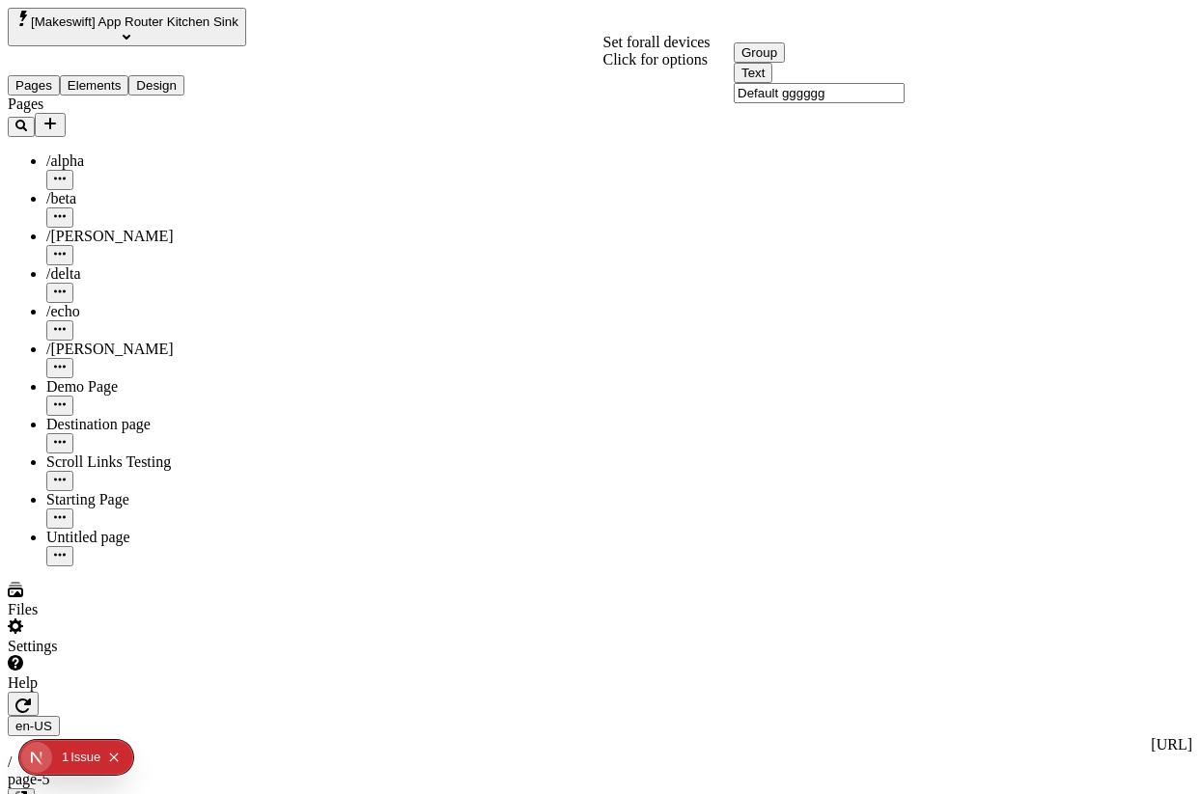
click at [873, 103] on input "Default gggggg" at bounding box center [818, 93] width 171 height 20
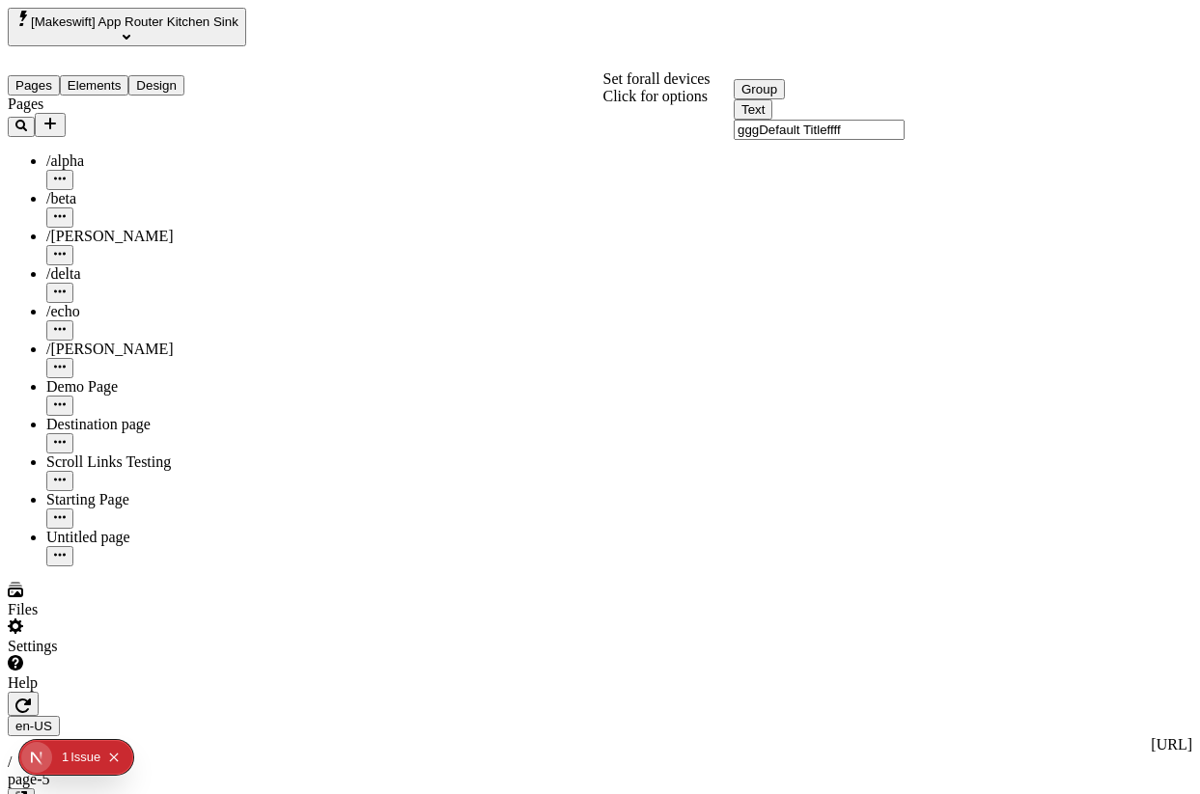
click at [890, 120] on div "Text" at bounding box center [818, 109] width 171 height 20
click at [890, 140] on input "gggDefault Titleffff" at bounding box center [818, 130] width 171 height 20
